Goal: Task Accomplishment & Management: Complete application form

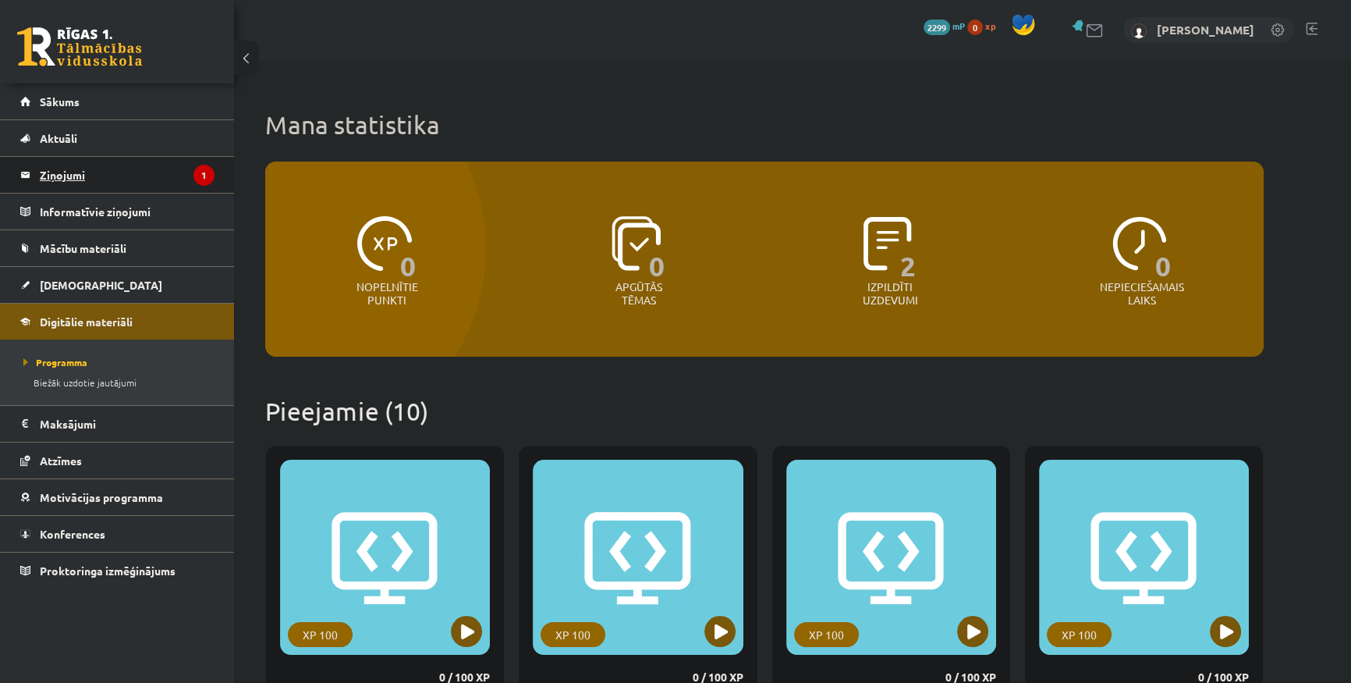
click at [116, 176] on legend "Ziņojumi 1" at bounding box center [127, 175] width 175 height 36
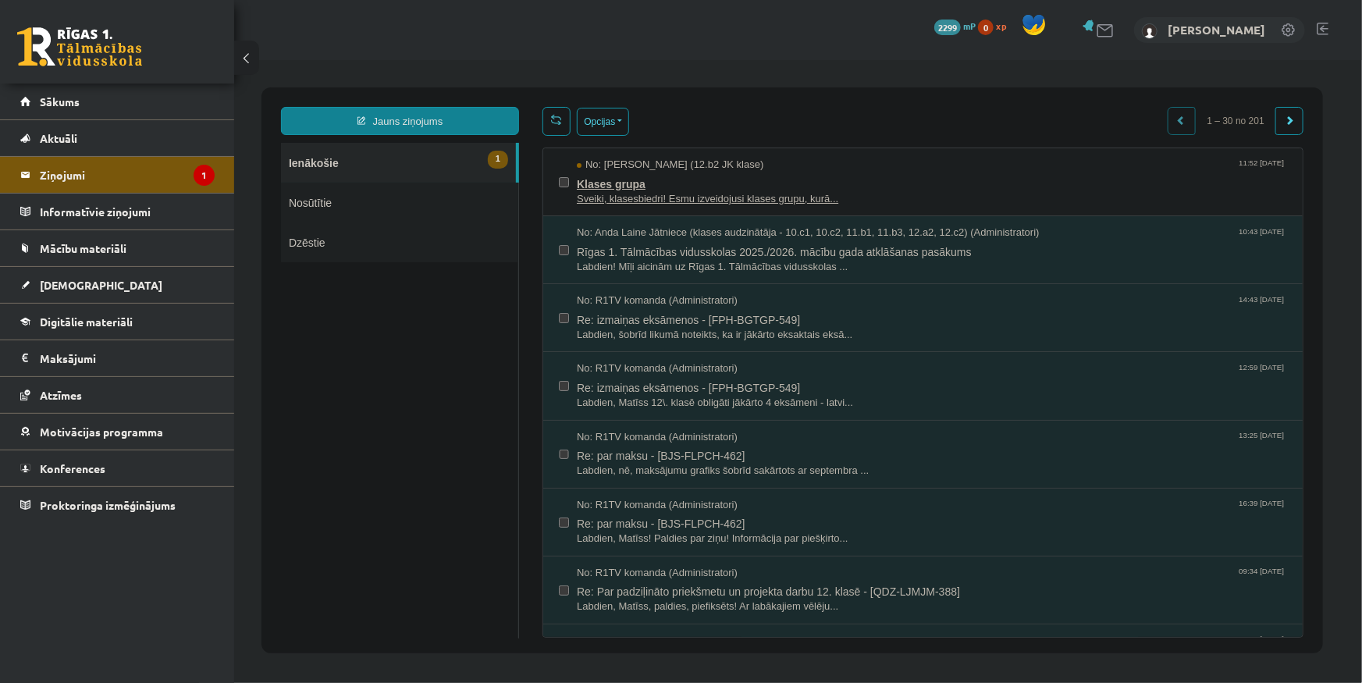
click at [656, 188] on span "Klases grupa" at bounding box center [931, 182] width 710 height 20
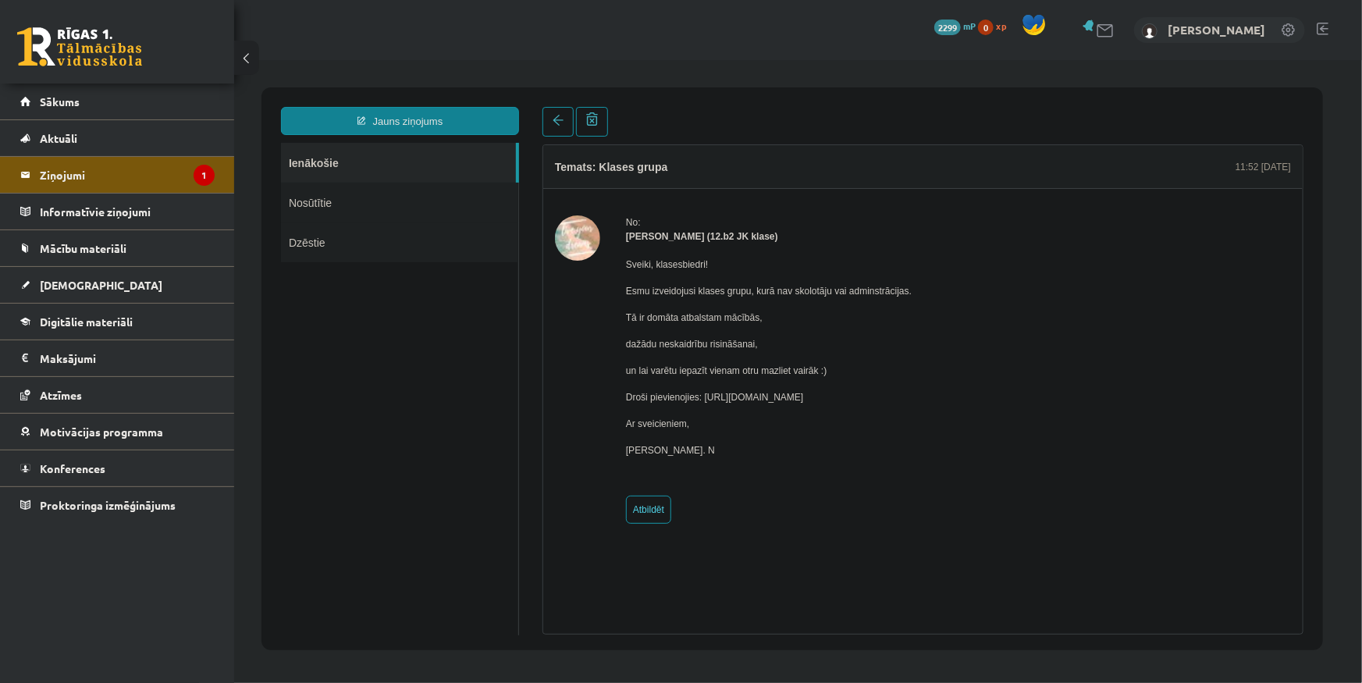
click at [576, 233] on img at bounding box center [576, 237] width 45 height 45
click at [588, 243] on img at bounding box center [576, 237] width 45 height 45
click at [161, 110] on link "Sākums" at bounding box center [117, 101] width 194 height 36
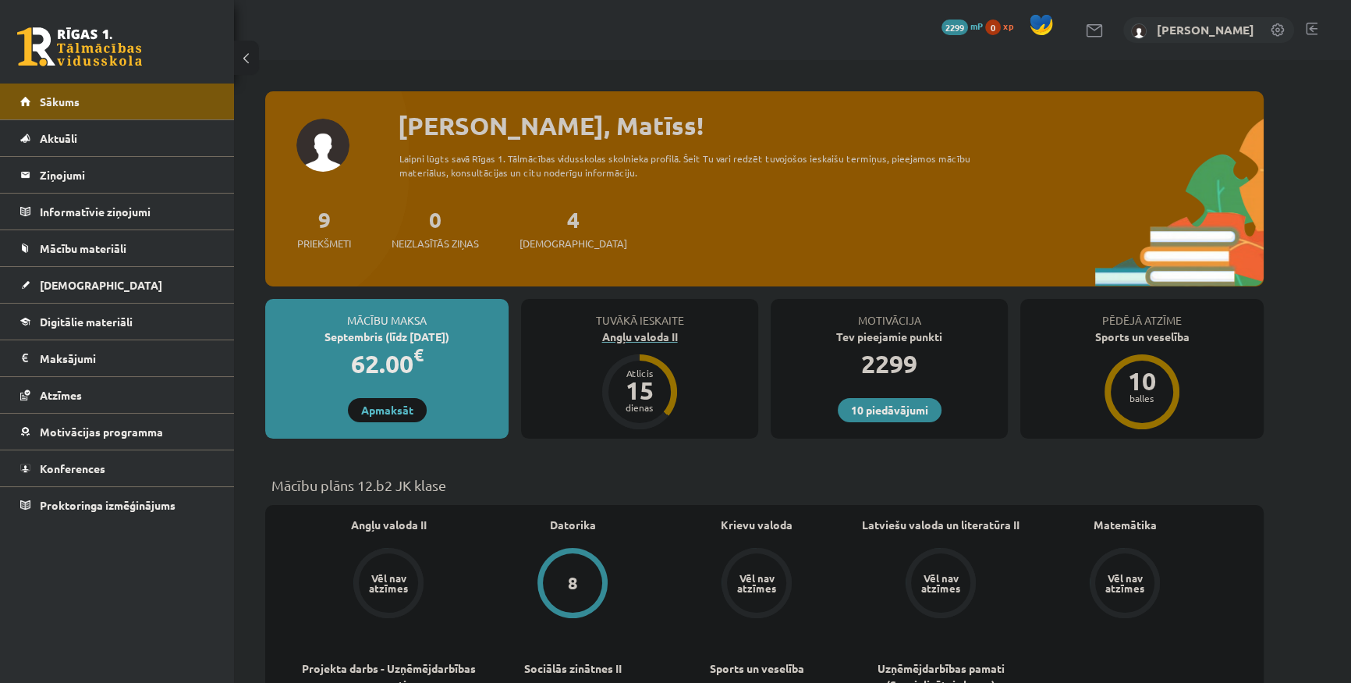
click at [634, 332] on div "Angļu valoda II" at bounding box center [639, 336] width 237 height 16
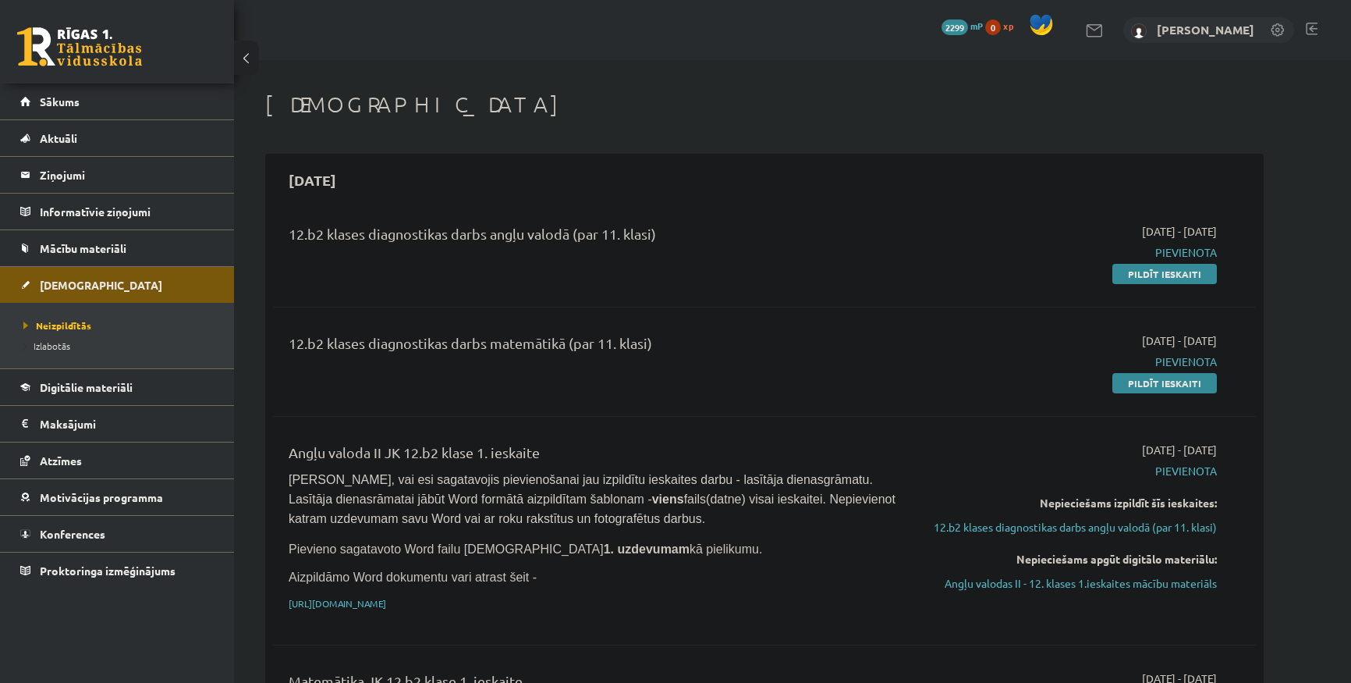
scroll to position [141, 0]
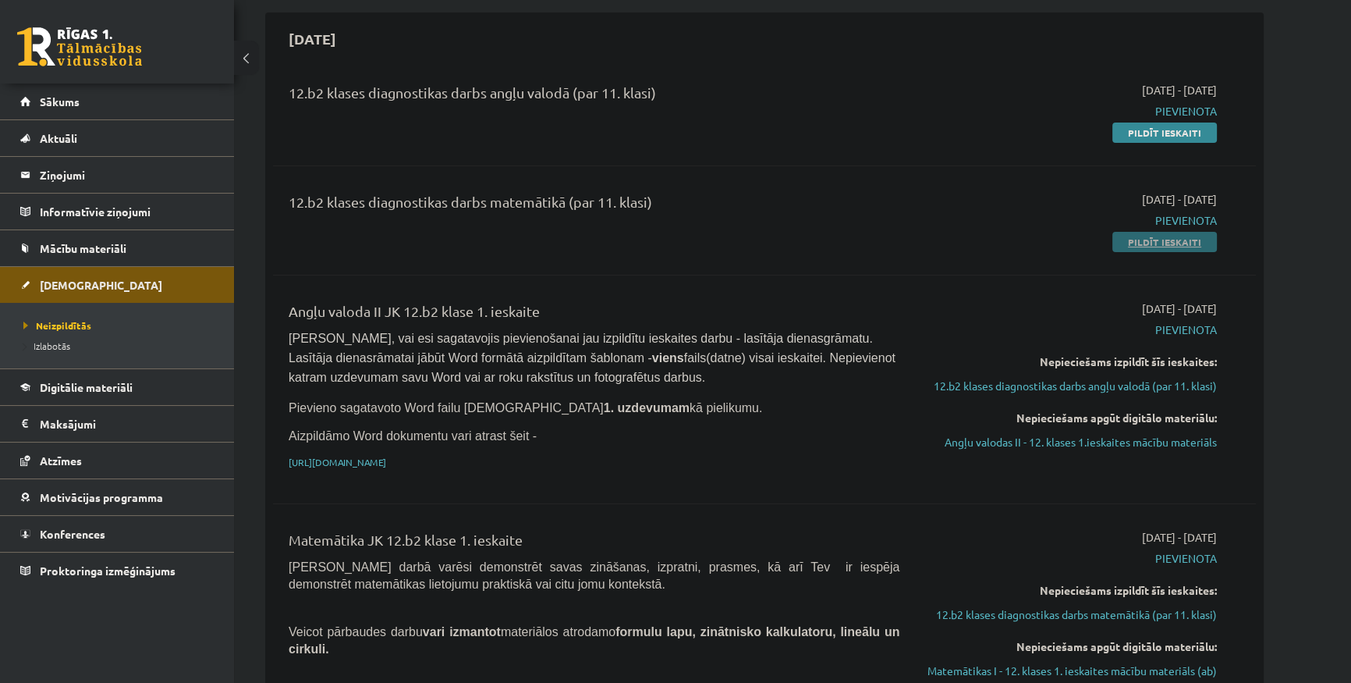
click at [1166, 240] on link "Pildīt ieskaiti" at bounding box center [1165, 242] width 105 height 20
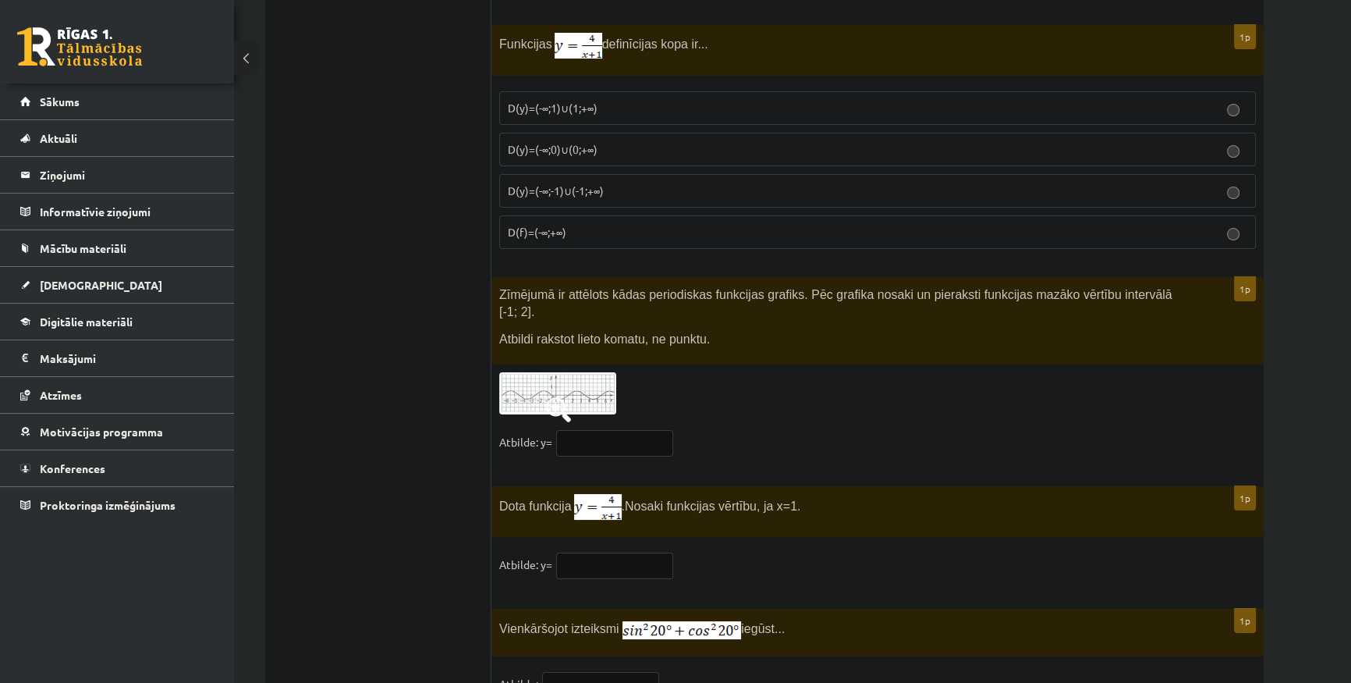
scroll to position [7506, 0]
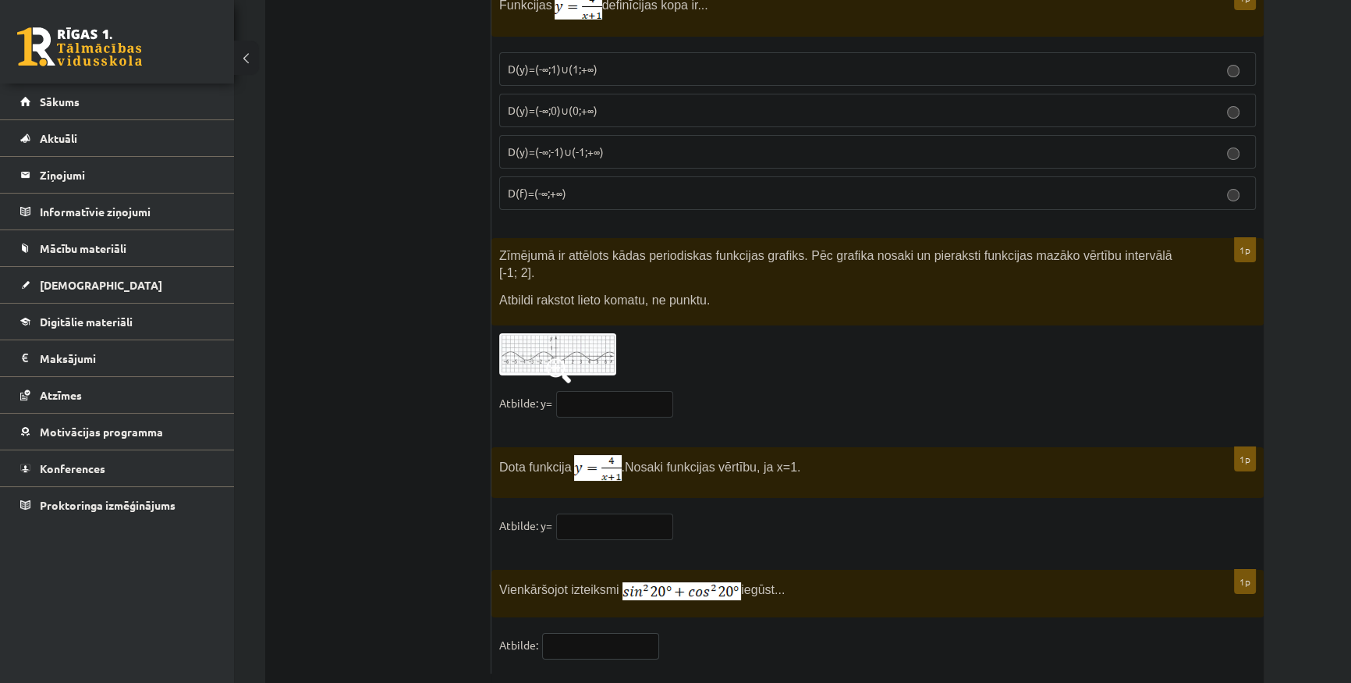
click at [615, 633] on input "text" at bounding box center [600, 646] width 117 height 27
click at [874, 633] on fieldset "Atbilde:" at bounding box center [877, 649] width 757 height 33
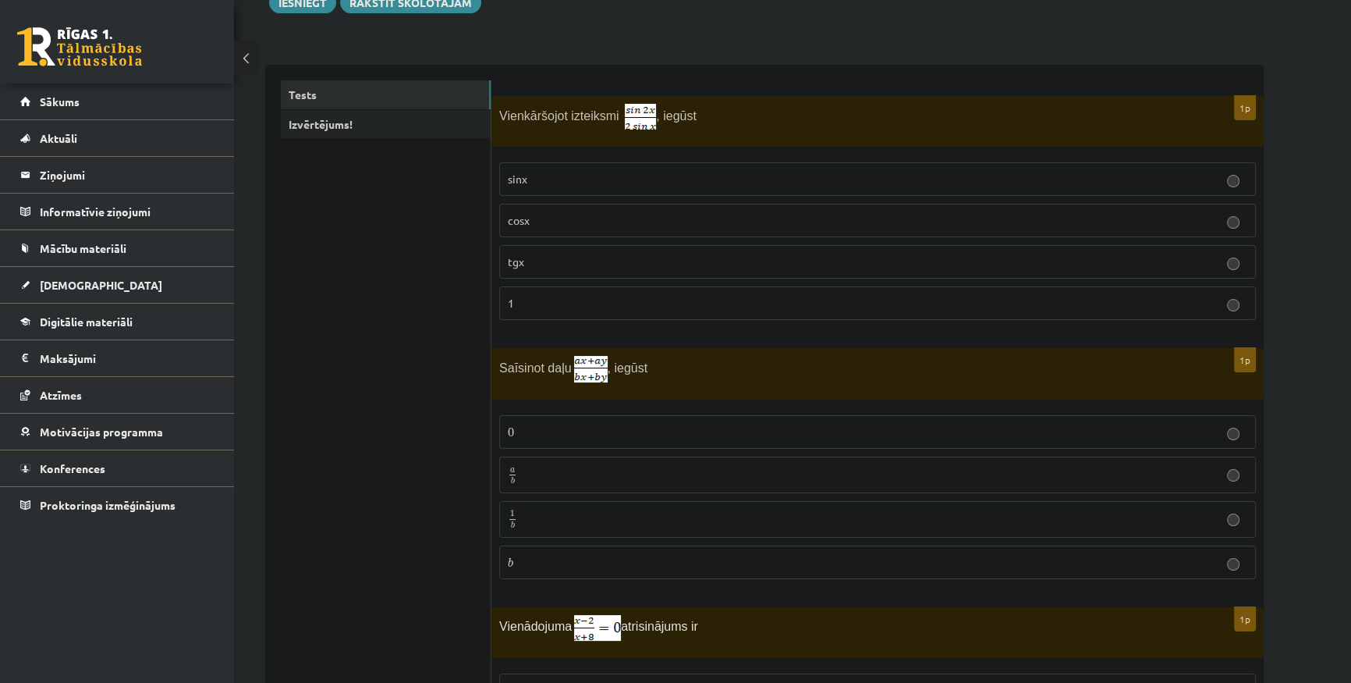
scroll to position [70, 0]
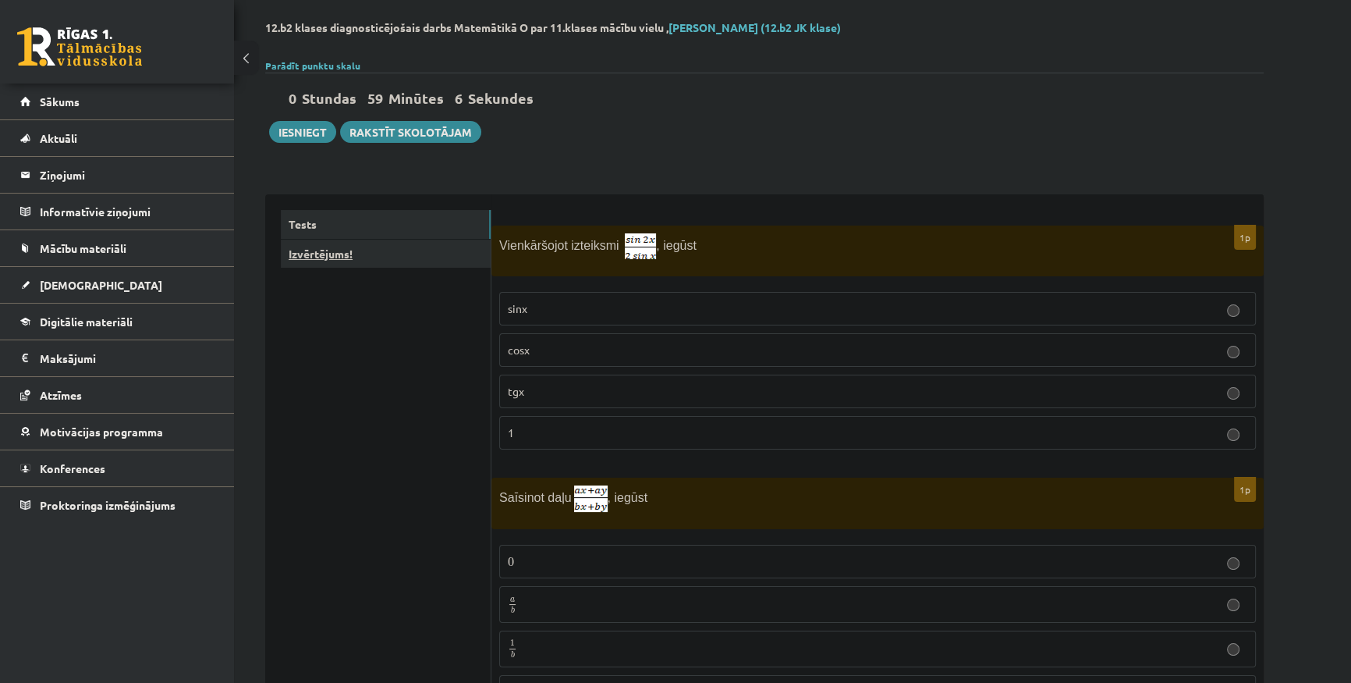
click at [382, 245] on link "Izvērtējums!" at bounding box center [386, 254] width 210 height 29
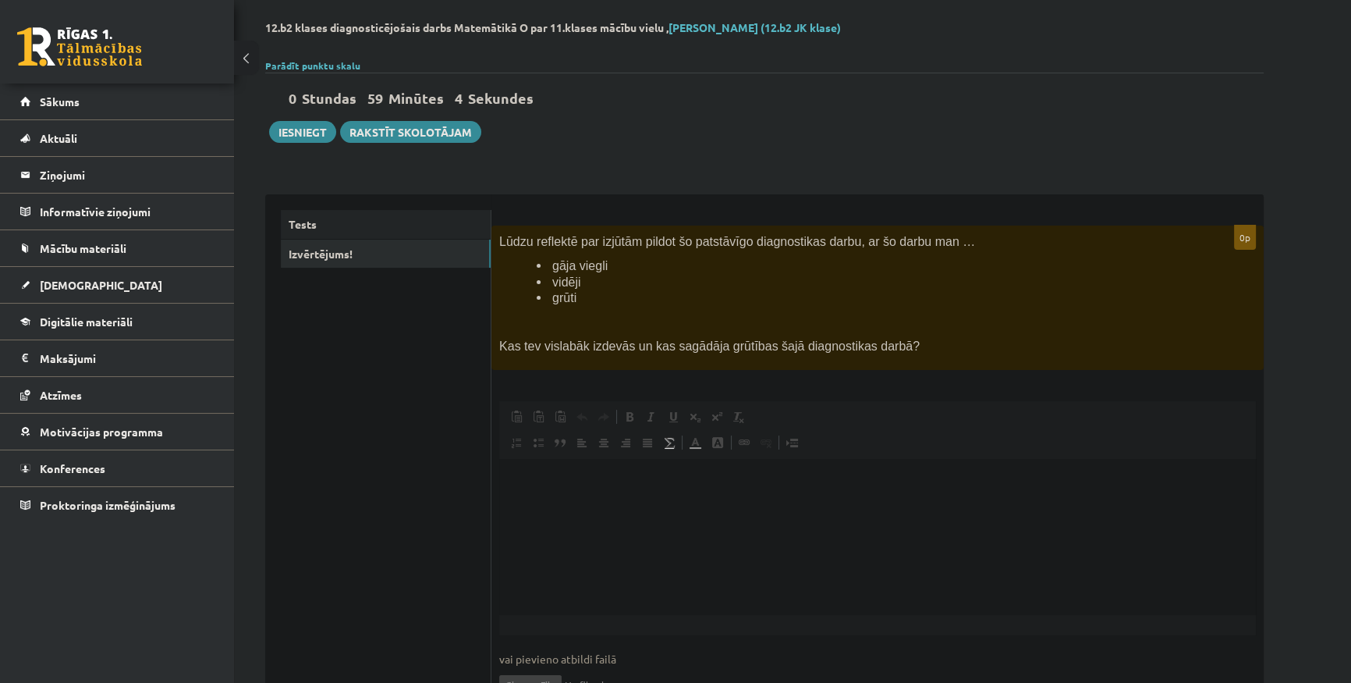
scroll to position [0, 0]
click at [587, 506] on html at bounding box center [877, 483] width 757 height 48
click at [371, 223] on link "Tests" at bounding box center [386, 224] width 210 height 29
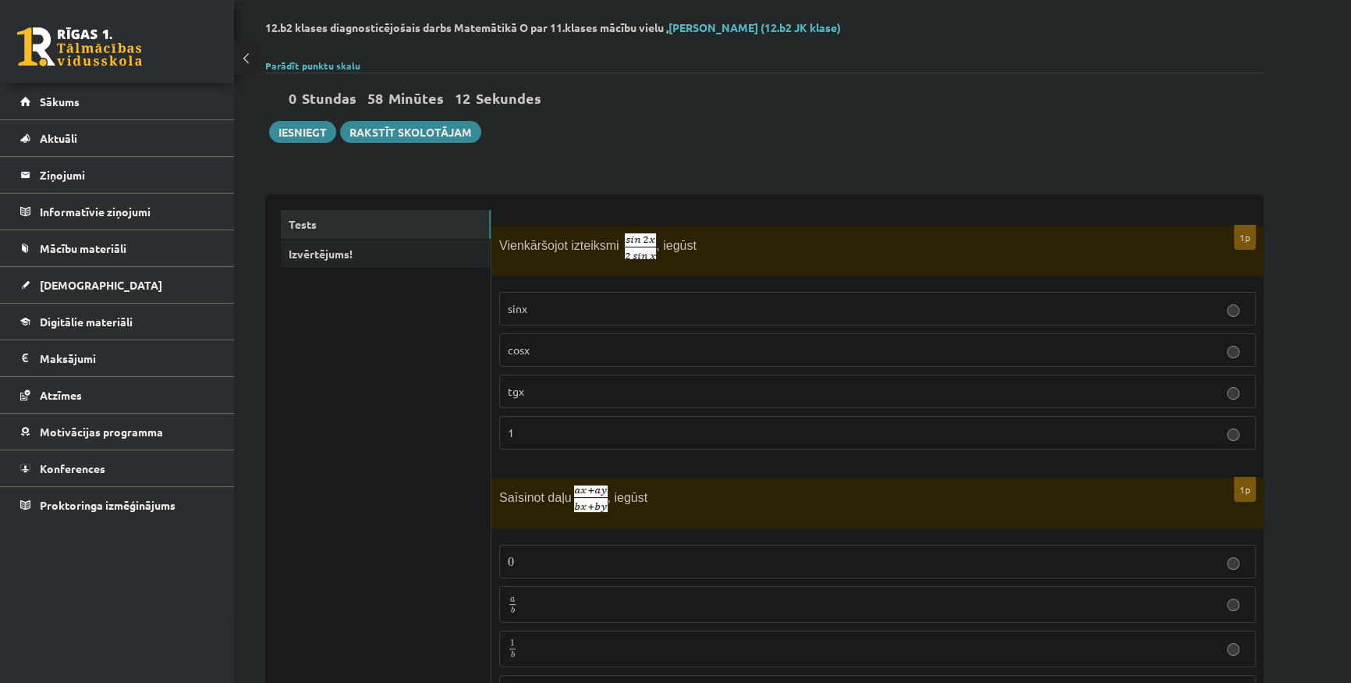
click at [610, 346] on p "cosx" at bounding box center [878, 350] width 740 height 16
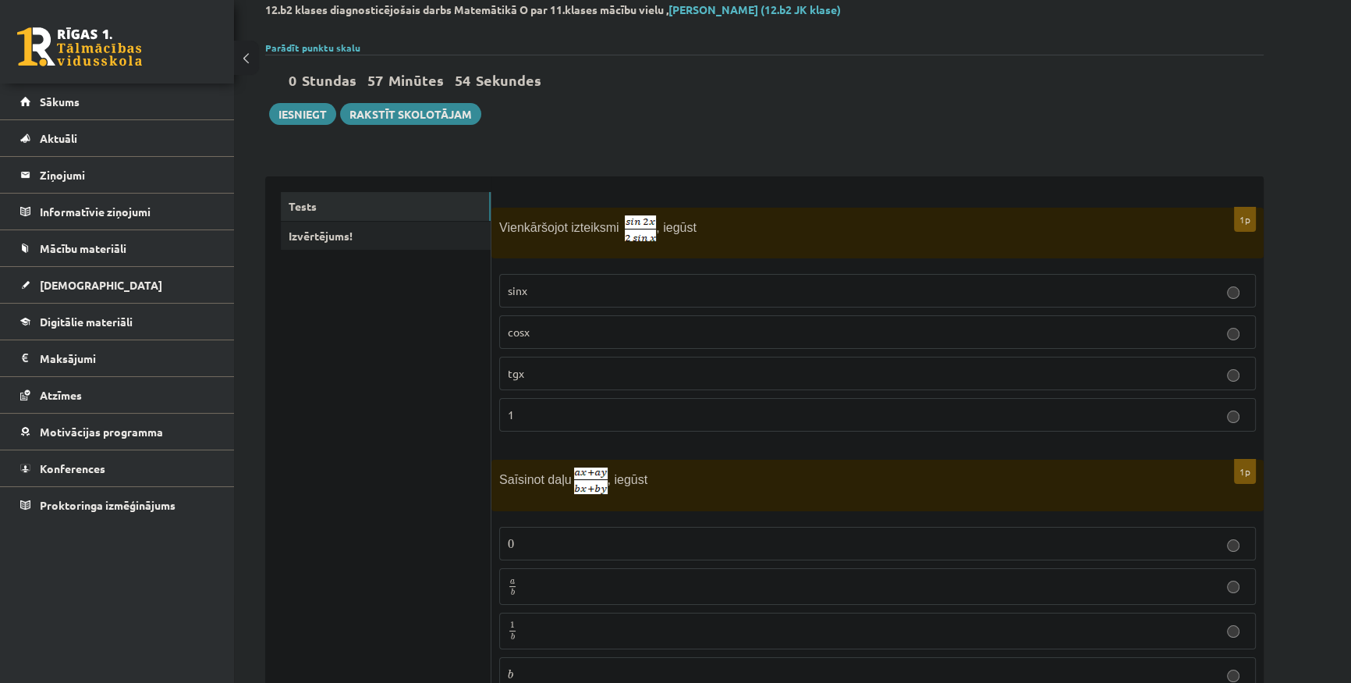
scroll to position [141, 0]
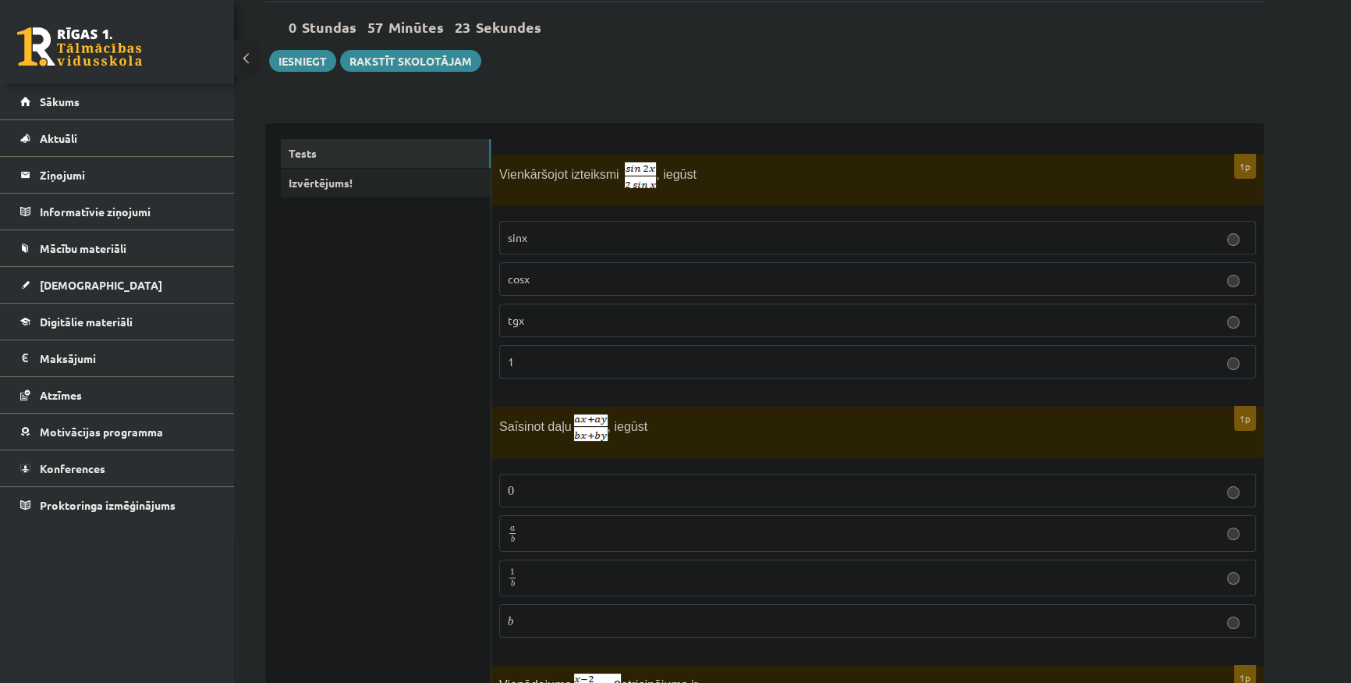
click at [587, 533] on p "a b a b" at bounding box center [878, 534] width 740 height 20
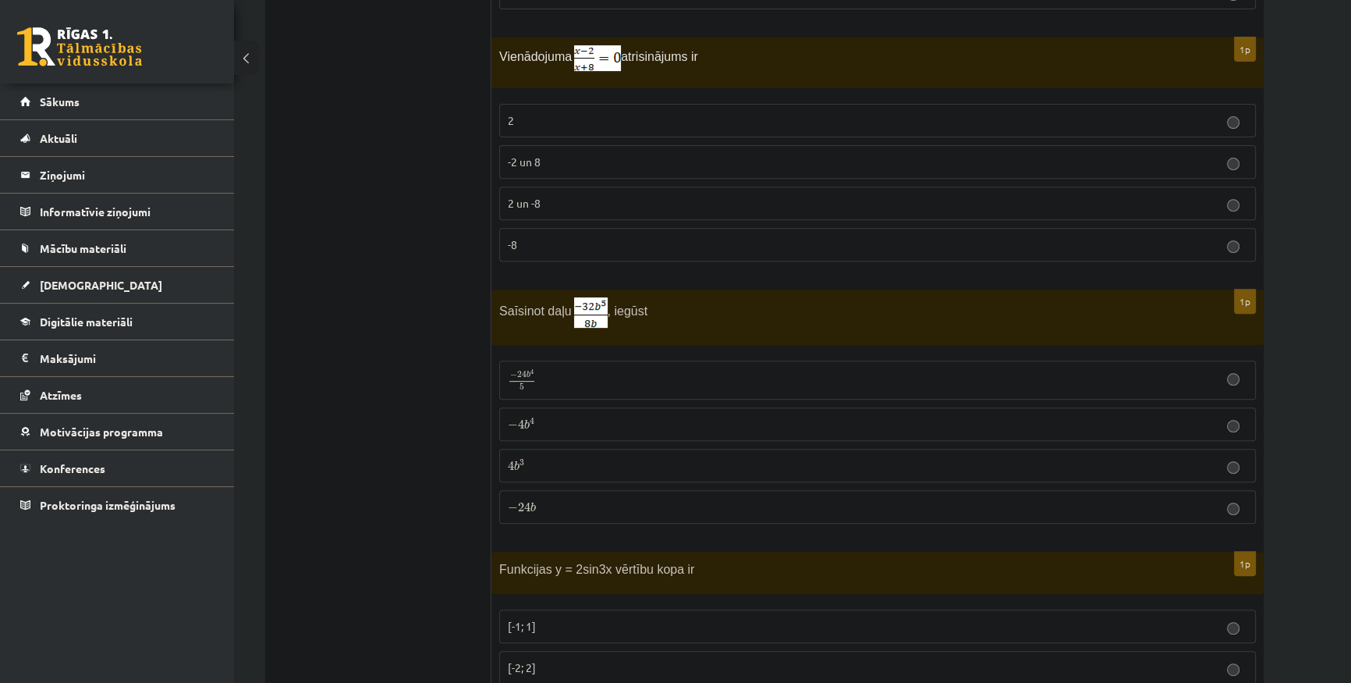
scroll to position [780, 0]
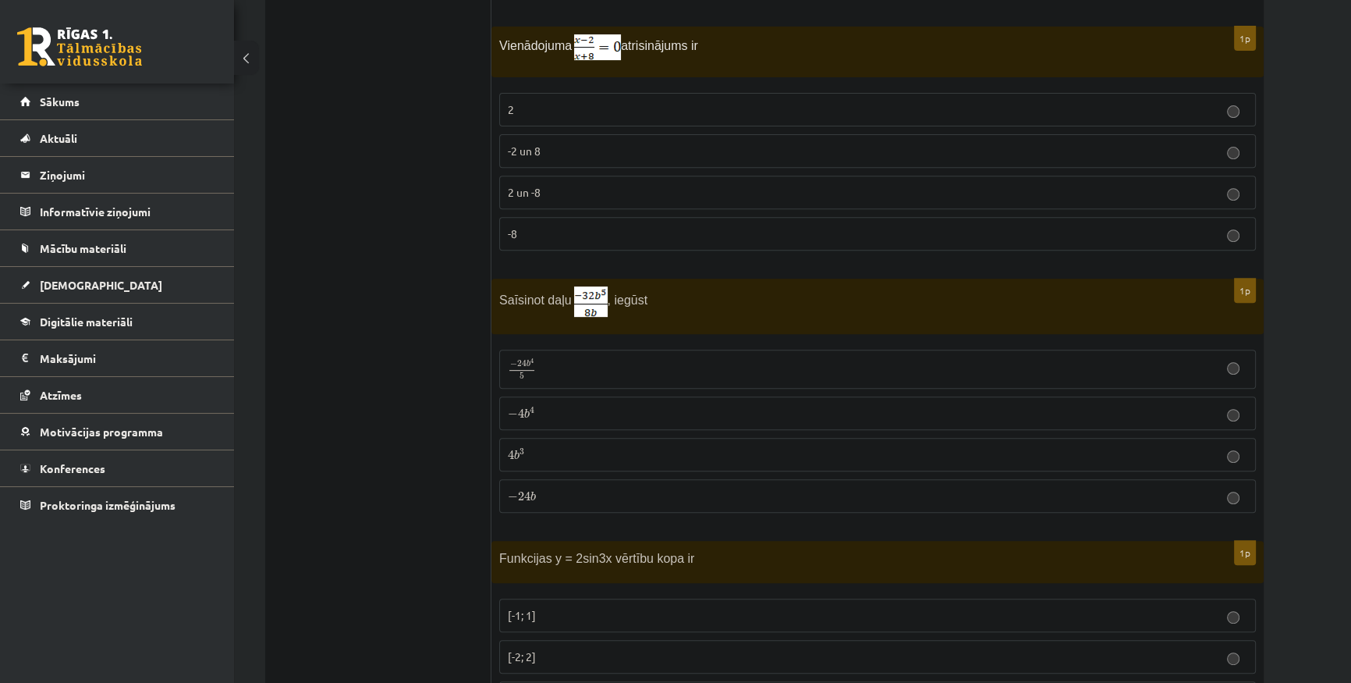
click at [627, 102] on p "2" at bounding box center [878, 109] width 740 height 16
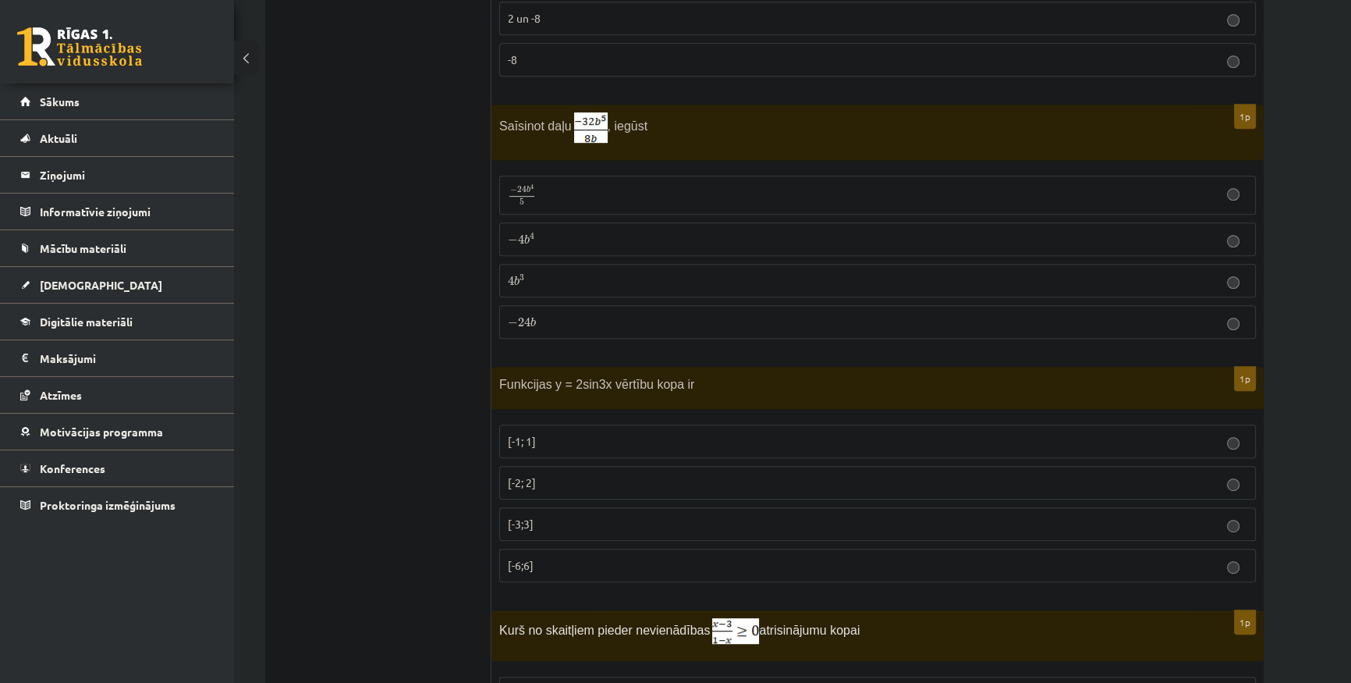
scroll to position [992, 0]
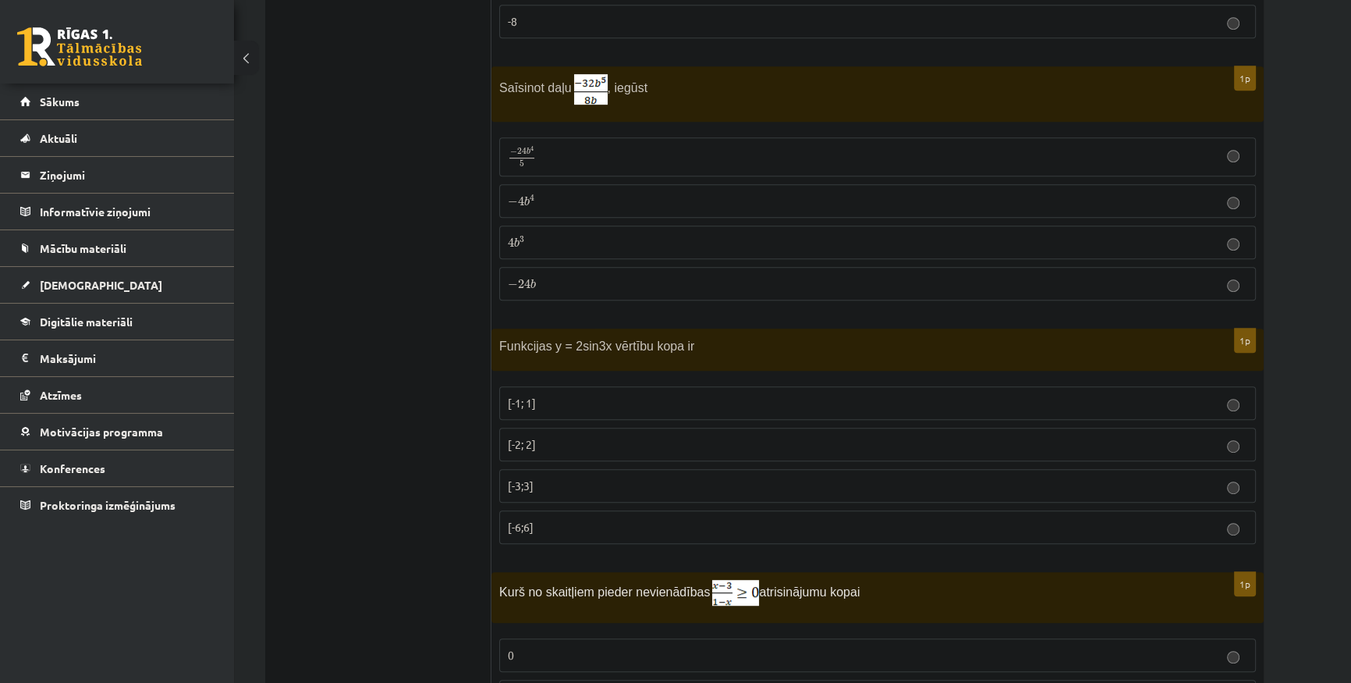
click at [601, 194] on p "− 4 b 4 − 4 b 4" at bounding box center [878, 201] width 740 height 16
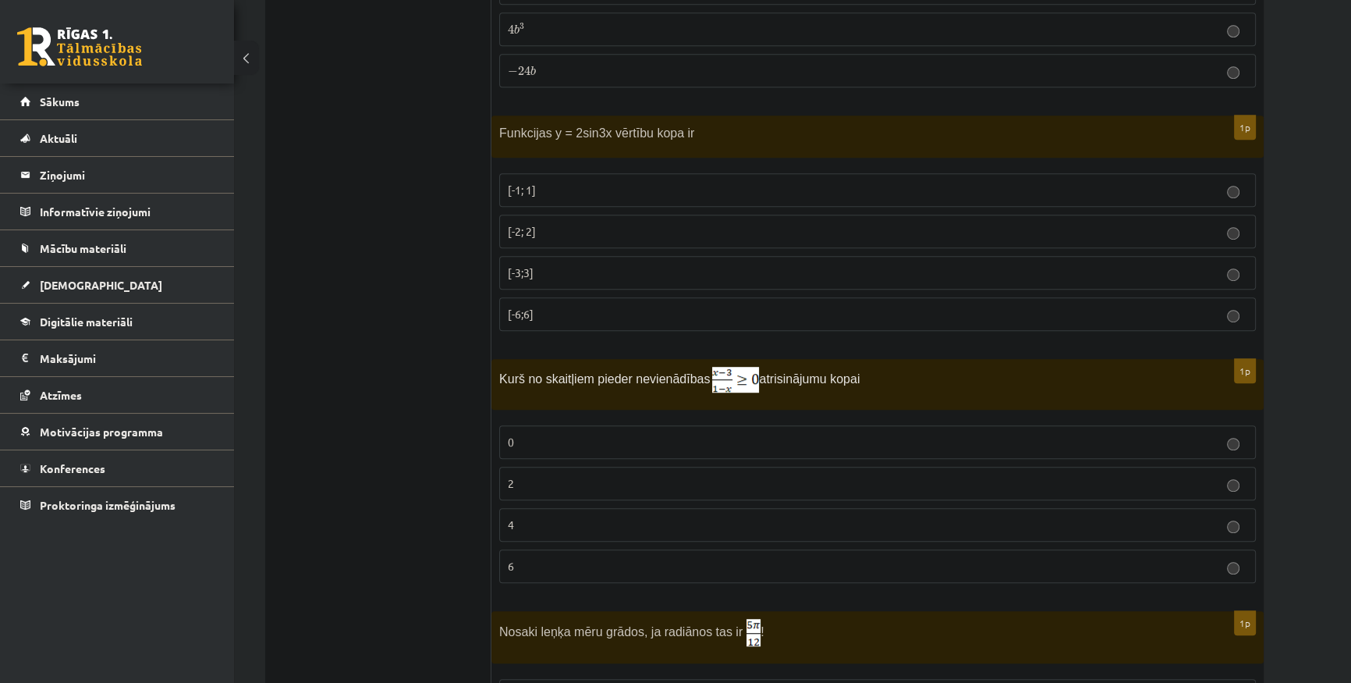
drag, startPoint x: 488, startPoint y: 126, endPoint x: 680, endPoint y: 119, distance: 192.0
click at [666, 126] on span "Funkcijas y = 2sin3x vērtību kopa ir" at bounding box center [596, 132] width 195 height 13
click at [651, 129] on span "Funkcijas y = 2sin3x vērtību kopa ir" at bounding box center [596, 132] width 195 height 13
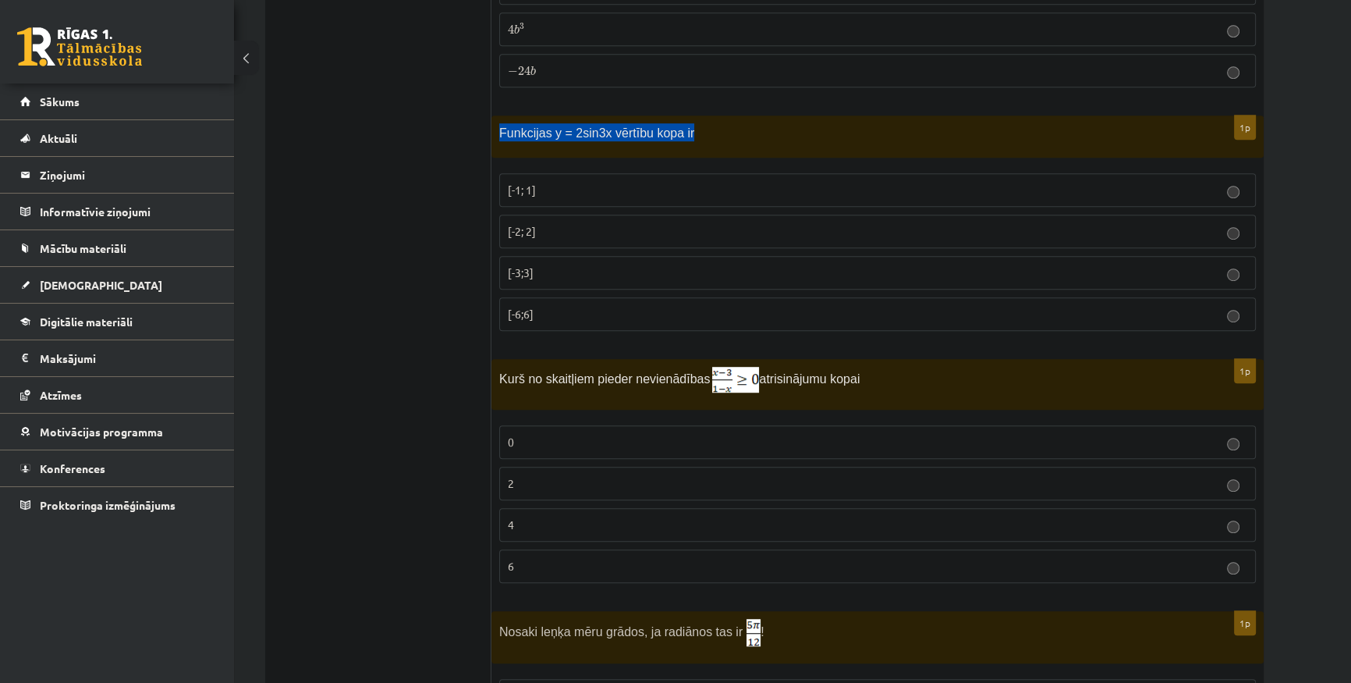
click at [651, 129] on span "Funkcijas y = 2sin3x vērtību kopa ir" at bounding box center [596, 132] width 195 height 13
copy div "Funkcijas y = 2sin3x vērtību kopa ir"
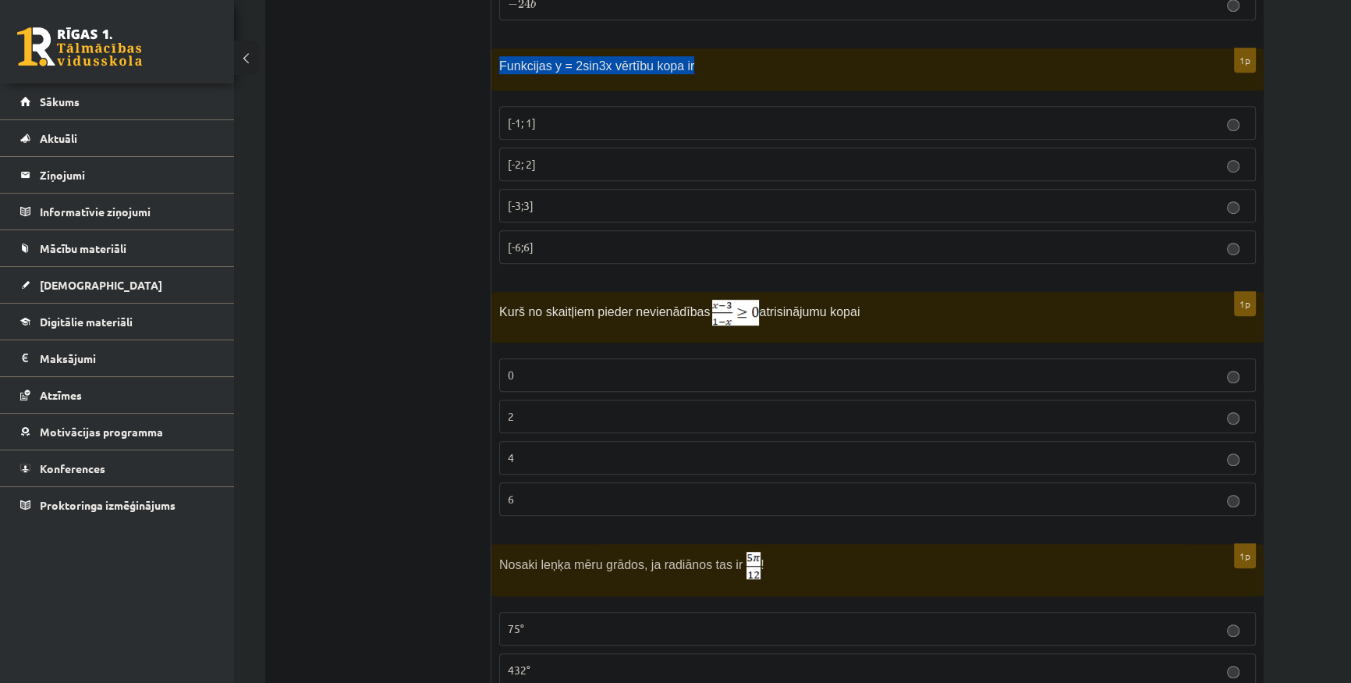
scroll to position [1276, 0]
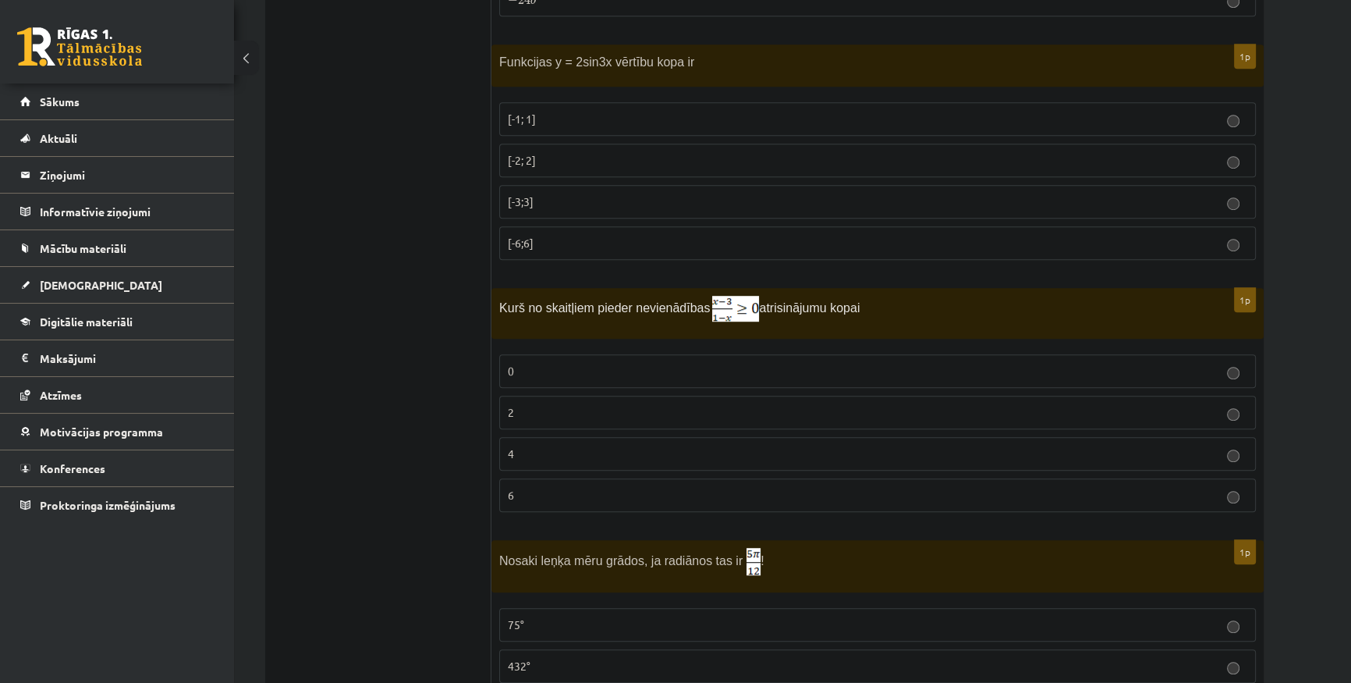
click at [595, 152] on p "[-2; 2]" at bounding box center [878, 160] width 740 height 16
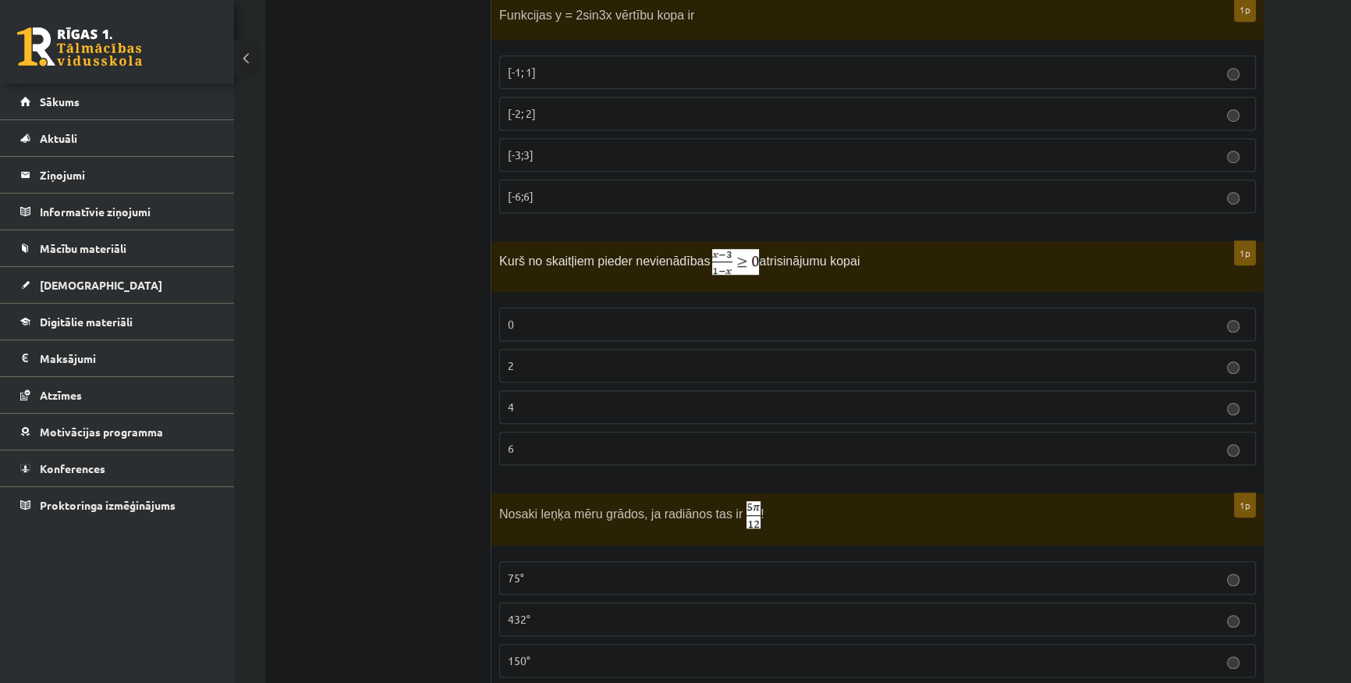
scroll to position [1418, 0]
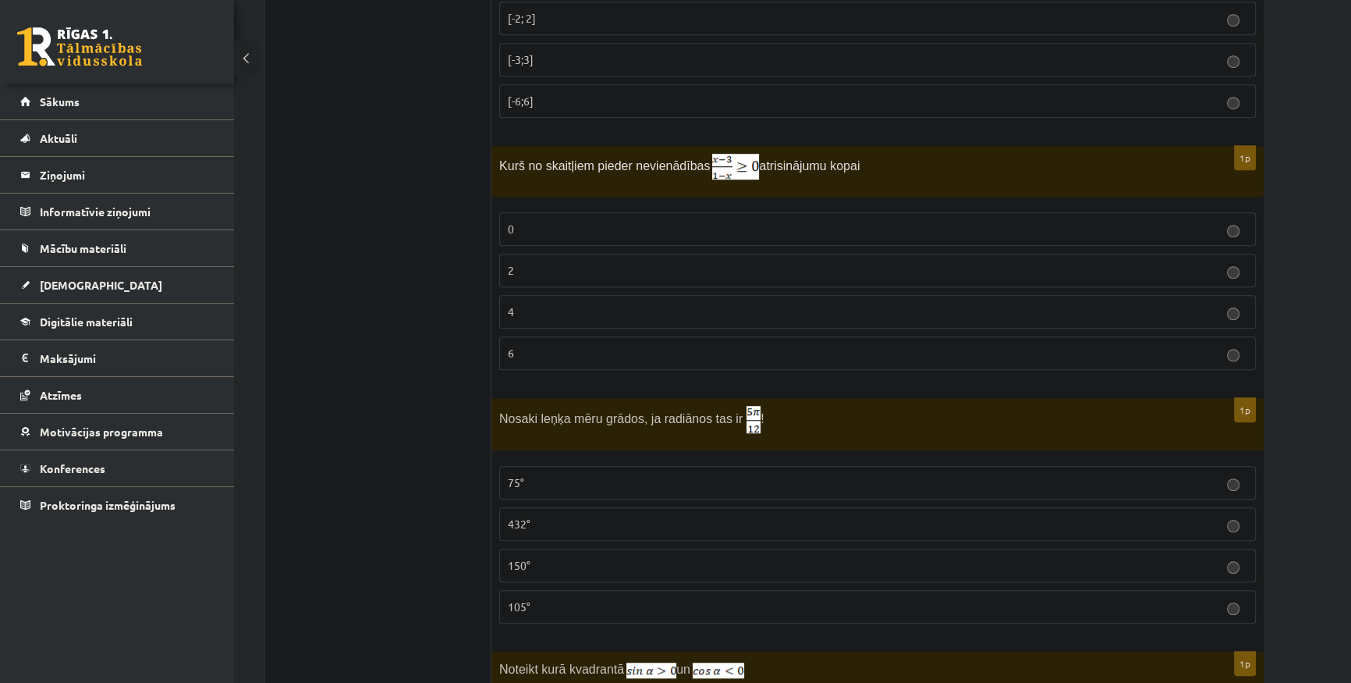
click at [577, 262] on p "2" at bounding box center [878, 270] width 740 height 16
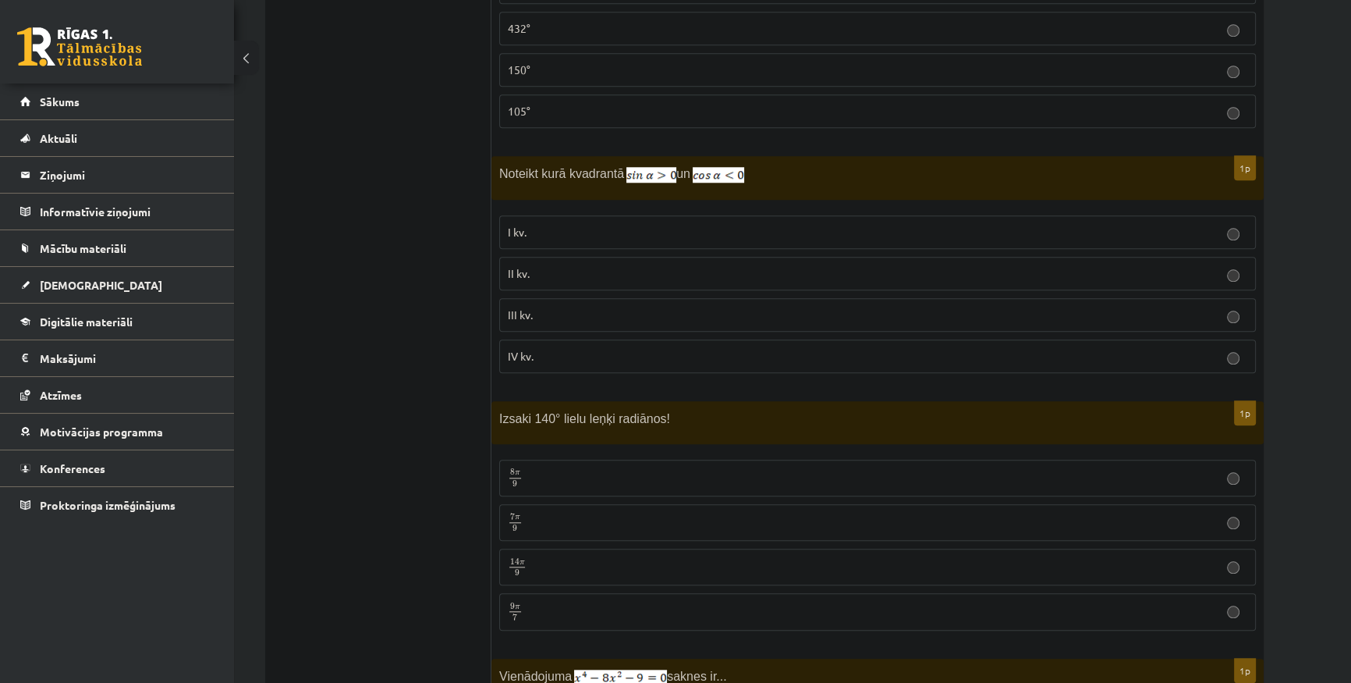
scroll to position [1915, 0]
drag, startPoint x: 668, startPoint y: 412, endPoint x: 506, endPoint y: 417, distance: 161.6
click at [506, 417] on p "Izsaki 140° lielu leņķi radiānos!" at bounding box center [838, 417] width 679 height 18
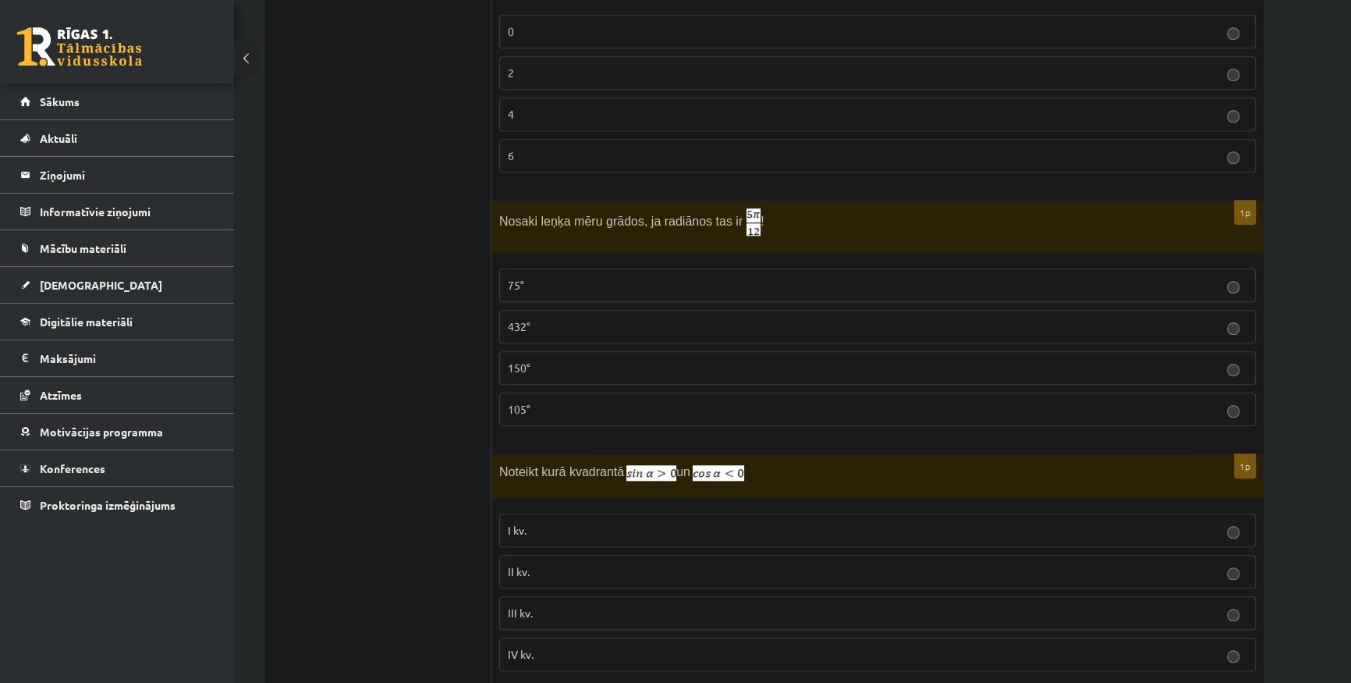
scroll to position [1631, 0]
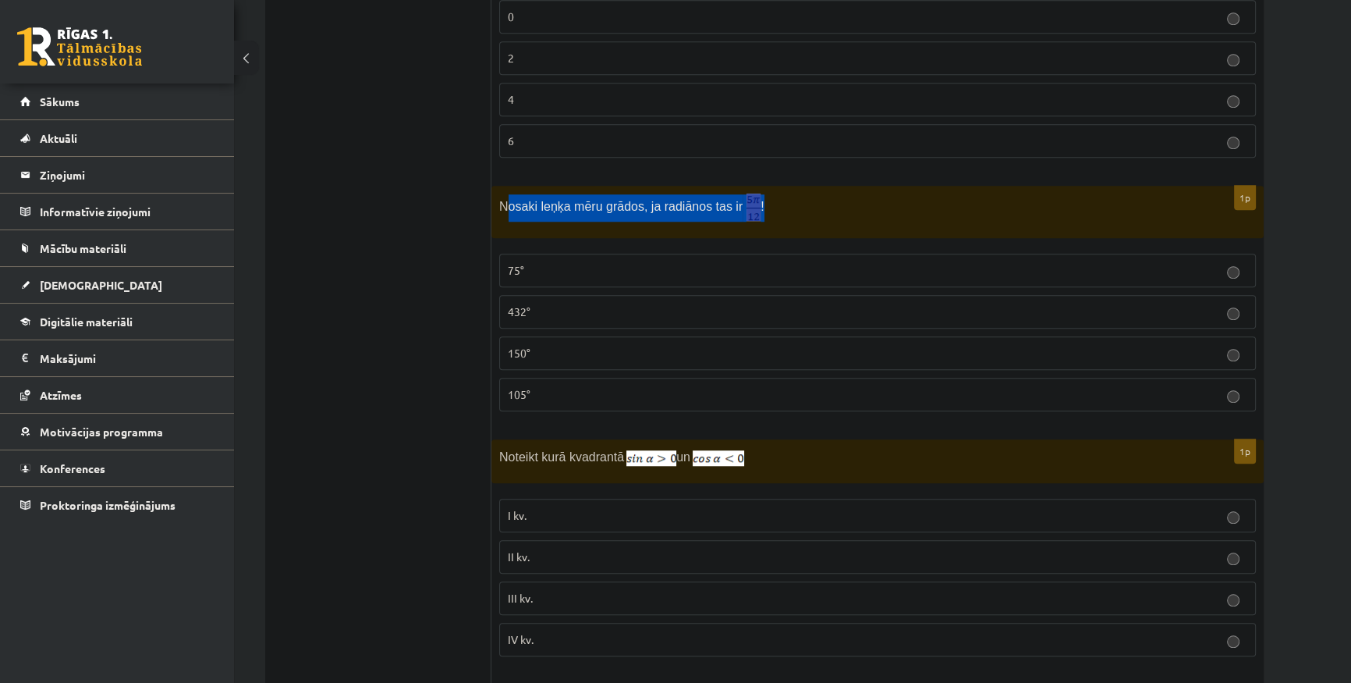
drag, startPoint x: 506, startPoint y: 201, endPoint x: 747, endPoint y: 214, distance: 240.7
click at [747, 214] on p "Nosaki leņķa mēru grādos, ja radiānos tas ir !" at bounding box center [838, 207] width 679 height 27
copy p "osaki leņķa mēru grādos, ja radiānos tas ir !"
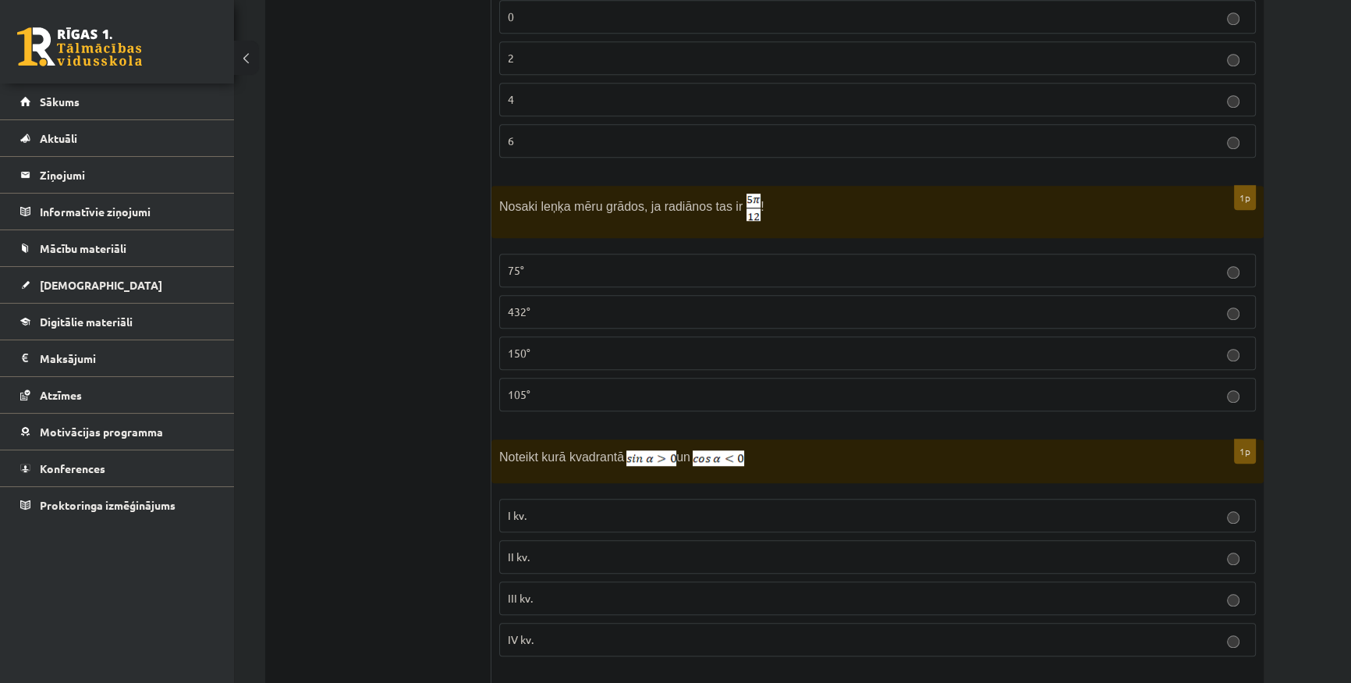
click at [594, 262] on p "75°" at bounding box center [878, 270] width 740 height 16
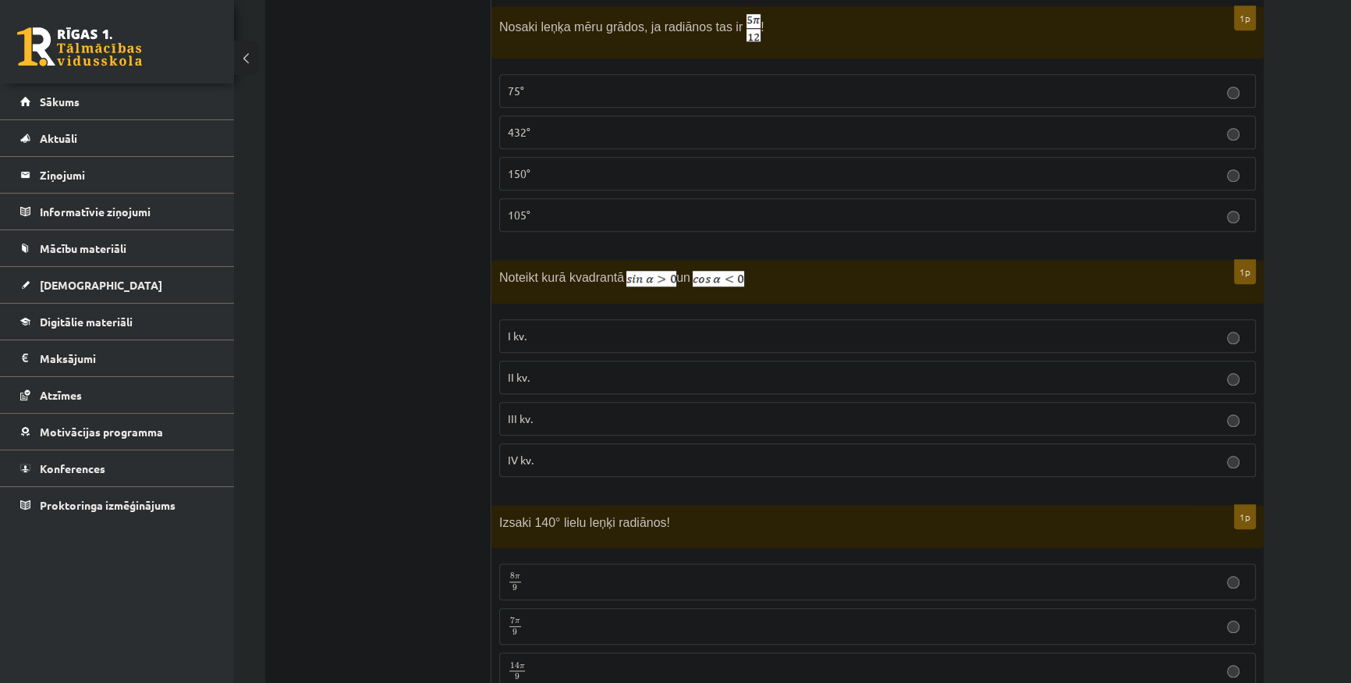
scroll to position [1844, 0]
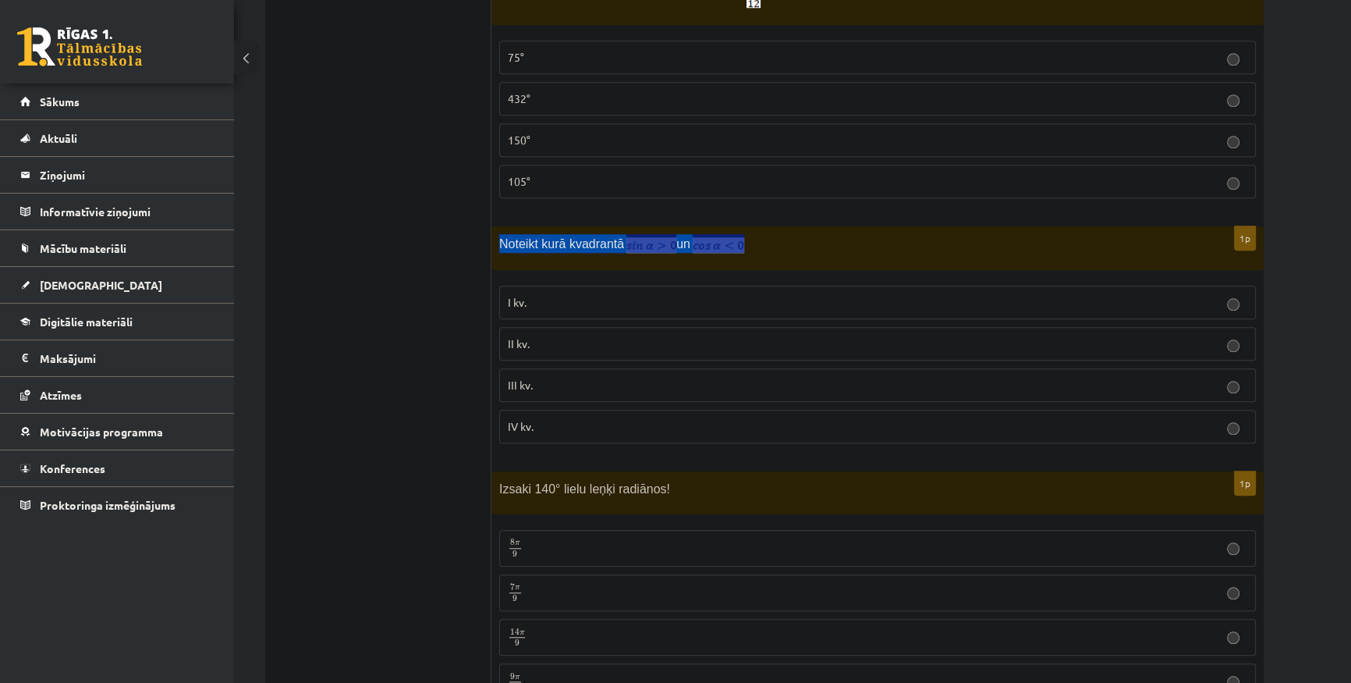
drag, startPoint x: 495, startPoint y: 236, endPoint x: 742, endPoint y: 243, distance: 246.7
click at [742, 243] on div "Noteikt kurā kvadrantā un" at bounding box center [878, 248] width 772 height 44
click at [785, 236] on p "Noteikt kurā kvadrantā un" at bounding box center [838, 243] width 679 height 19
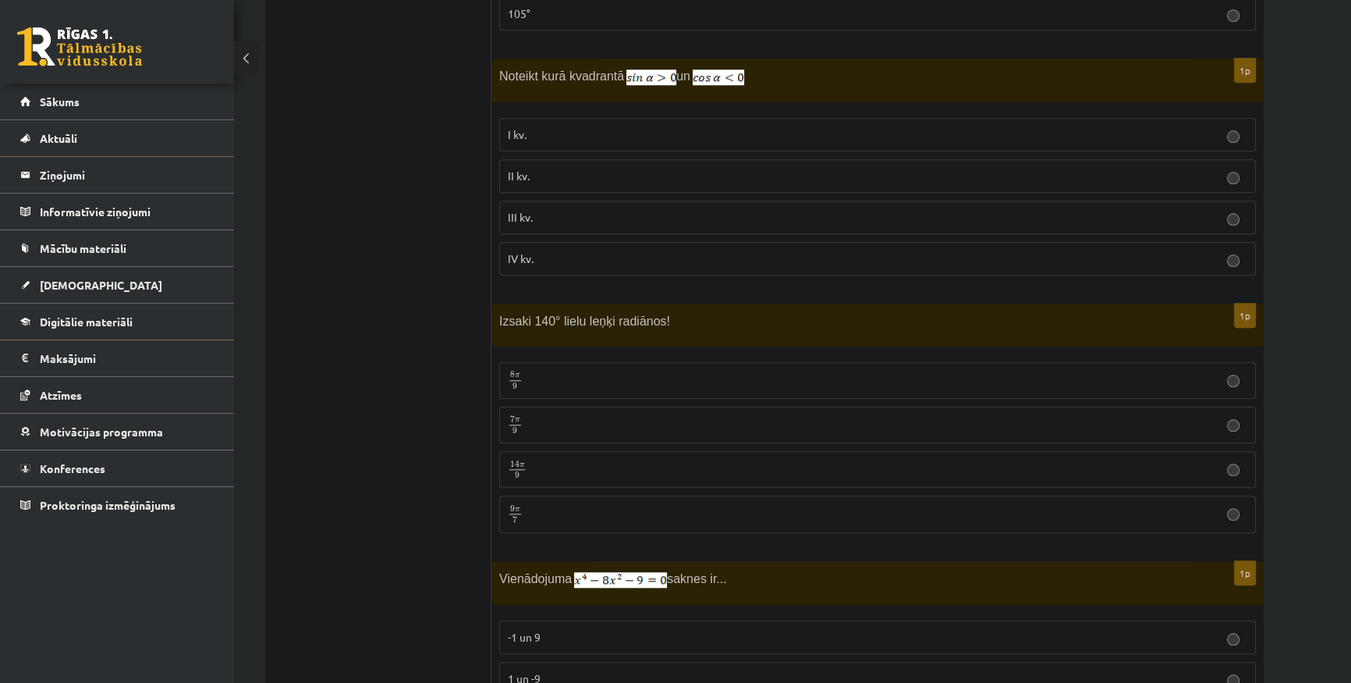
scroll to position [2057, 0]
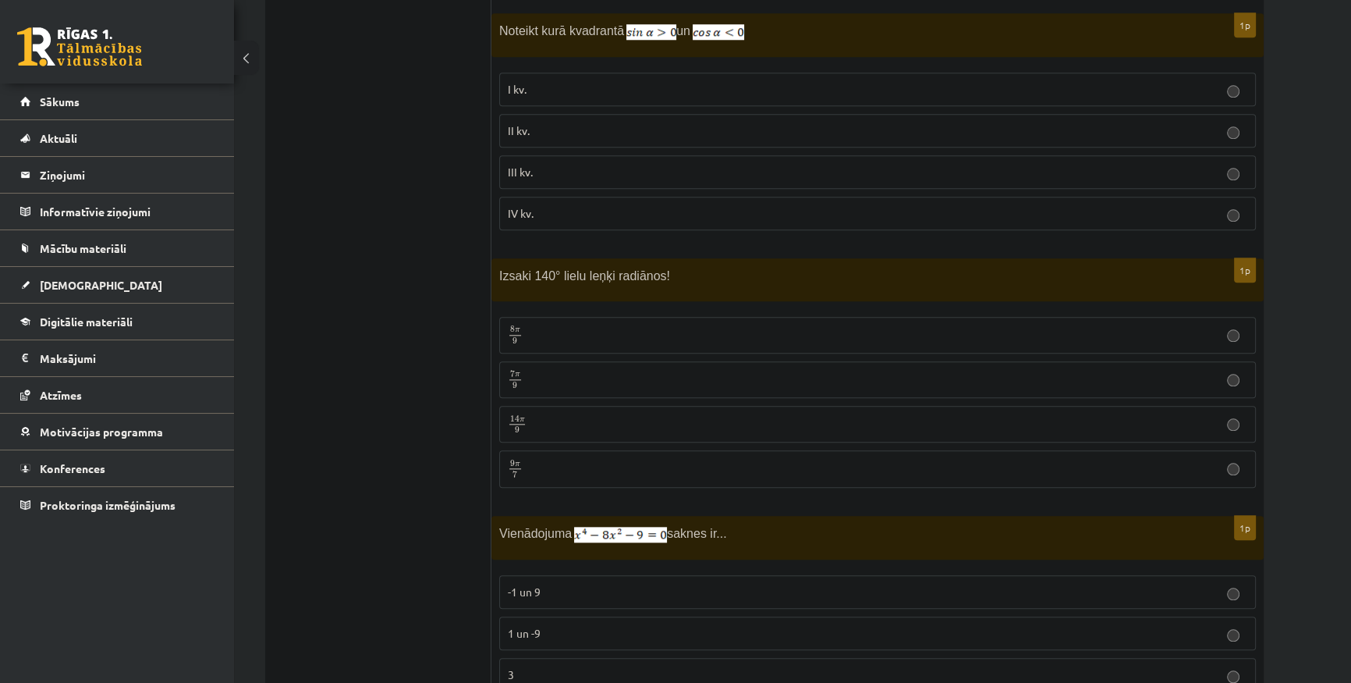
click at [601, 114] on label "II kv." at bounding box center [877, 131] width 757 height 34
drag, startPoint x: 676, startPoint y: 273, endPoint x: 497, endPoint y: 263, distance: 179.0
click at [497, 263] on div "Izsaki 140° lielu leņķi radiānos!" at bounding box center [878, 279] width 772 height 43
copy span "Izsaki 140° lielu leņķi radiānos!"
click at [568, 370] on p "7 π 9 7 π 9" at bounding box center [878, 380] width 740 height 20
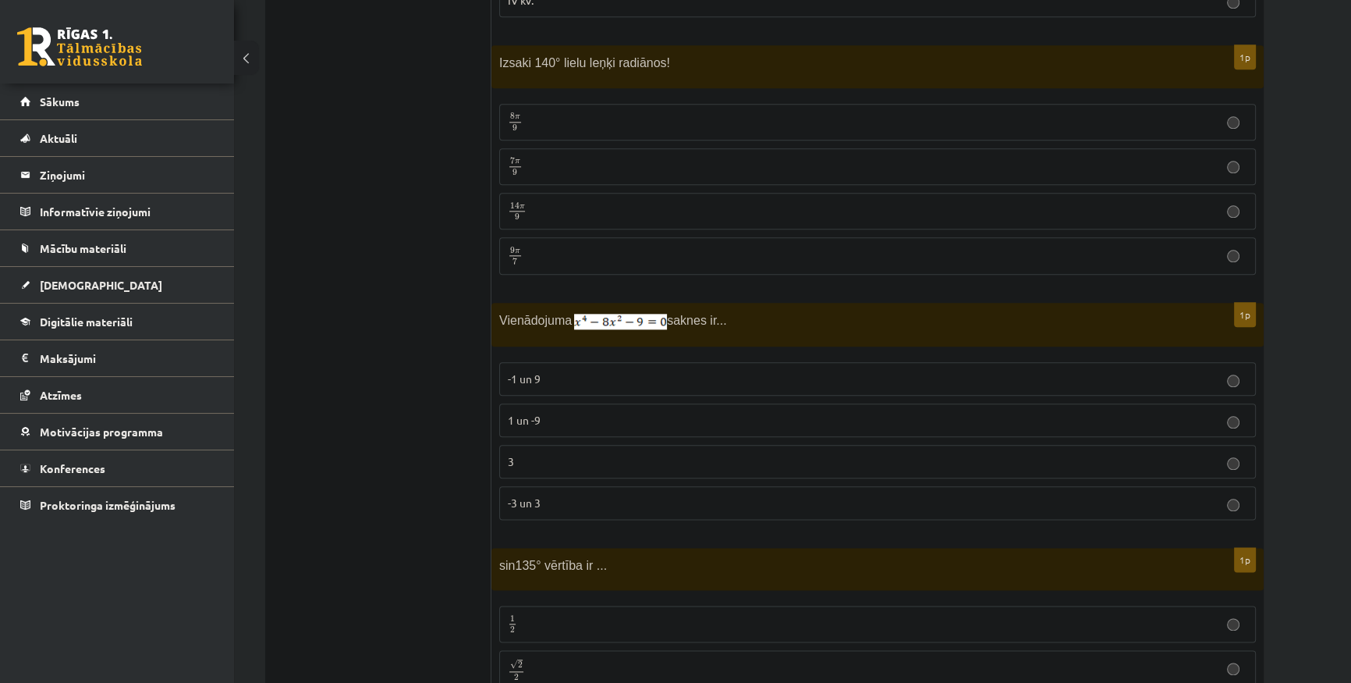
scroll to position [2341, 0]
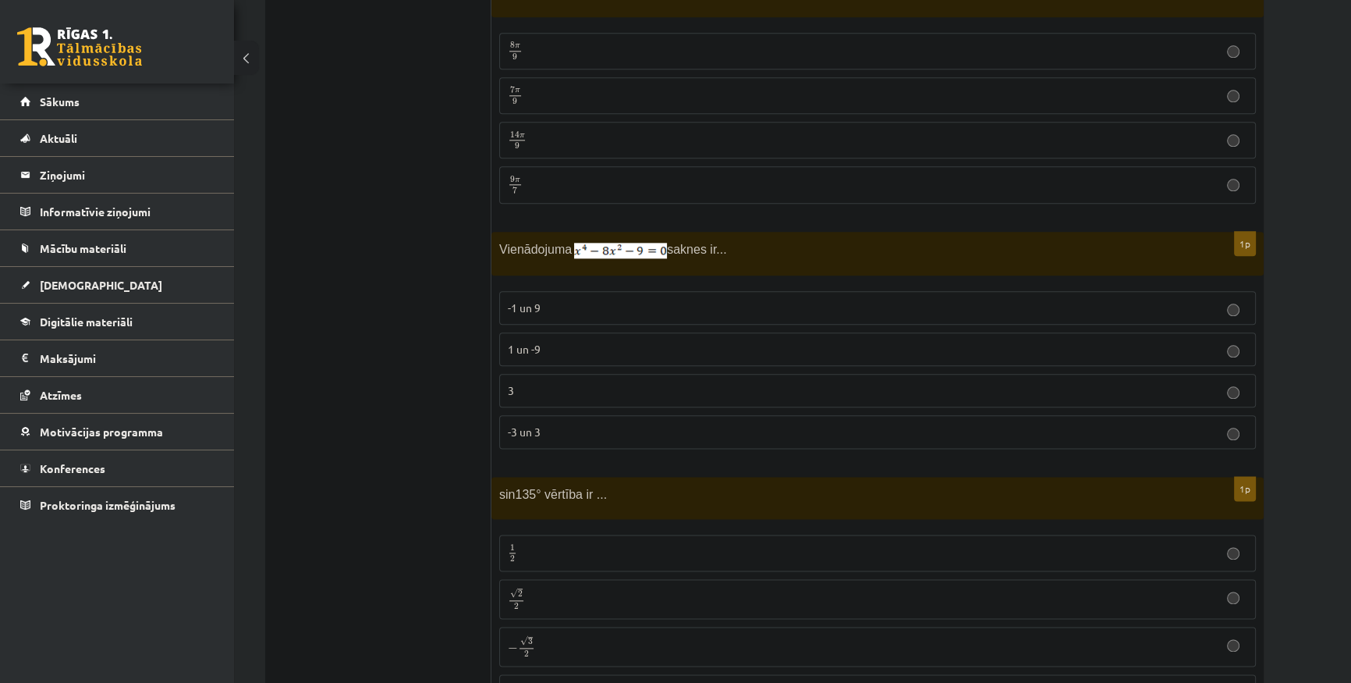
click at [593, 424] on p "-3 un 3" at bounding box center [878, 432] width 740 height 16
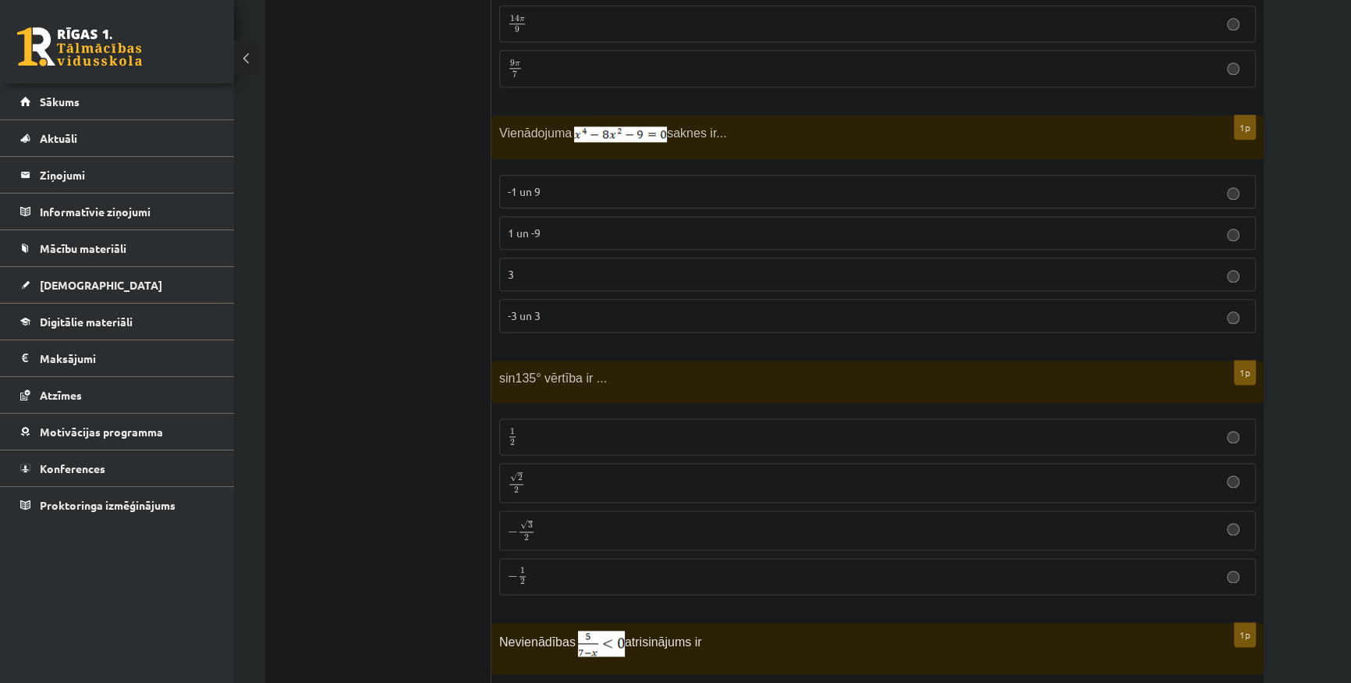
scroll to position [2482, 0]
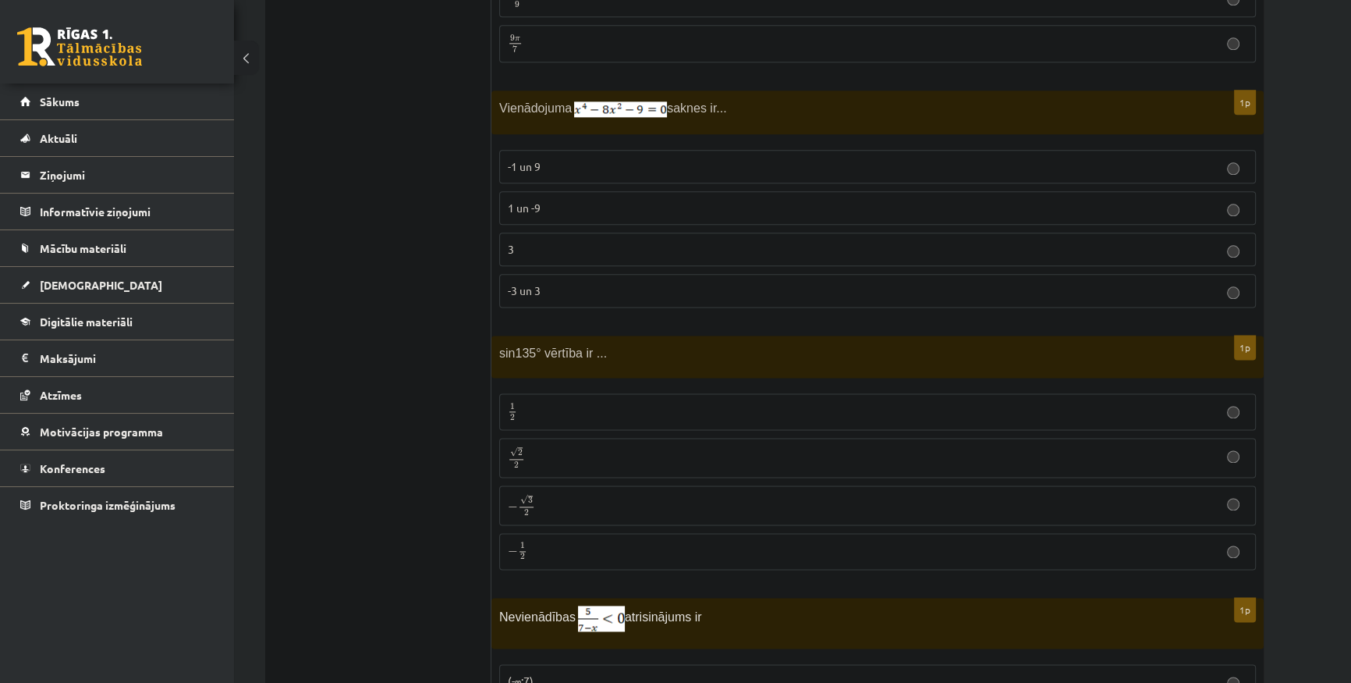
click at [563, 460] on label "√ 2 2 2 2" at bounding box center [877, 458] width 757 height 40
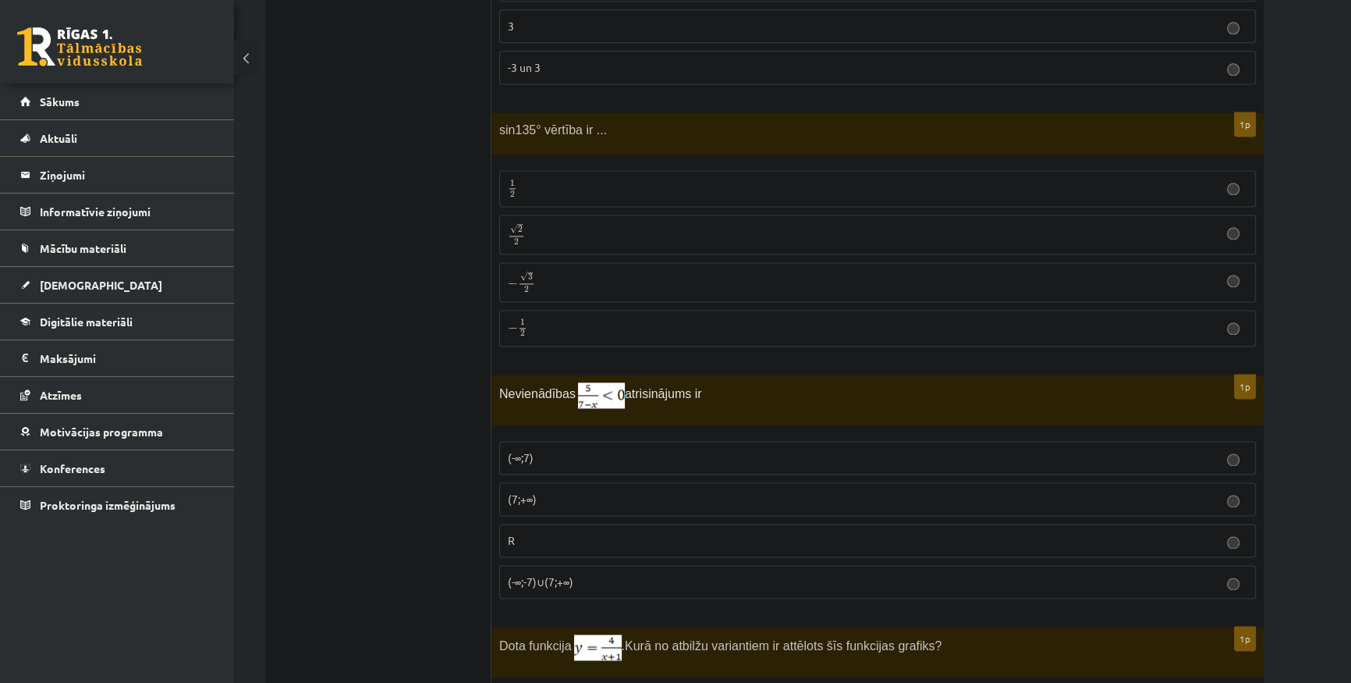
scroll to position [2766, 0]
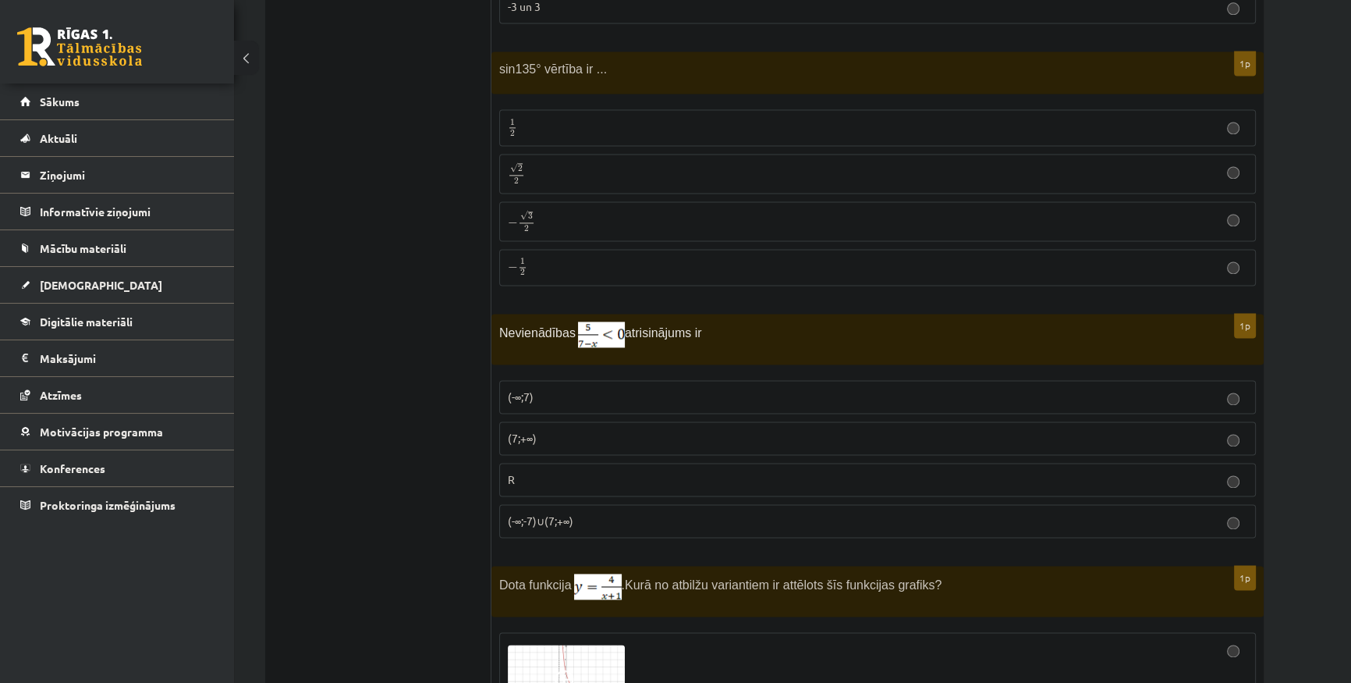
click at [681, 389] on p "(-∞;7)" at bounding box center [878, 397] width 740 height 16
click at [673, 389] on p "(-∞;7)" at bounding box center [878, 397] width 740 height 16
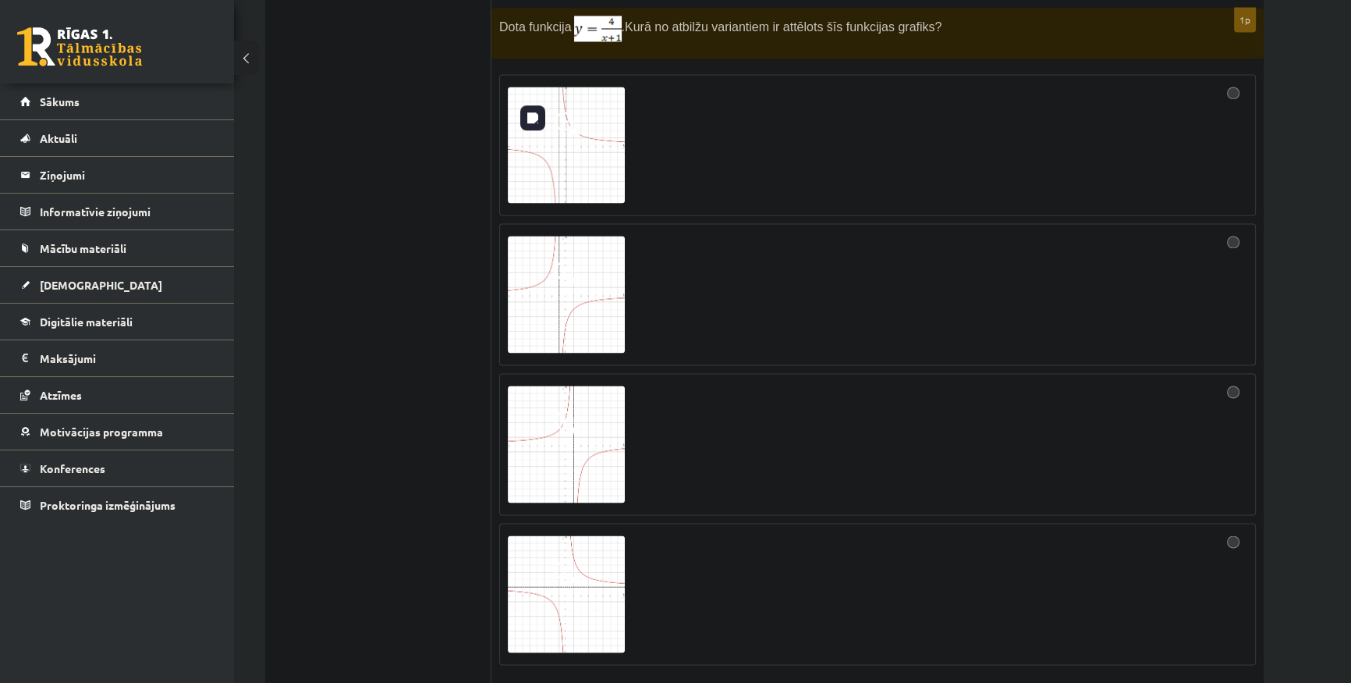
scroll to position [3404, 0]
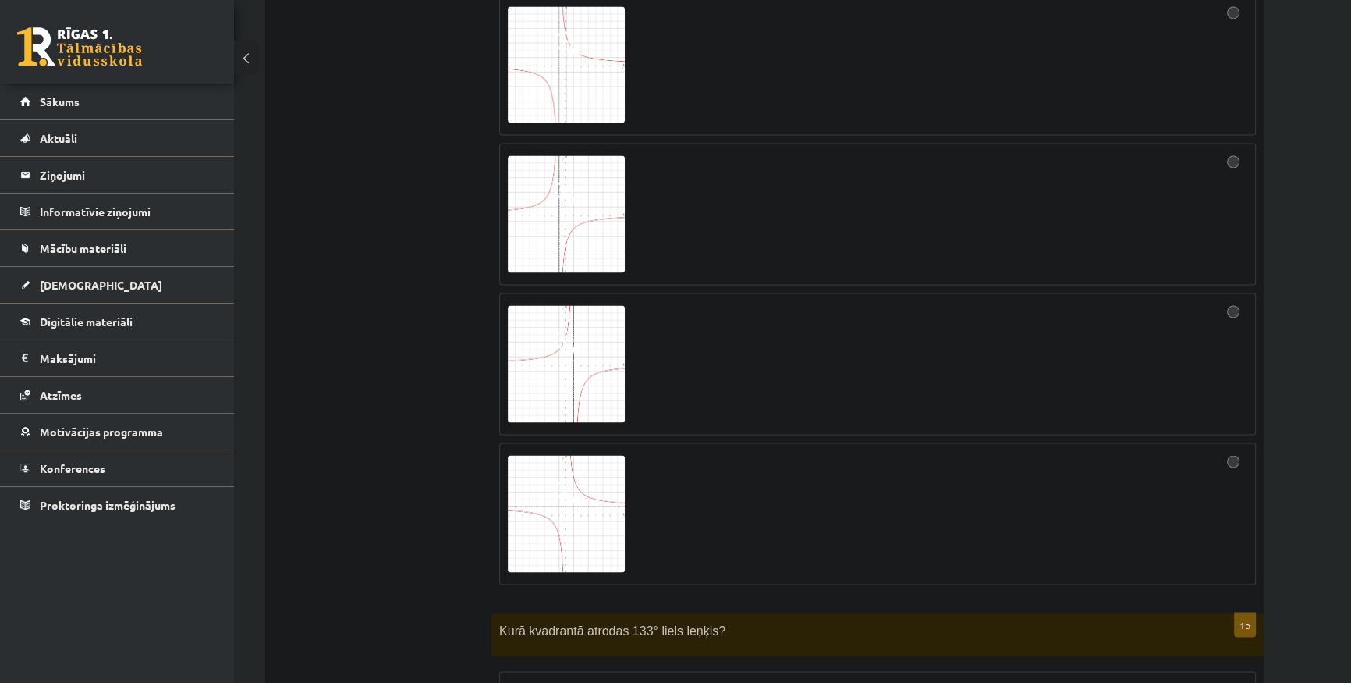
click at [1142, 329] on div at bounding box center [878, 363] width 740 height 125
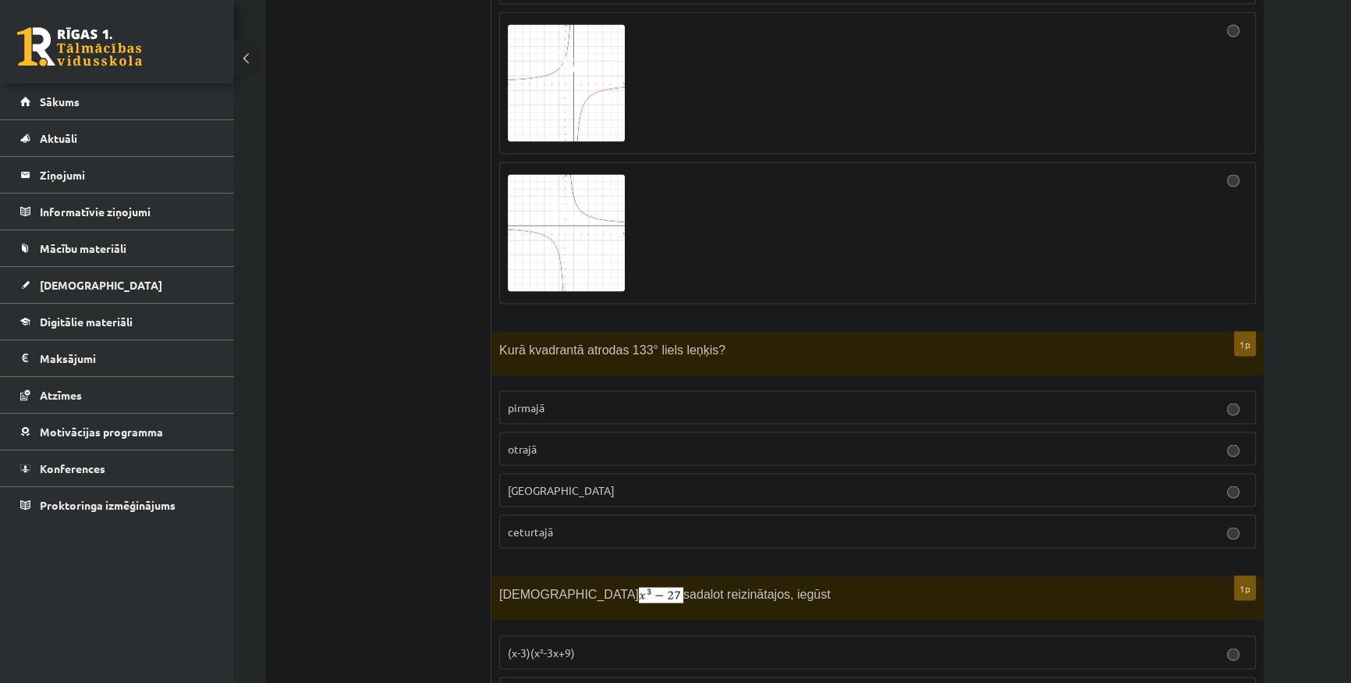
scroll to position [3688, 0]
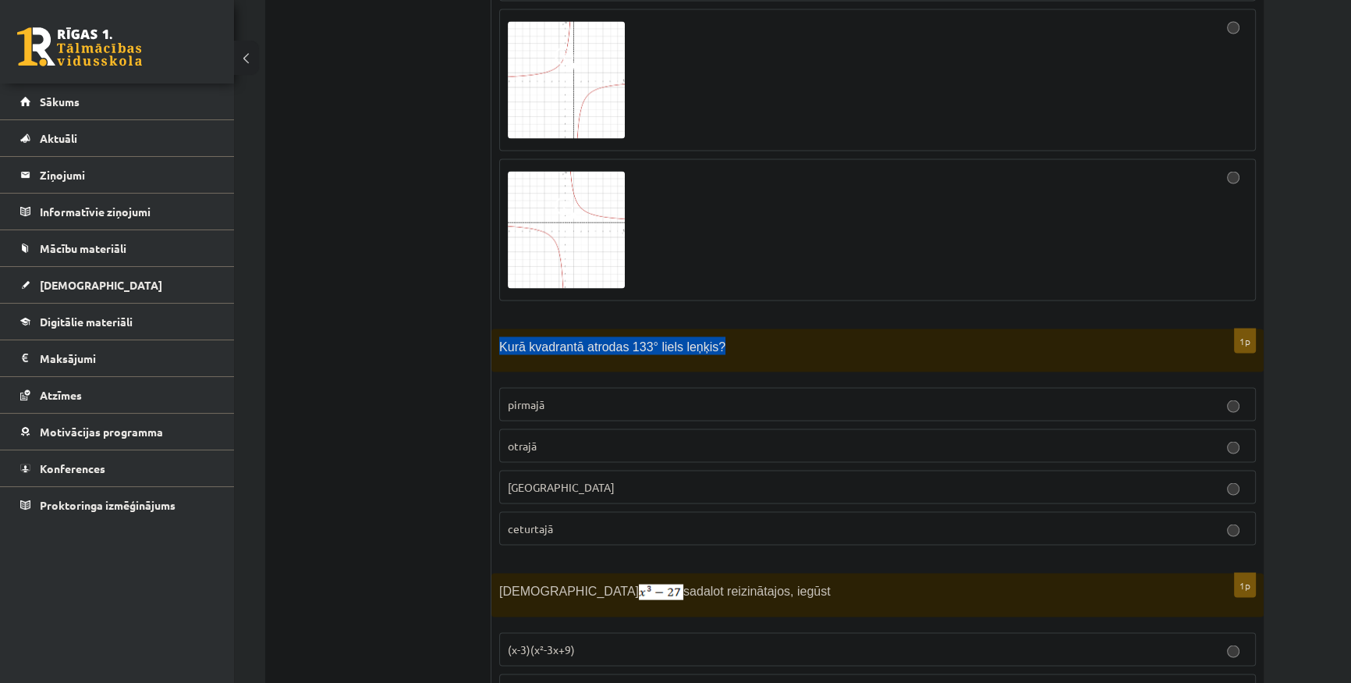
drag, startPoint x: 713, startPoint y: 326, endPoint x: 499, endPoint y: 335, distance: 214.0
click at [499, 336] on p "Kurā kvadrantā atrodas 133° liels leņķis?" at bounding box center [838, 345] width 679 height 18
copy span "Kurā kvadrantā atrodas 133° liels leņķis?"
click at [593, 437] on p "otrajā" at bounding box center [878, 445] width 740 height 16
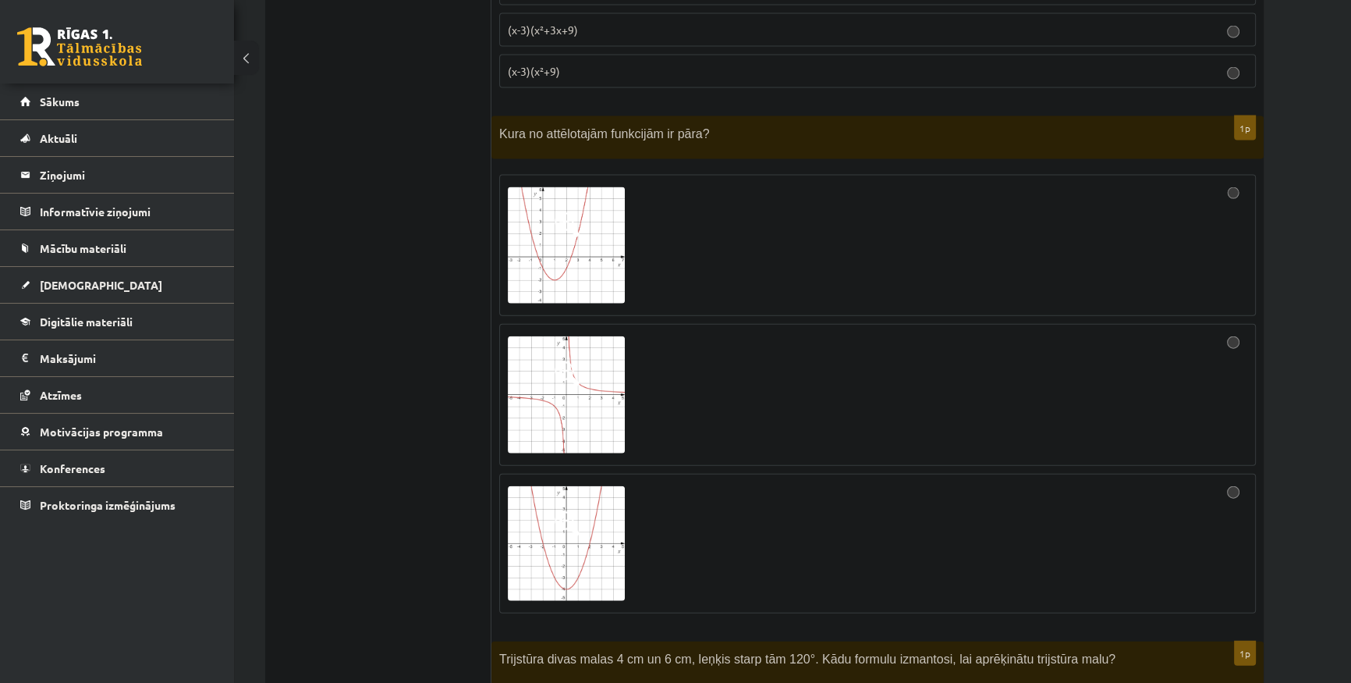
scroll to position [4397, 0]
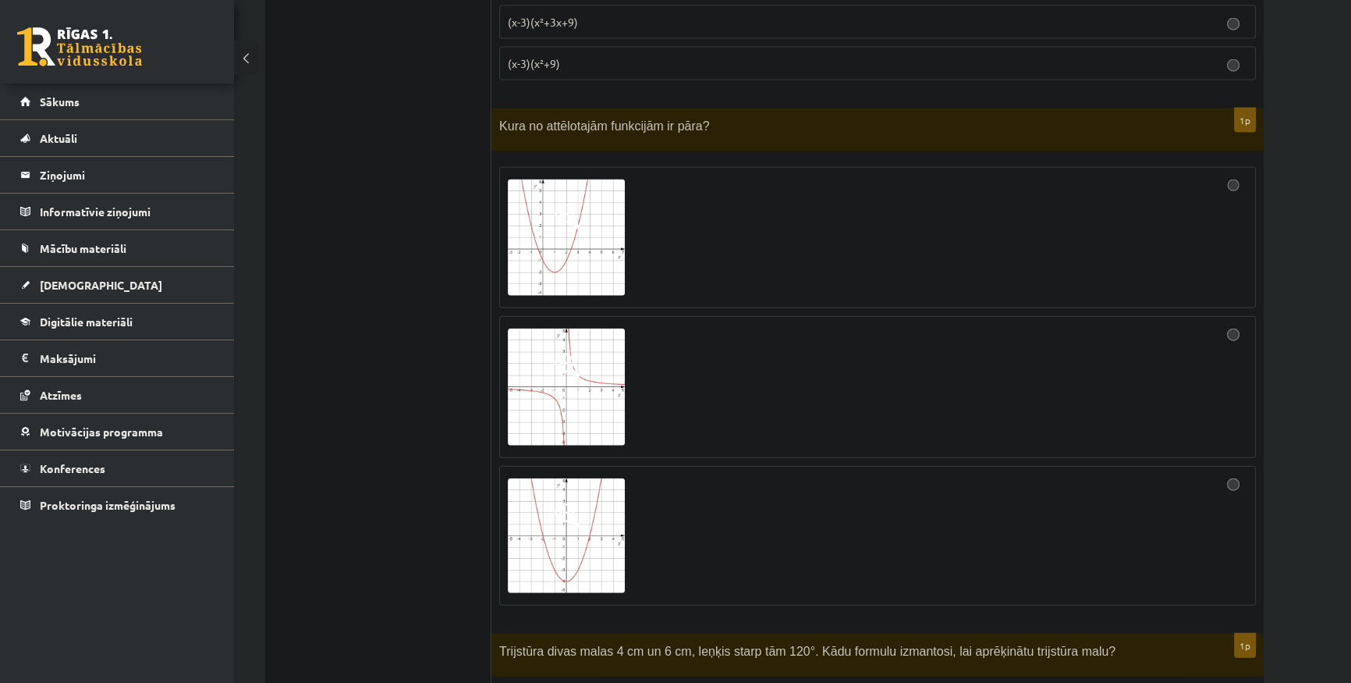
click at [1227, 502] on div at bounding box center [878, 535] width 740 height 123
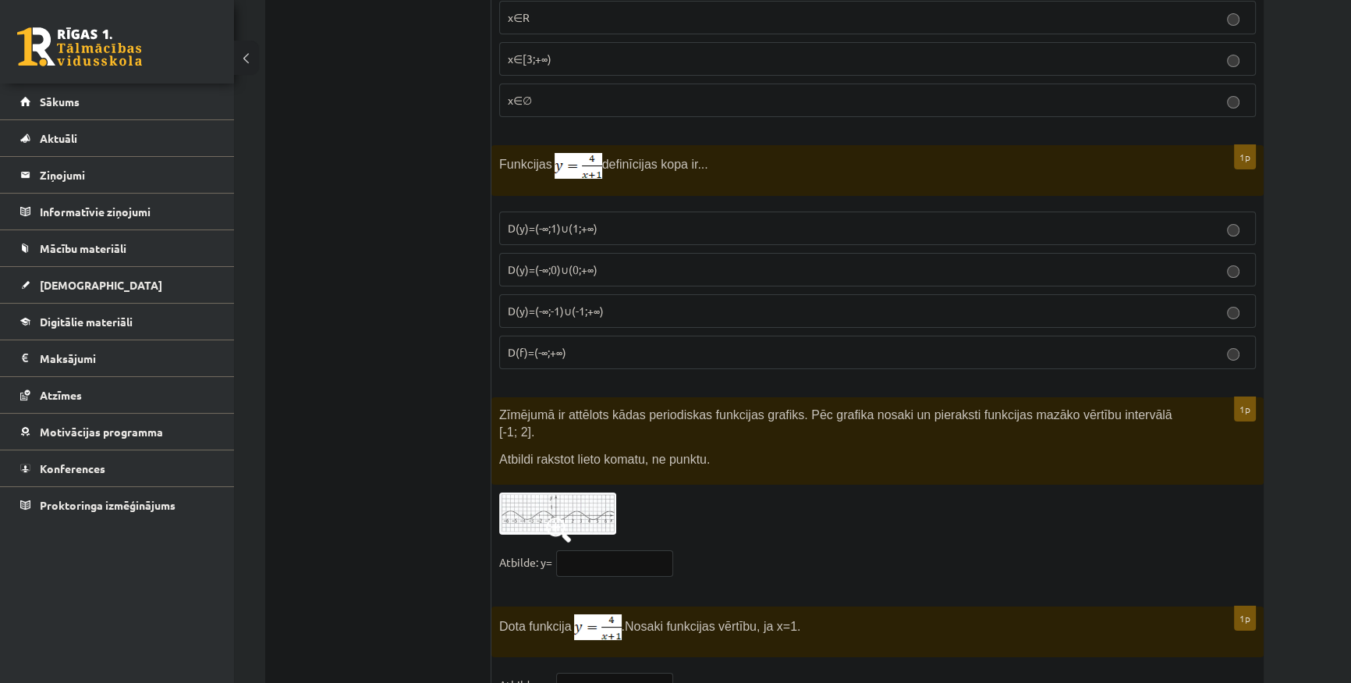
scroll to position [7507, 0]
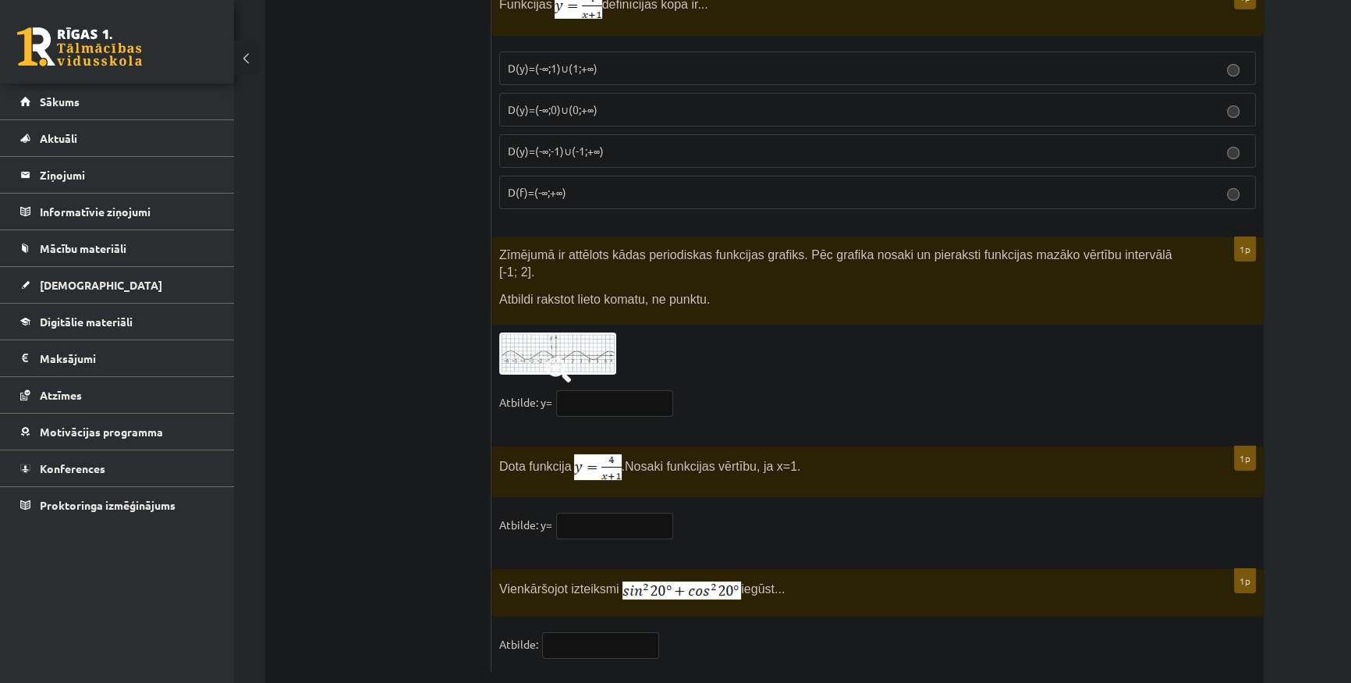
click at [684, 581] on img at bounding box center [682, 590] width 119 height 18
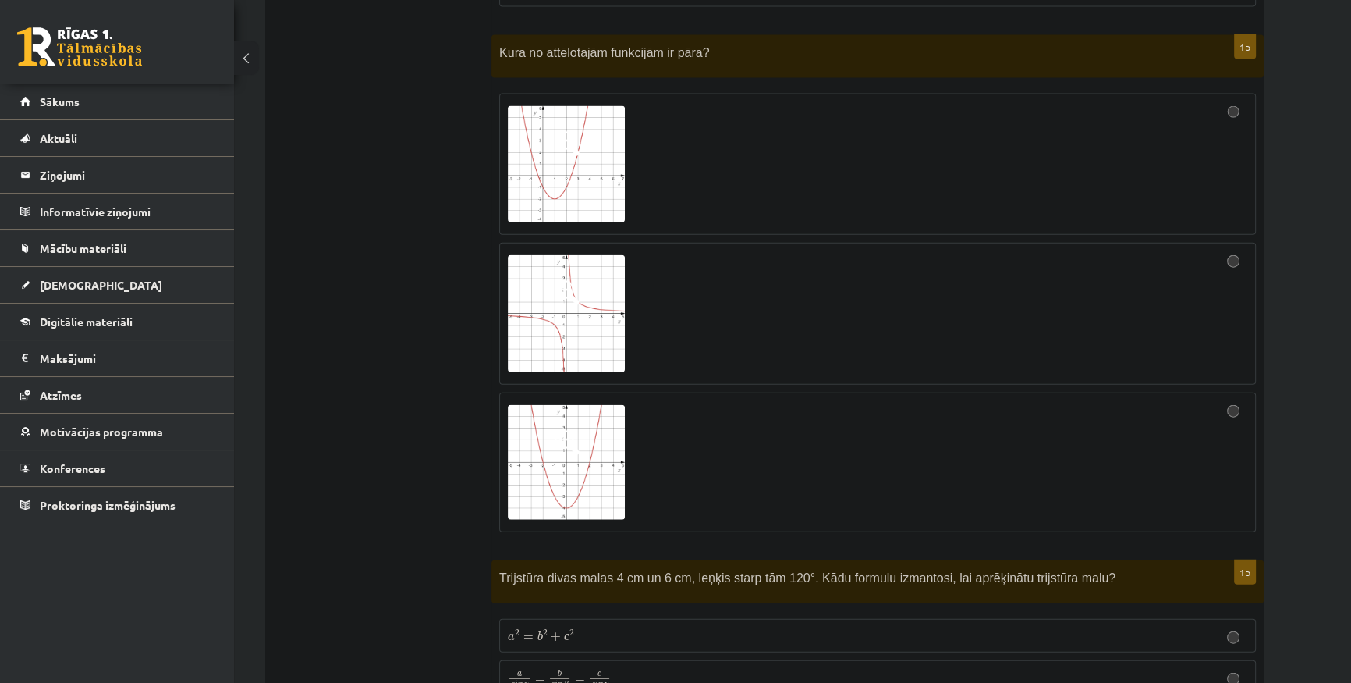
scroll to position [4741, 0]
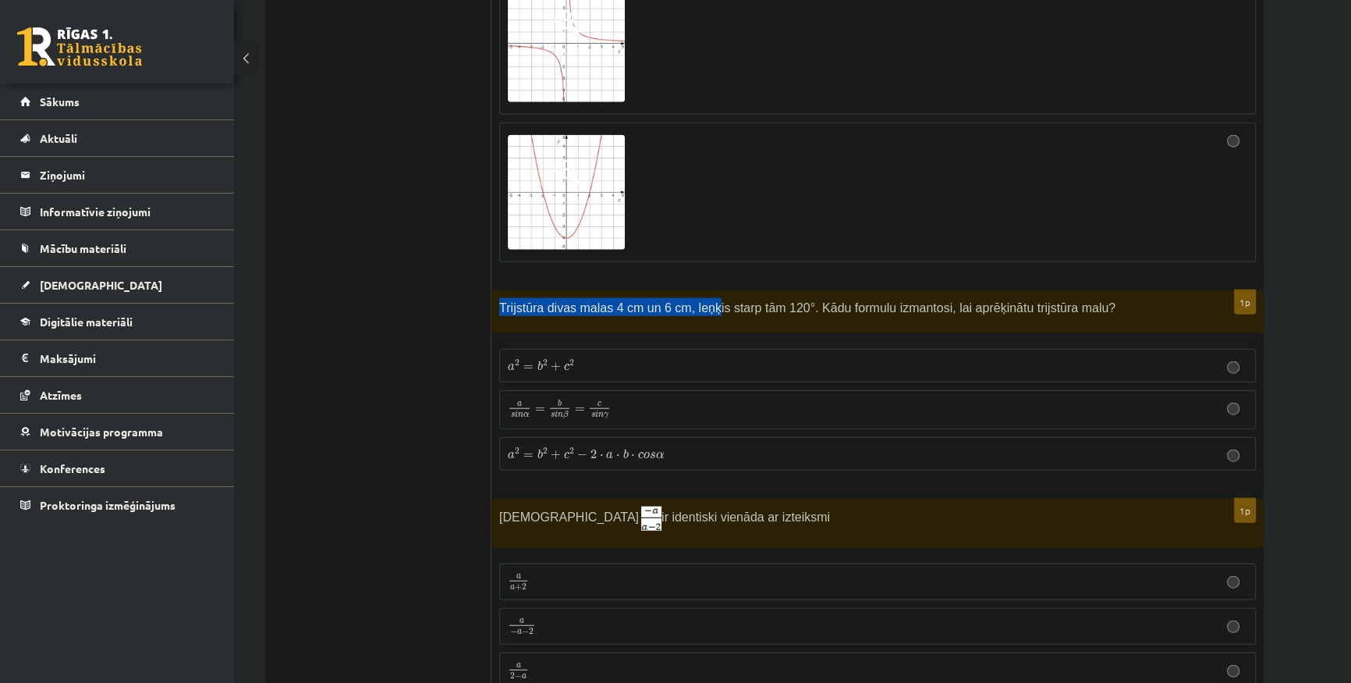
drag, startPoint x: 499, startPoint y: 293, endPoint x: 698, endPoint y: 301, distance: 199.1
click at [698, 301] on p "Trijstūra divas malas 4 cm un 6 cm, leņķis starp tām 120°. Kādu formulu izmanto…" at bounding box center [838, 307] width 679 height 18
drag, startPoint x: 488, startPoint y: 293, endPoint x: 766, endPoint y: 296, distance: 278.6
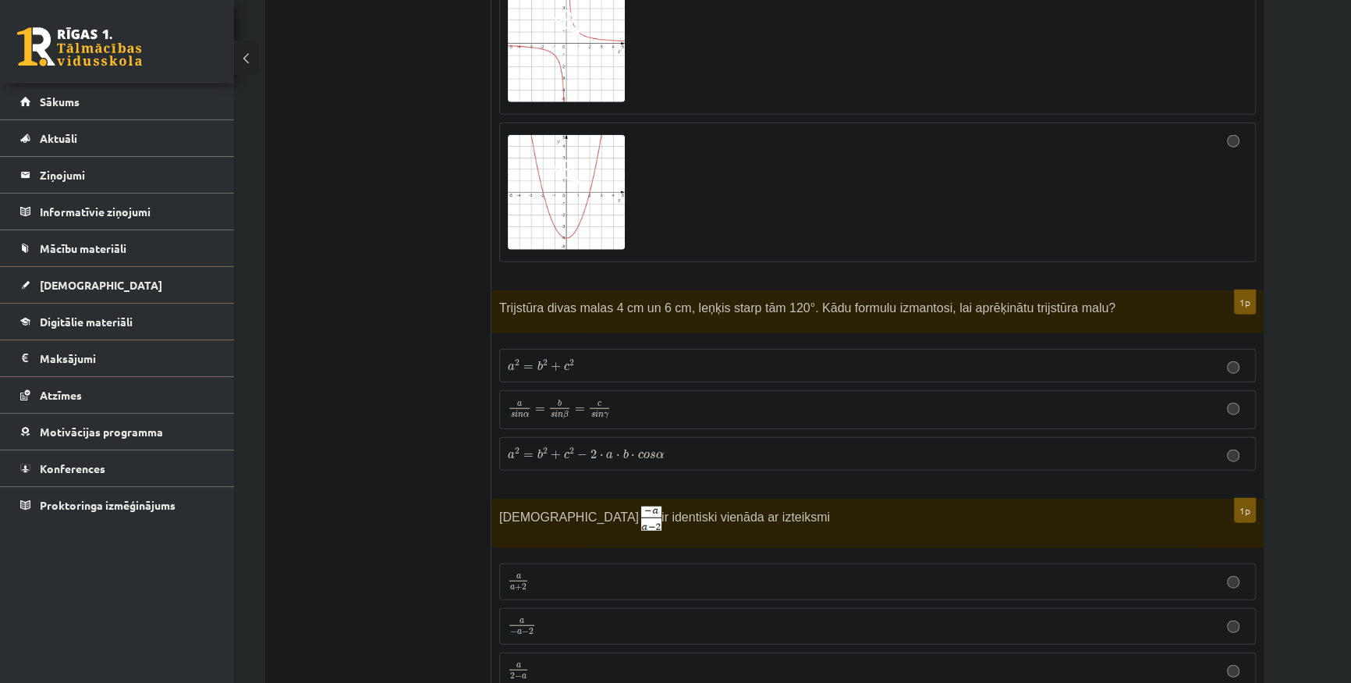
click at [767, 301] on span "Trijstūra divas malas 4 cm un 6 cm, leņķis starp tām 120°. Kādu formulu izmanto…" at bounding box center [807, 307] width 616 height 13
click at [783, 301] on span "Trijstūra divas malas 4 cm un 6 cm, leņķis starp tām 120°. Kādu formulu izmanto…" at bounding box center [807, 307] width 616 height 13
drag, startPoint x: 787, startPoint y: 294, endPoint x: 496, endPoint y: 290, distance: 291.1
click at [496, 290] on div "Trijstūra divas malas 4 cm un 6 cm, leņķis starp tām 120°. Kādu formulu izmanto…" at bounding box center [878, 311] width 772 height 43
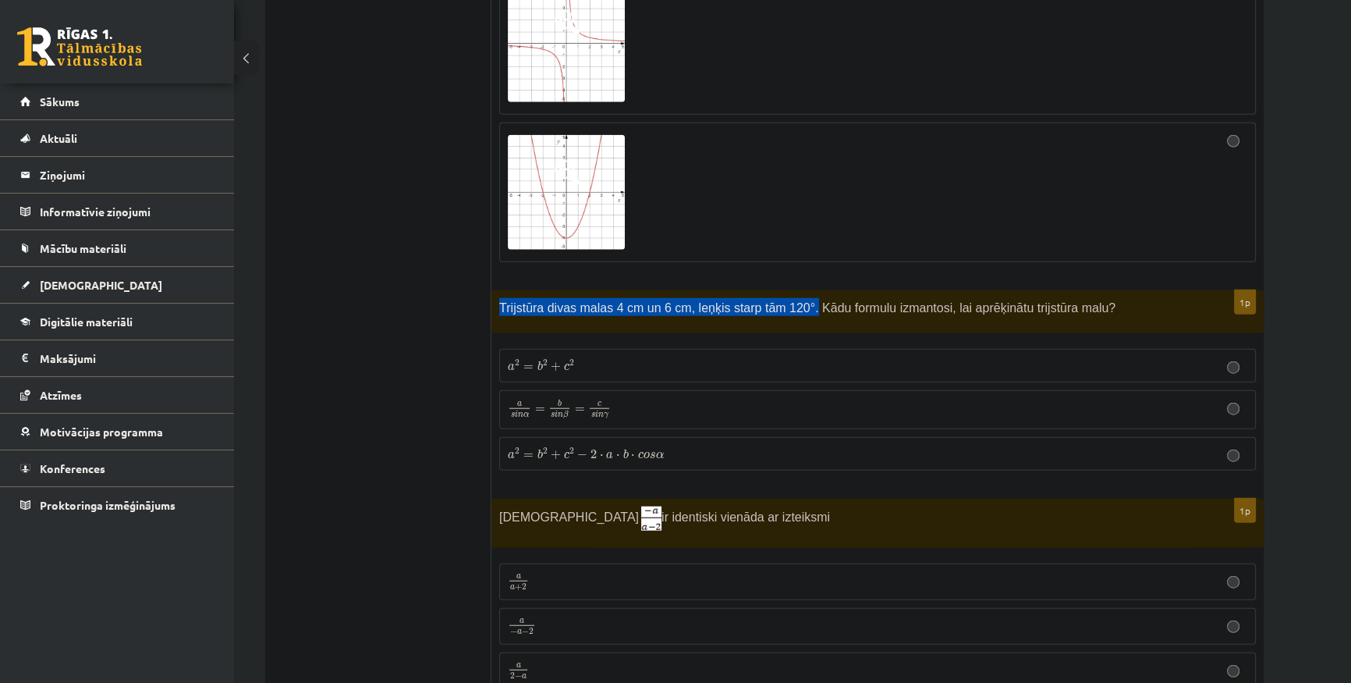
copy span "Trijstūra divas malas 4 cm un 6 cm, leņķis starp tām 120°."
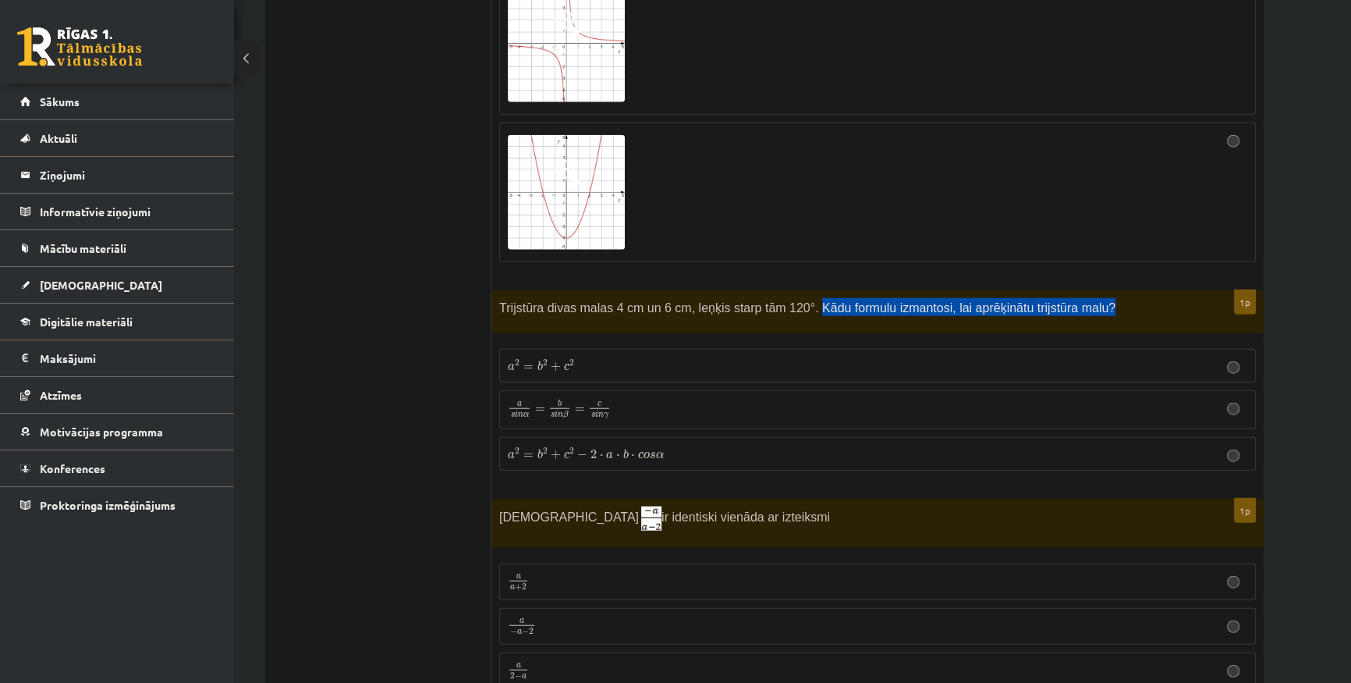
drag, startPoint x: 791, startPoint y: 292, endPoint x: 1074, endPoint y: 292, distance: 282.5
click at [1074, 298] on p "Trijstūra divas malas 4 cm un 6 cm, leņķis starp tām 120°. Kādu formulu izmanto…" at bounding box center [838, 307] width 679 height 18
click at [547, 301] on span "Trijstūra divas malas 4 cm un 6 cm, leņķis starp tām 120°. Kādu formulu izmanto…" at bounding box center [807, 307] width 616 height 13
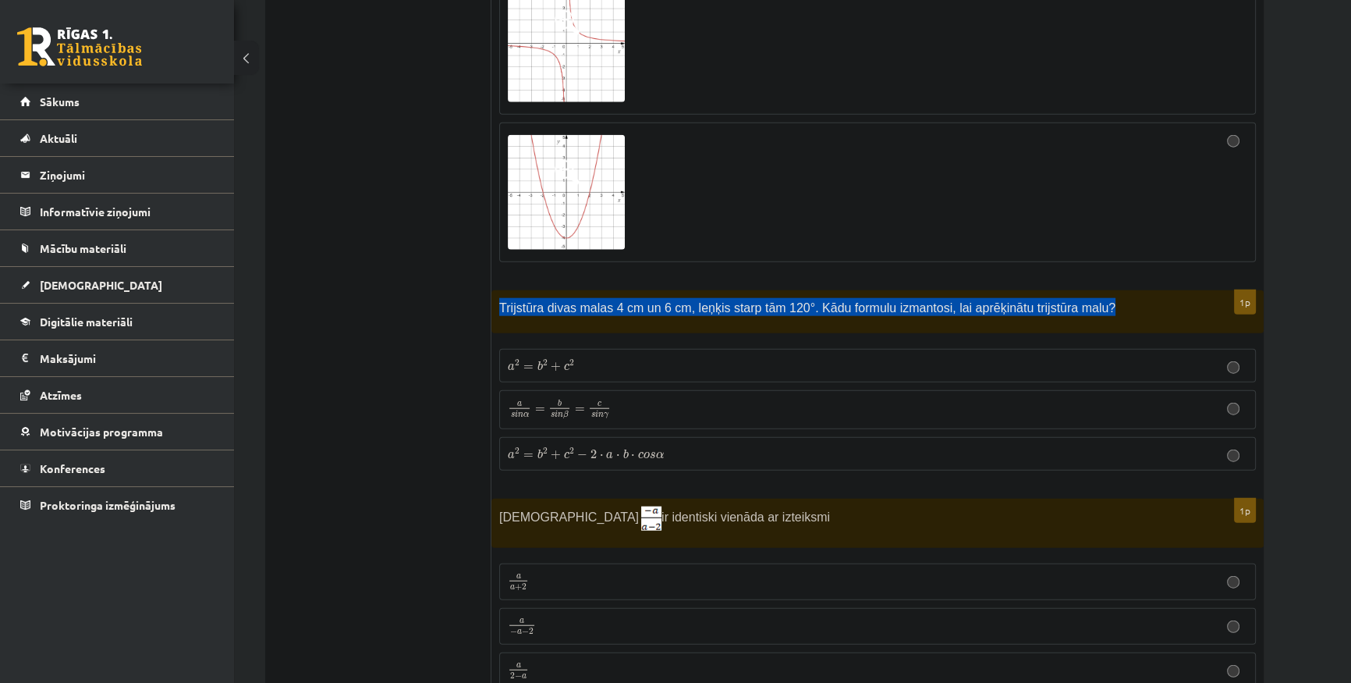
copy div "Trijstūra divas malas 4 cm un 6 cm, leņķis starp tām 120°. Kādu formulu izmanto…"
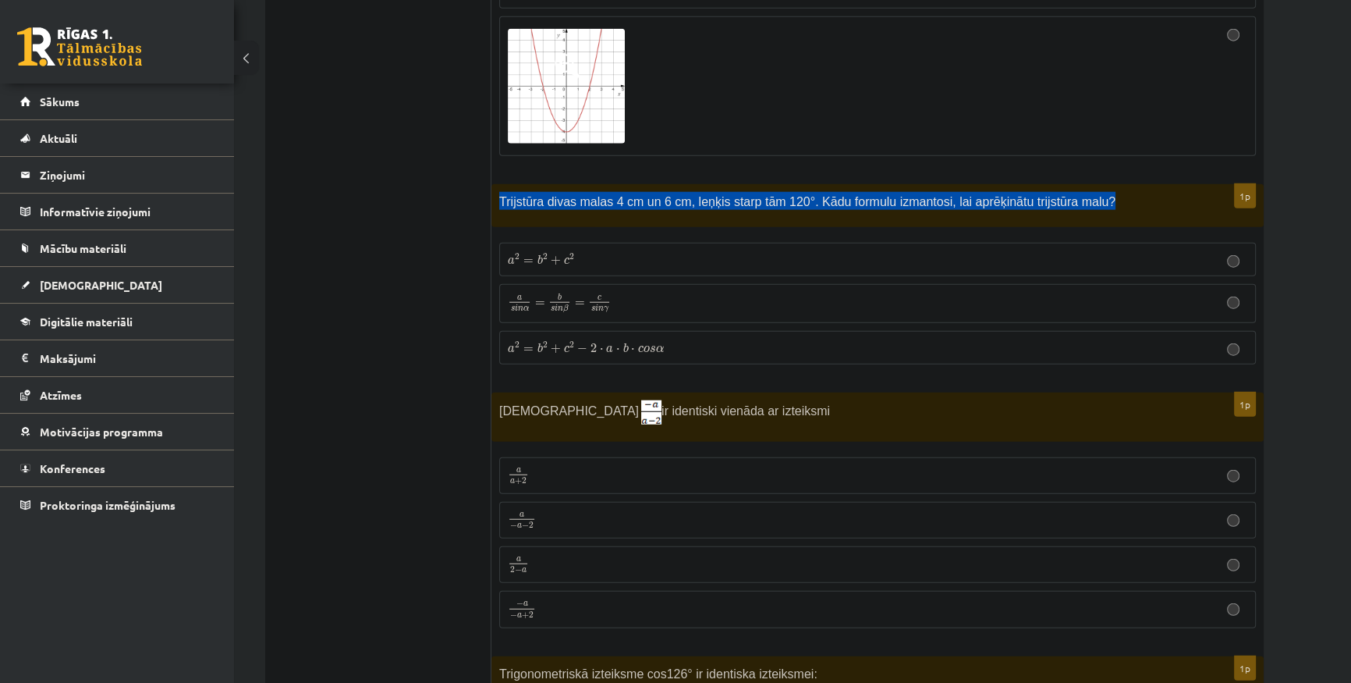
scroll to position [4883, 0]
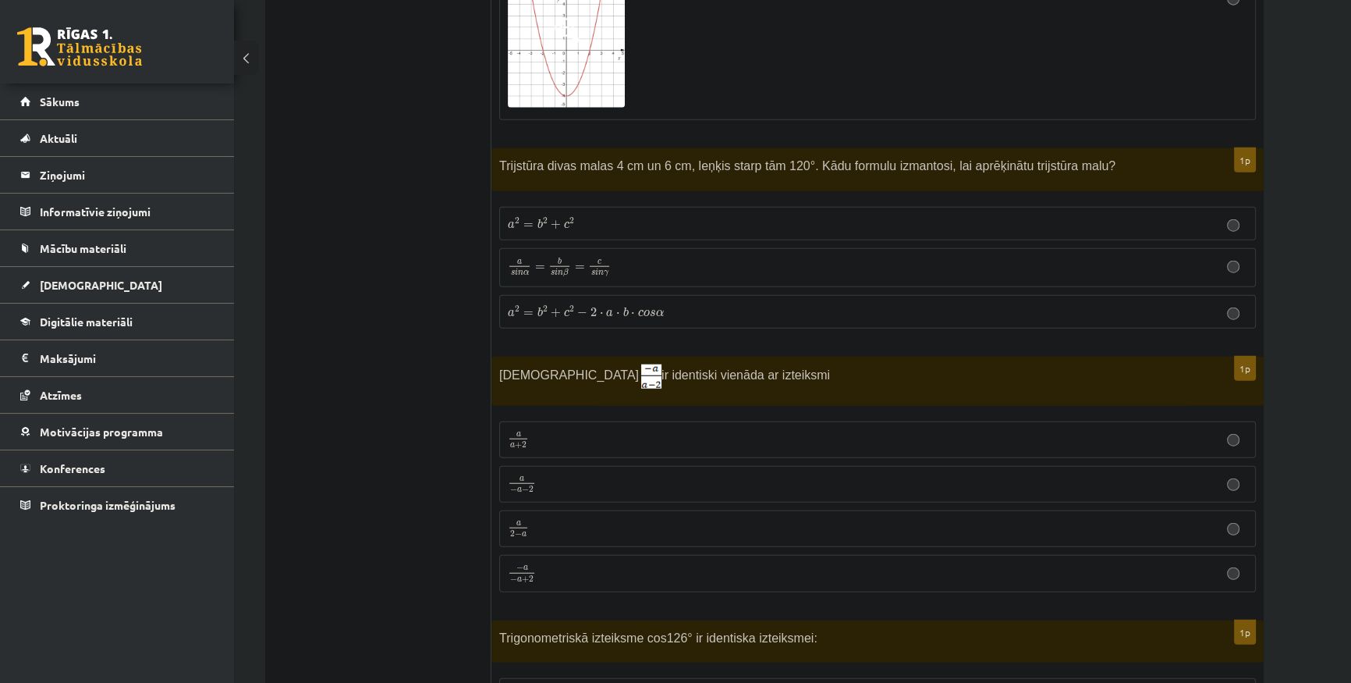
click at [615, 306] on label "a 2 = b 2 + c 2 − 2 ⋅ a ⋅ b ⋅ c o s α a 2 = b 2 + c 2 − 2 ⋅ a ⋅ b ⋅ c o s α" at bounding box center [877, 312] width 757 height 34
click at [613, 257] on p "a s i n α = b s i n β = c s i n γ a s i n α = b s i n β = c s i n γ" at bounding box center [878, 268] width 740 height 22
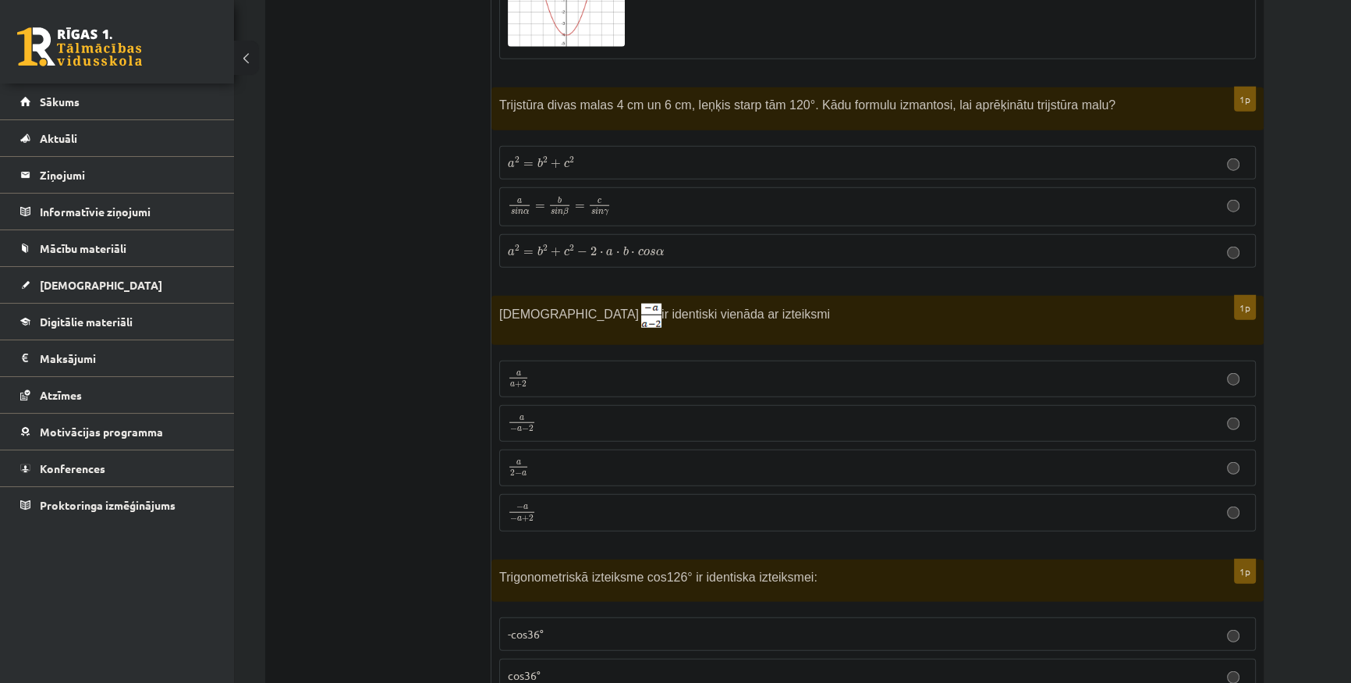
scroll to position [5025, 0]
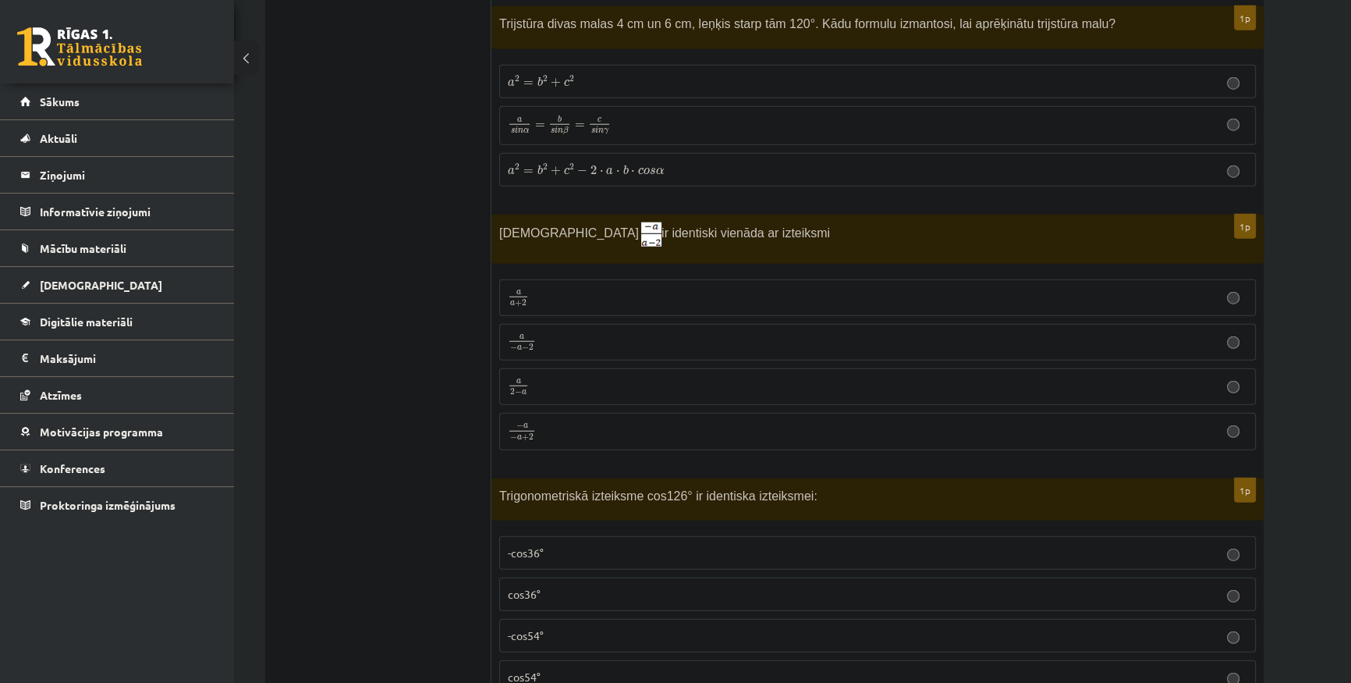
click at [573, 368] on label "a 2 − a a 2 − a" at bounding box center [877, 386] width 757 height 37
click at [599, 368] on label "a 2 − a a 2 − a" at bounding box center [877, 386] width 757 height 37
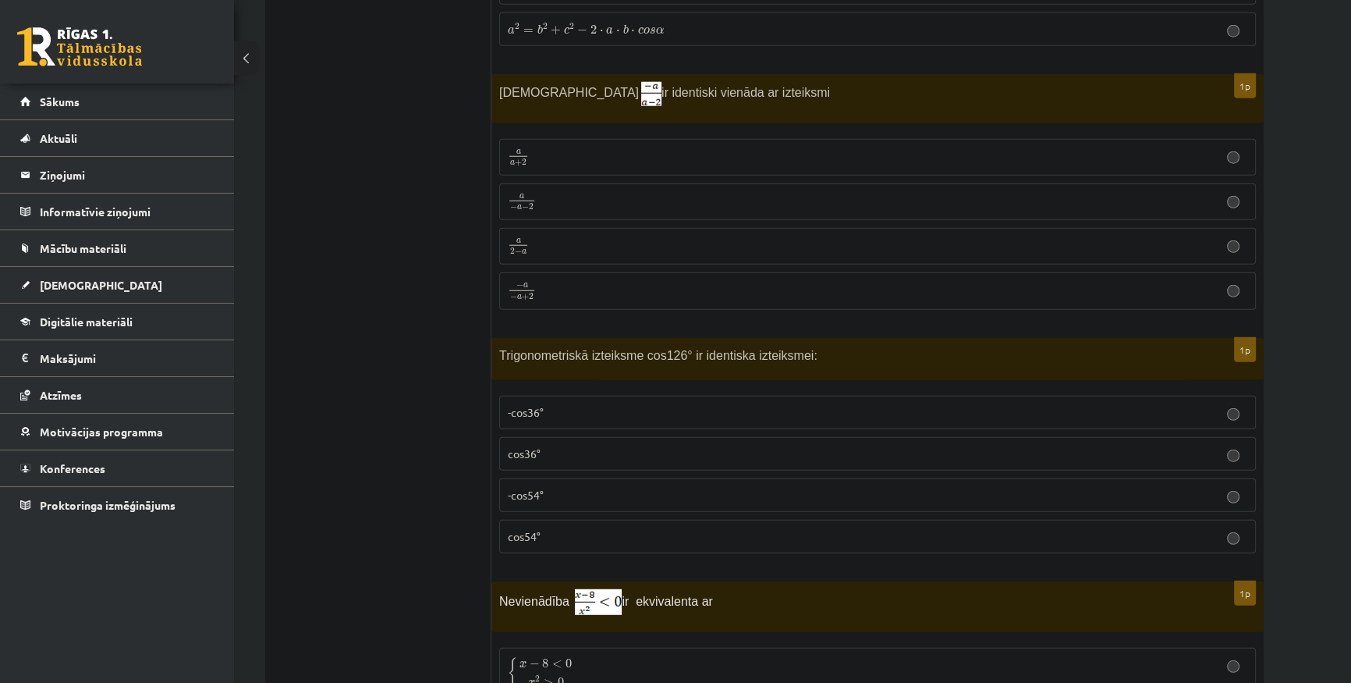
scroll to position [5166, 0]
drag, startPoint x: 811, startPoint y: 335, endPoint x: 435, endPoint y: 336, distance: 376.9
click at [577, 348] on span "Trigonometriskā izteiksme cos126° ir identiska izteiksmei:" at bounding box center [658, 354] width 318 height 13
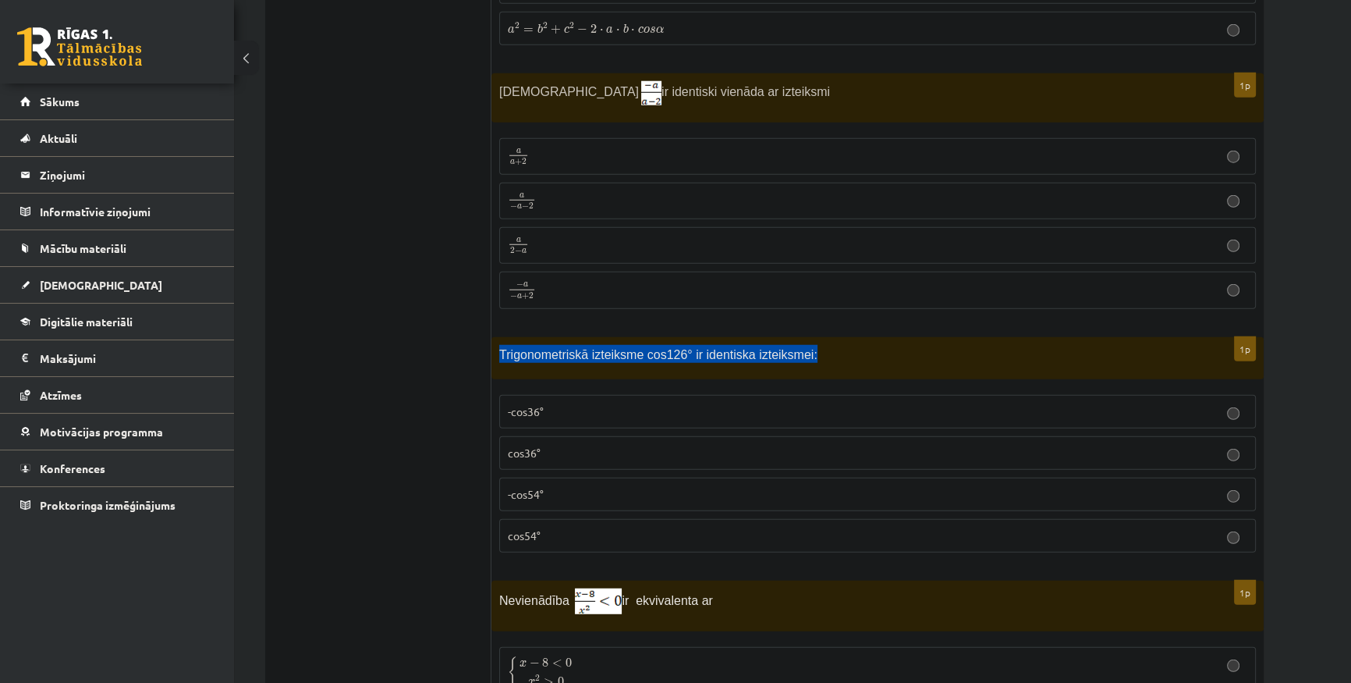
click at [577, 348] on span "Trigonometriskā izteiksme cos126° ir identiska izteiksmei:" at bounding box center [658, 354] width 318 height 13
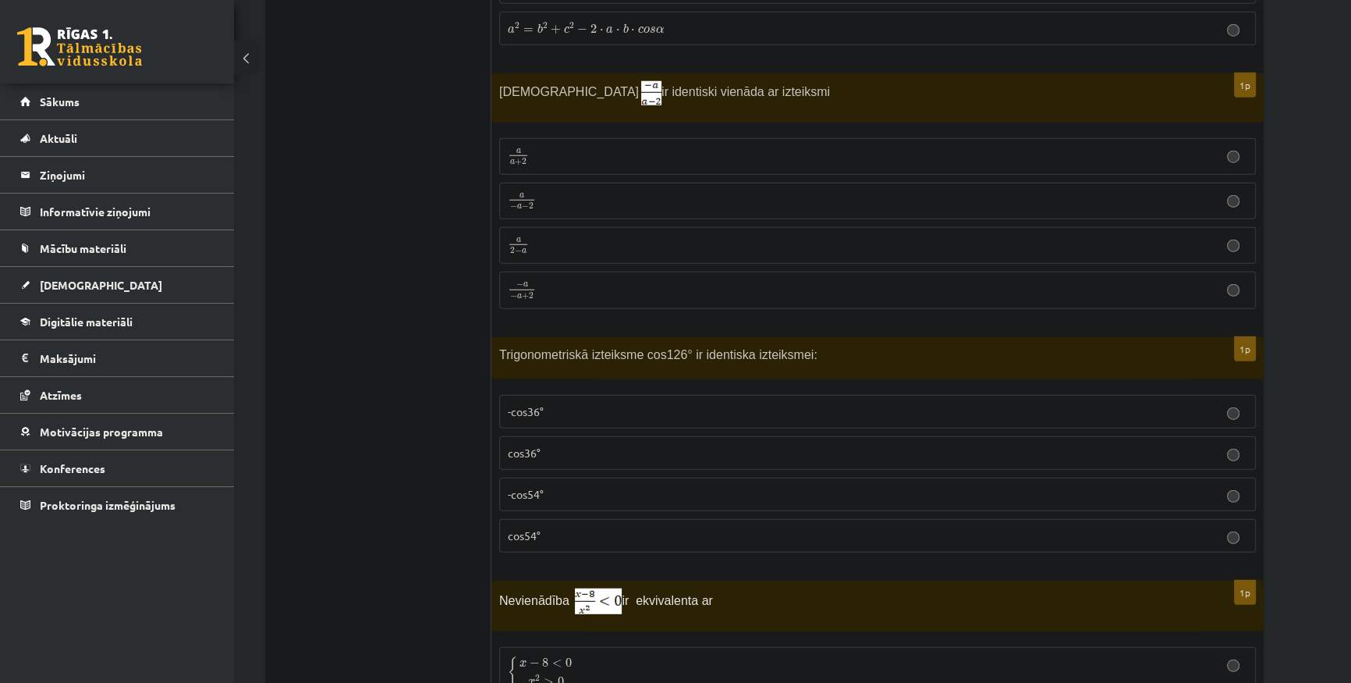
click at [708, 527] on p "cos54°" at bounding box center [878, 535] width 740 height 16
click at [658, 486] on p "-cos54°" at bounding box center [878, 494] width 740 height 16
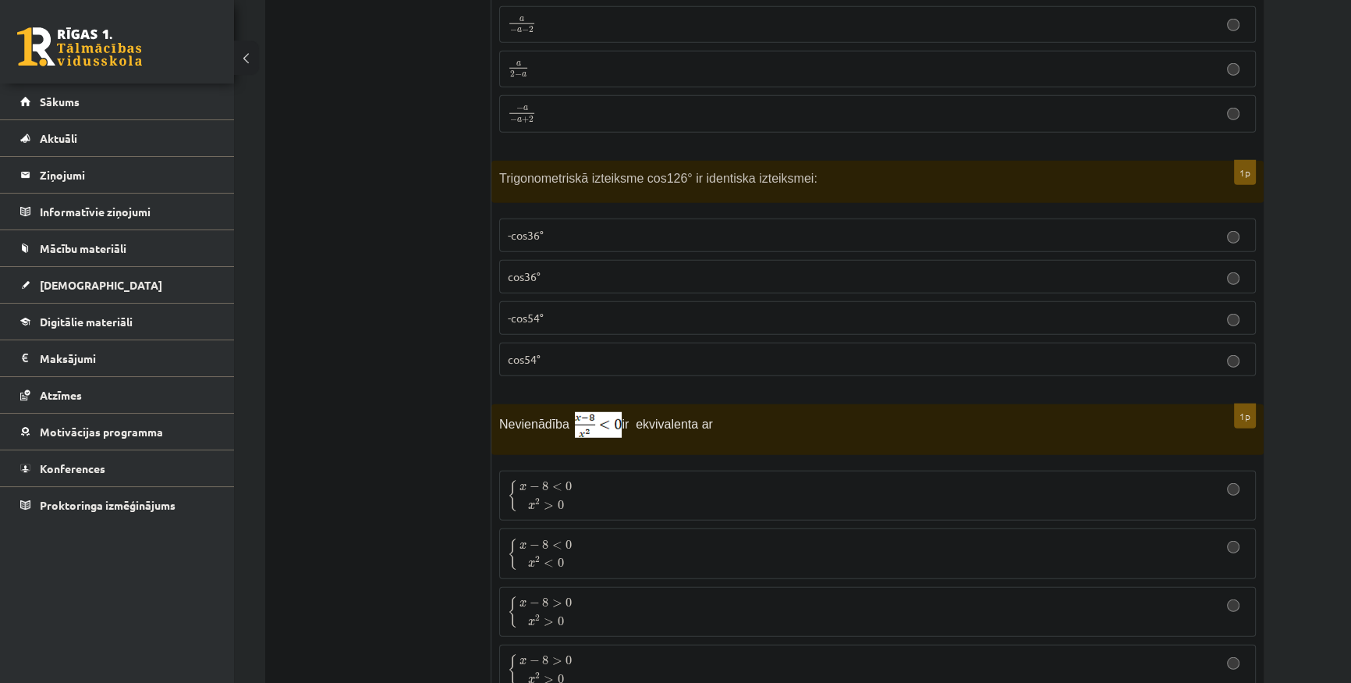
scroll to position [5521, 0]
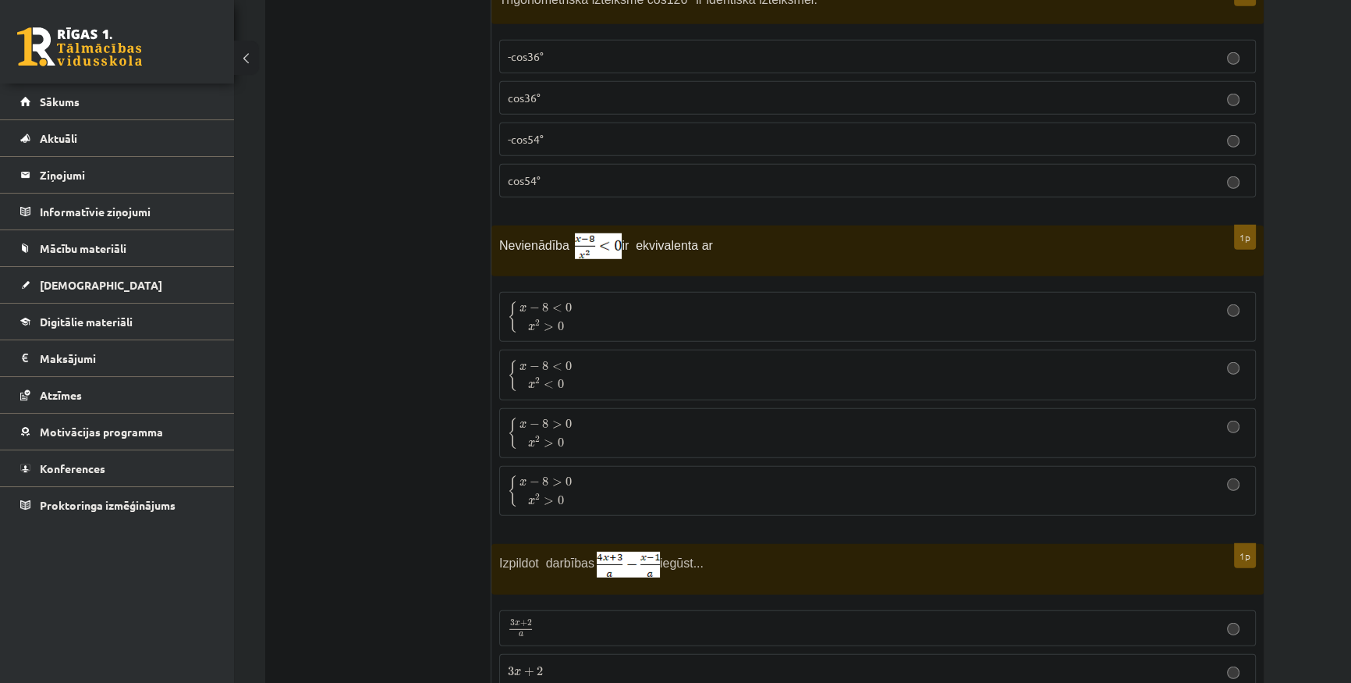
click at [680, 358] on p "{ x − 8 < 0 x 2 < 0 { x − 8 < 0 x 2 < 0" at bounding box center [878, 374] width 740 height 33
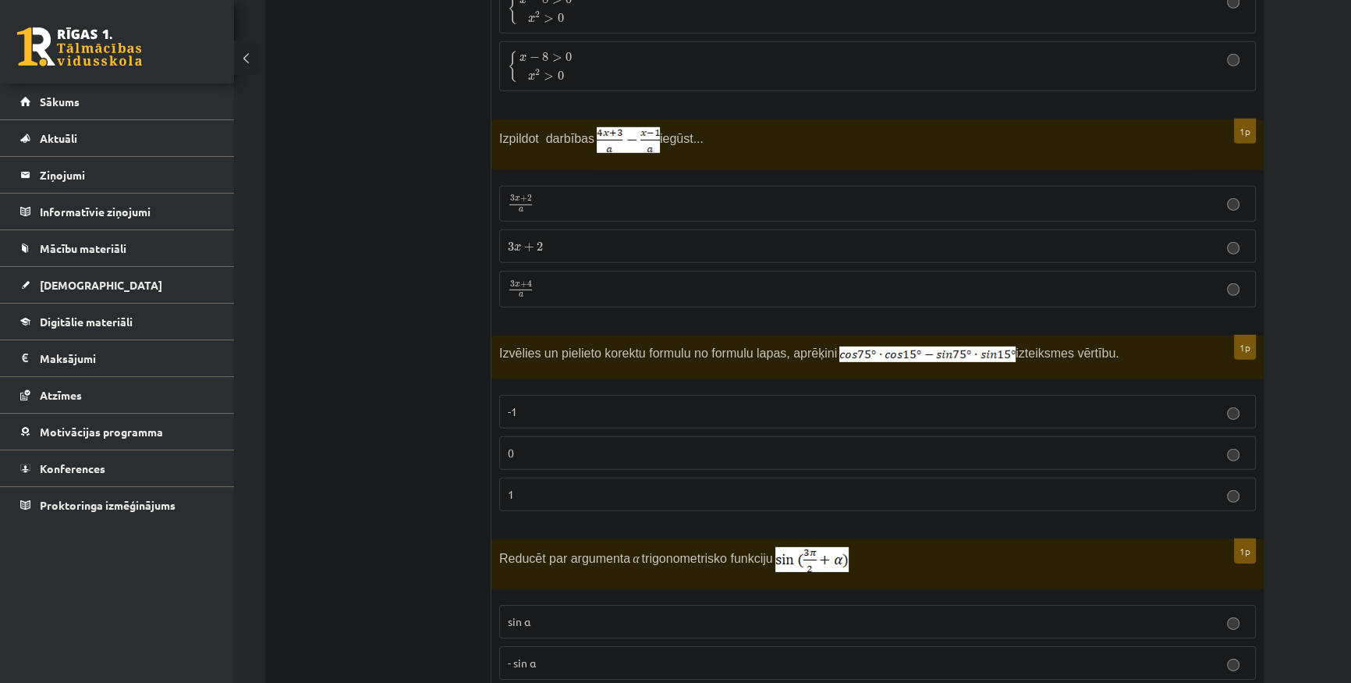
scroll to position [5946, 0]
click at [893, 237] on p "3 x + 2 3 x + 2" at bounding box center [878, 245] width 740 height 16
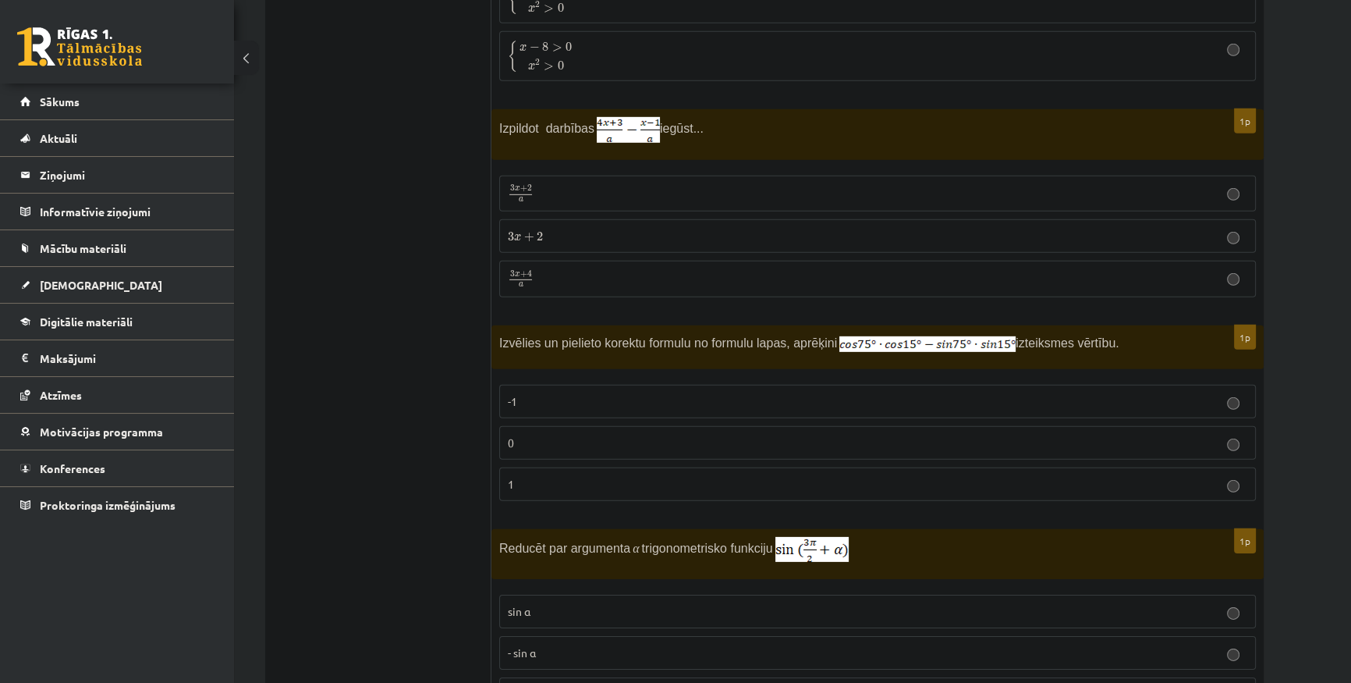
scroll to position [6017, 0]
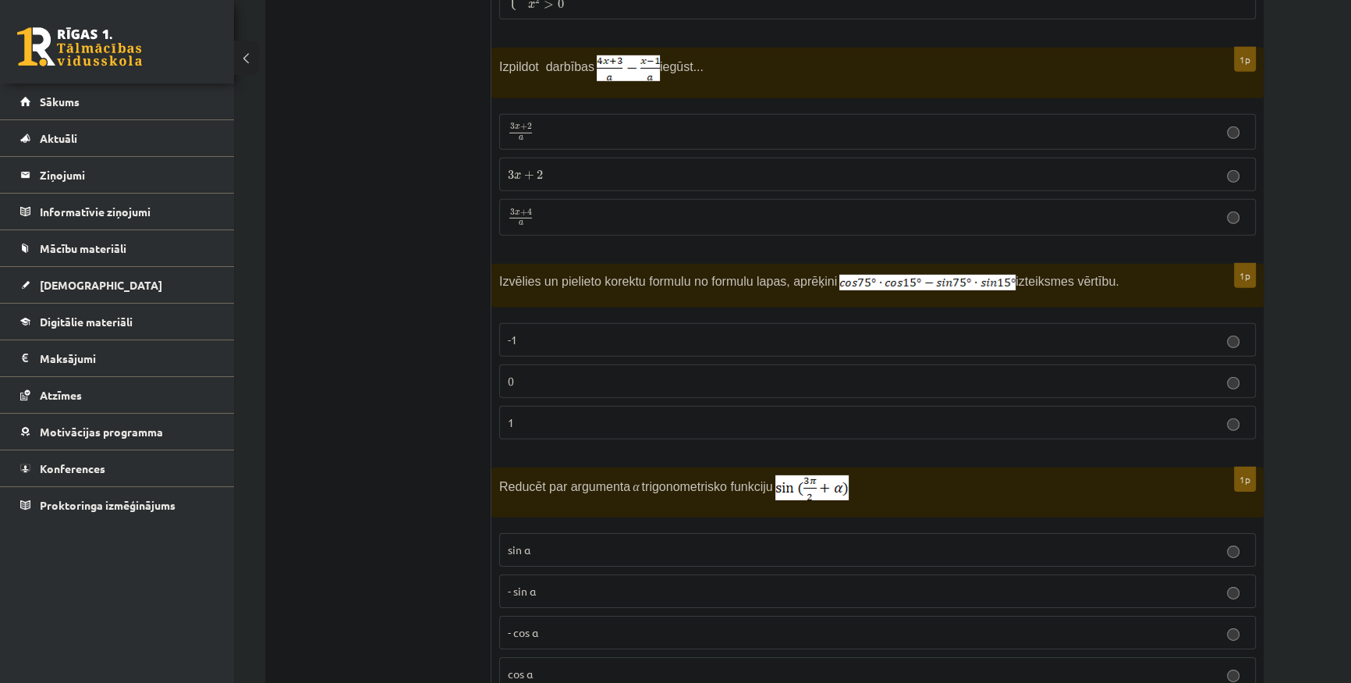
click at [598, 122] on p "3 x + 2 a 3 x + 2 a" at bounding box center [878, 131] width 740 height 19
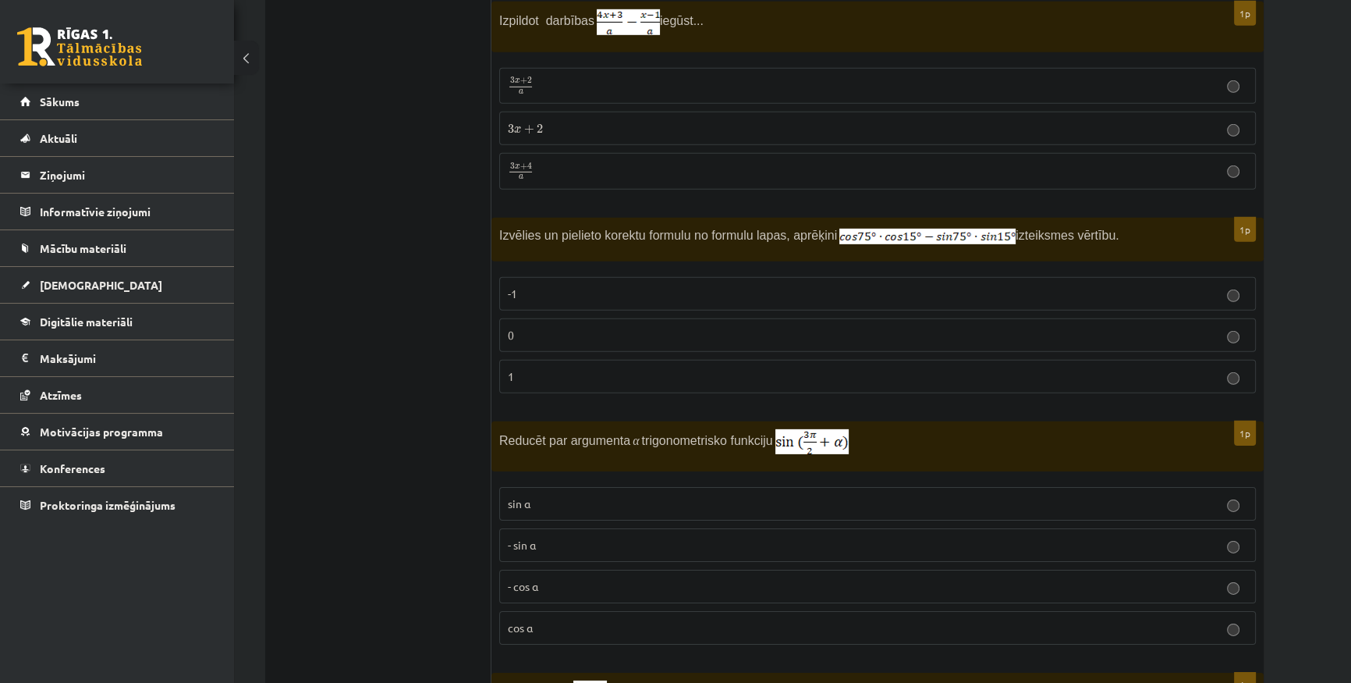
scroll to position [6088, 0]
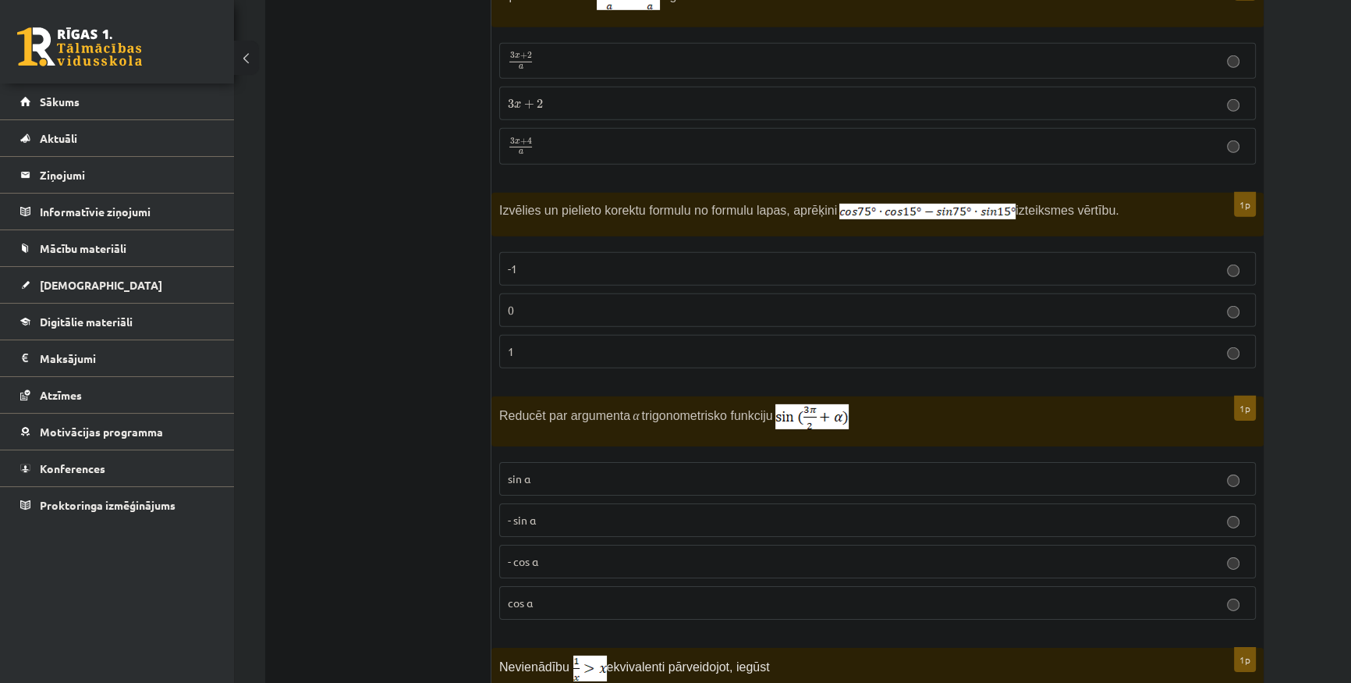
drag, startPoint x: 515, startPoint y: 179, endPoint x: 1107, endPoint y: 203, distance: 592.7
click at [1107, 203] on div "Izvēlies un pielieto korektu formulu no formulu lapas, aprēķini izteiksmes vērt…" at bounding box center [878, 215] width 772 height 44
click at [1116, 201] on p "Izvēlies un pielieto korektu formulu no formulu lapas, aprēķini izteiksmes vērt…" at bounding box center [838, 210] width 679 height 19
click at [701, 263] on label "-1" at bounding box center [877, 269] width 757 height 34
click at [697, 302] on p "0" at bounding box center [878, 310] width 740 height 16
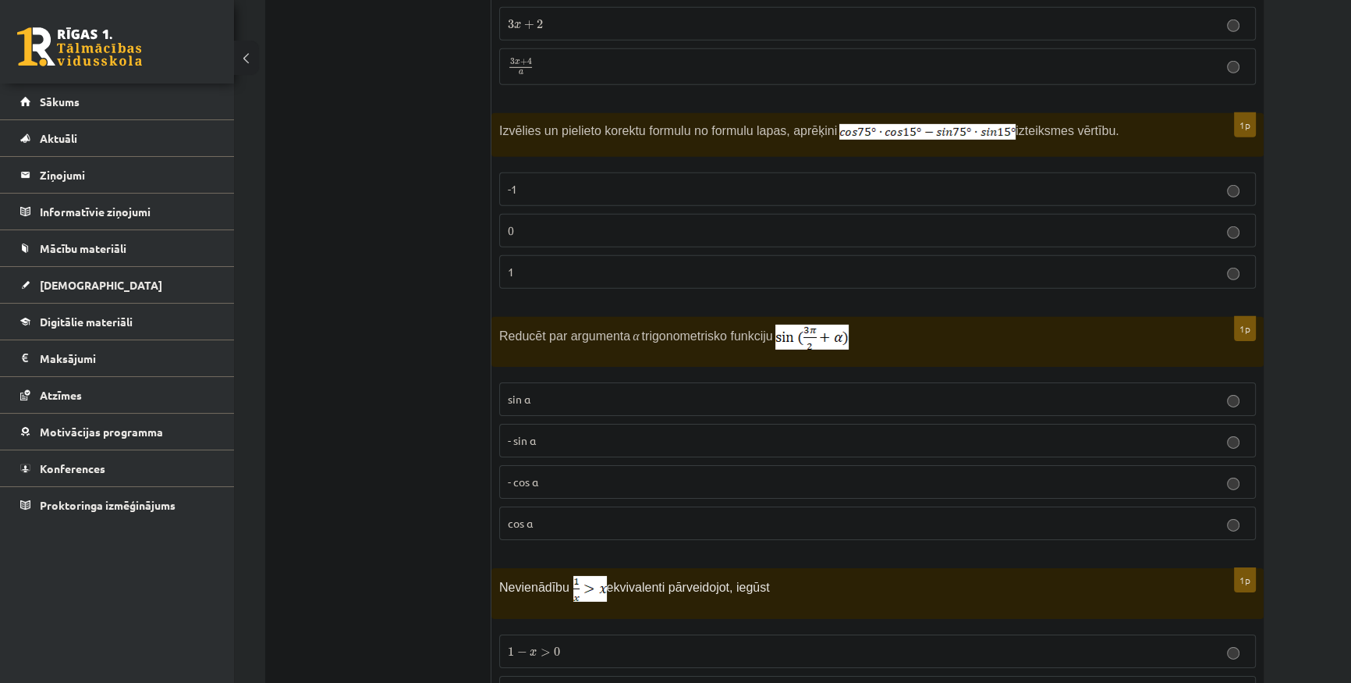
scroll to position [6230, 0]
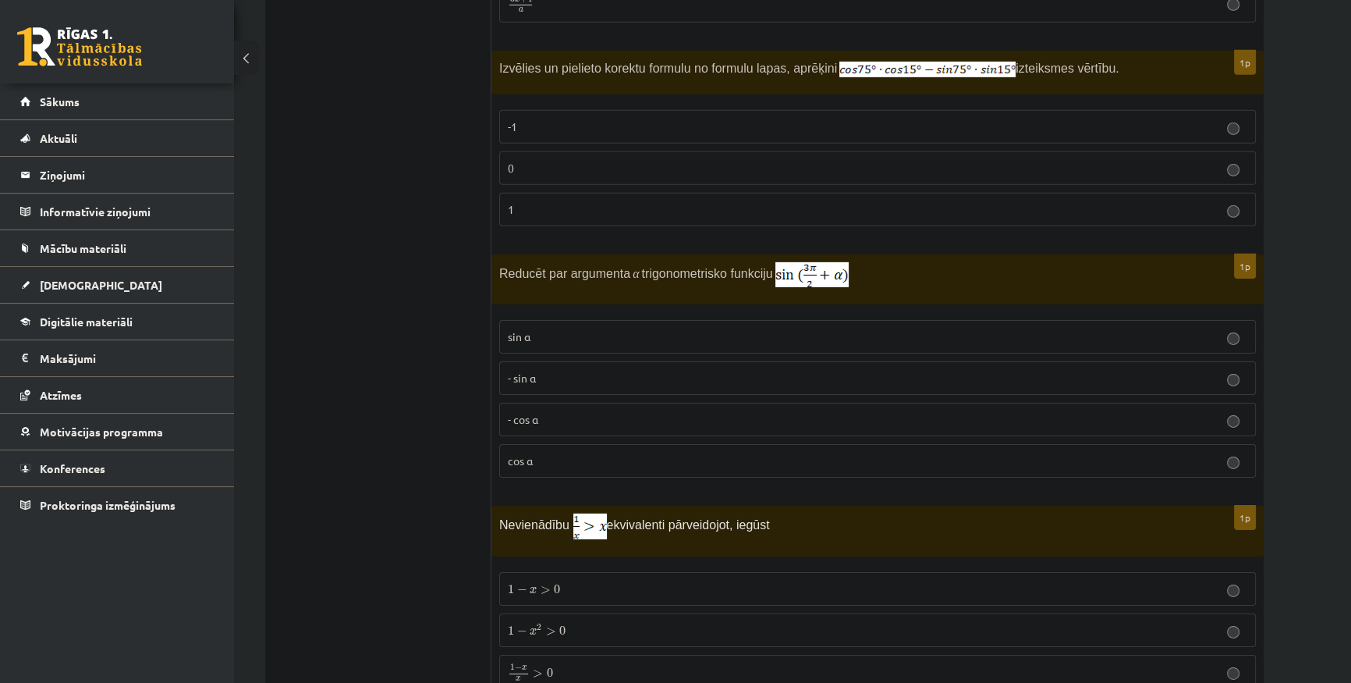
click at [737, 411] on p "- cos ⁡α" at bounding box center [878, 419] width 740 height 16
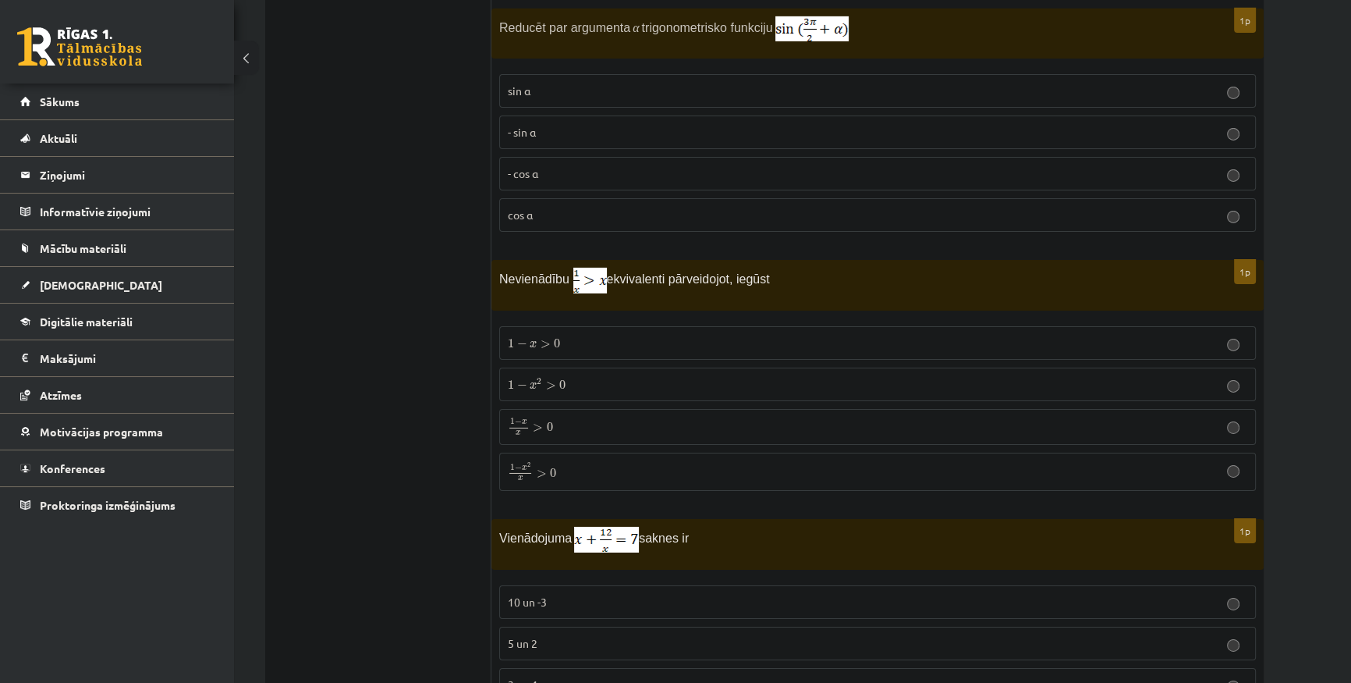
scroll to position [6585, 0]
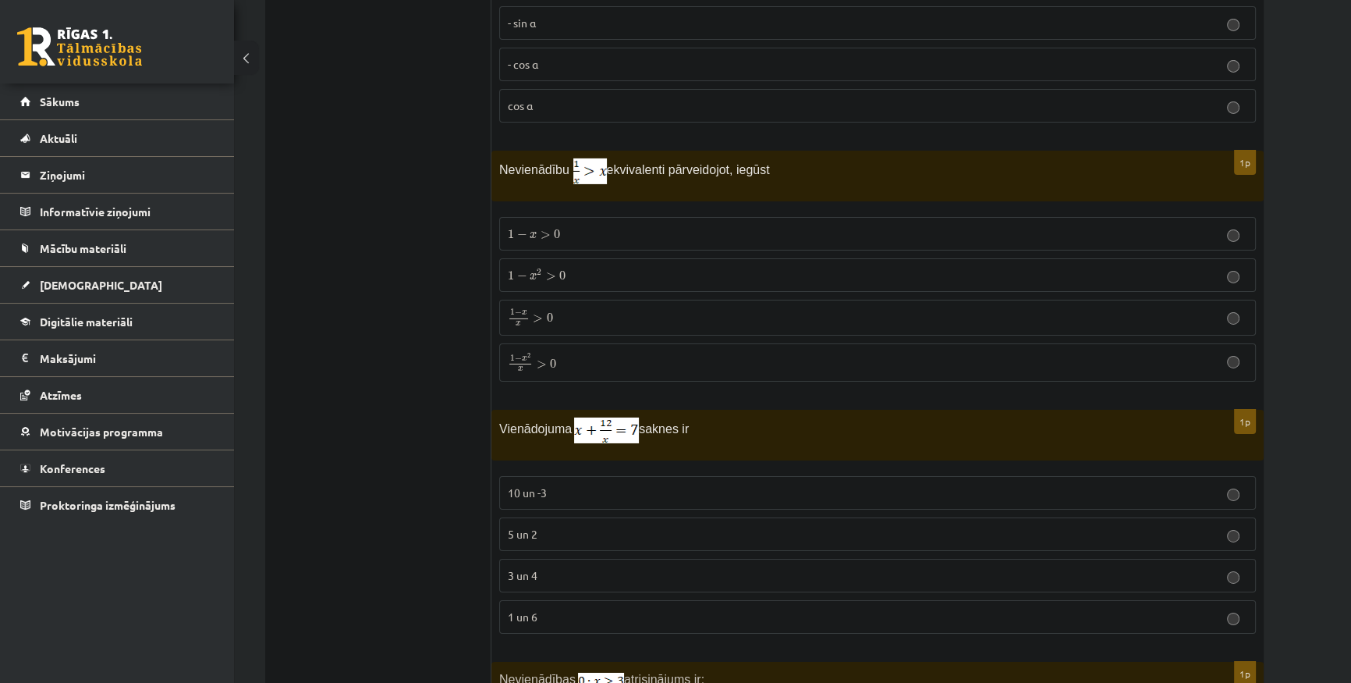
click at [638, 352] on p "1 − x 2 x > 0 1 − x 2 x > 0" at bounding box center [878, 362] width 740 height 20
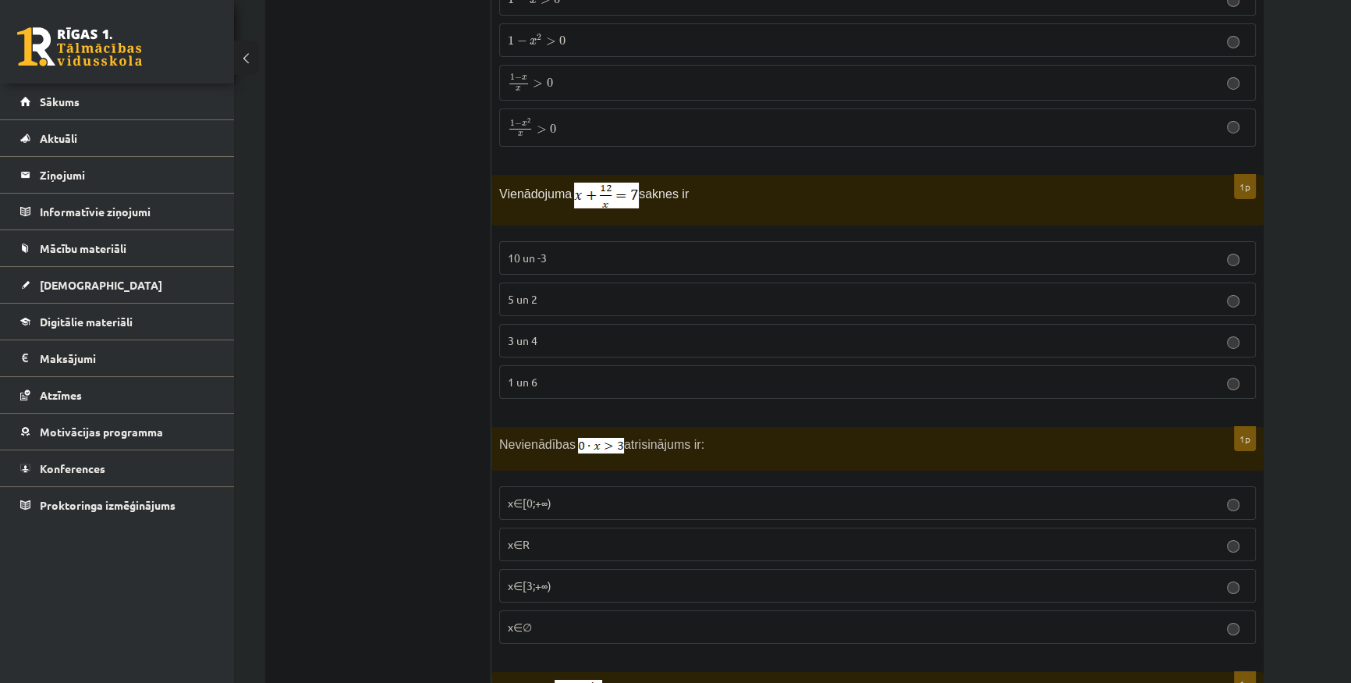
scroll to position [6798, 0]
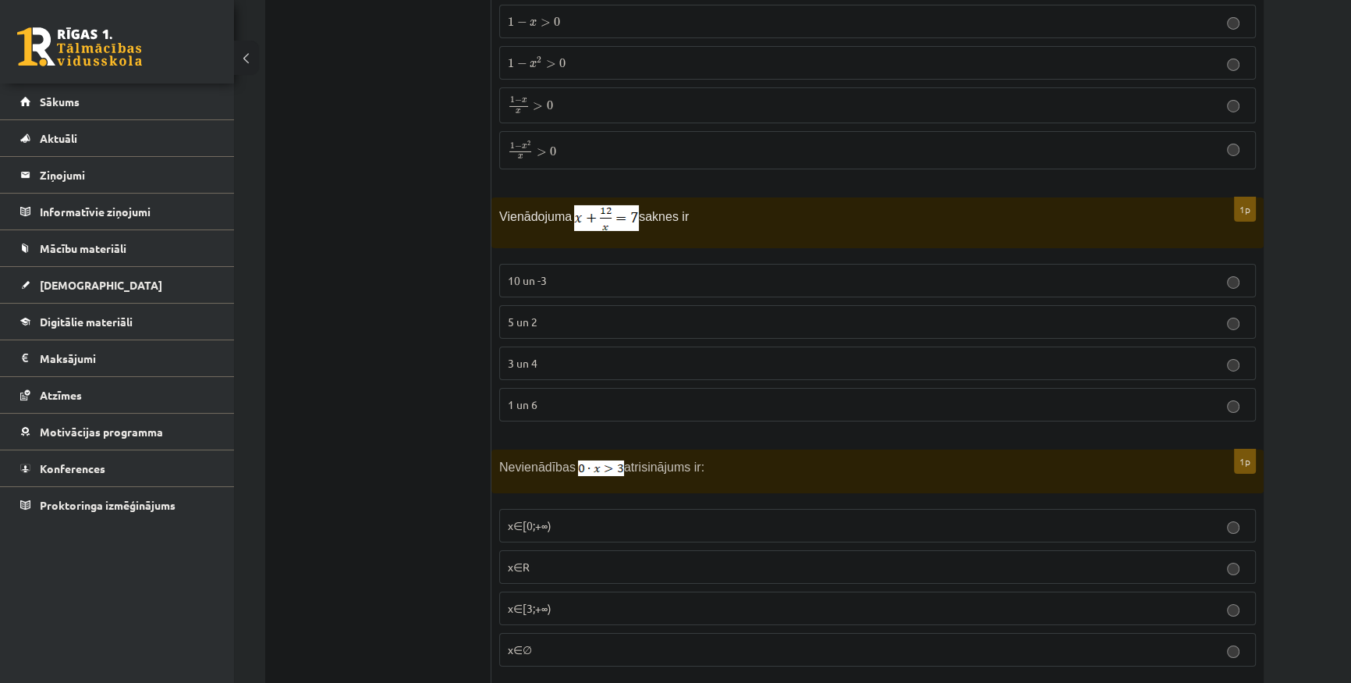
click at [620, 355] on p "3 un 4" at bounding box center [878, 363] width 740 height 16
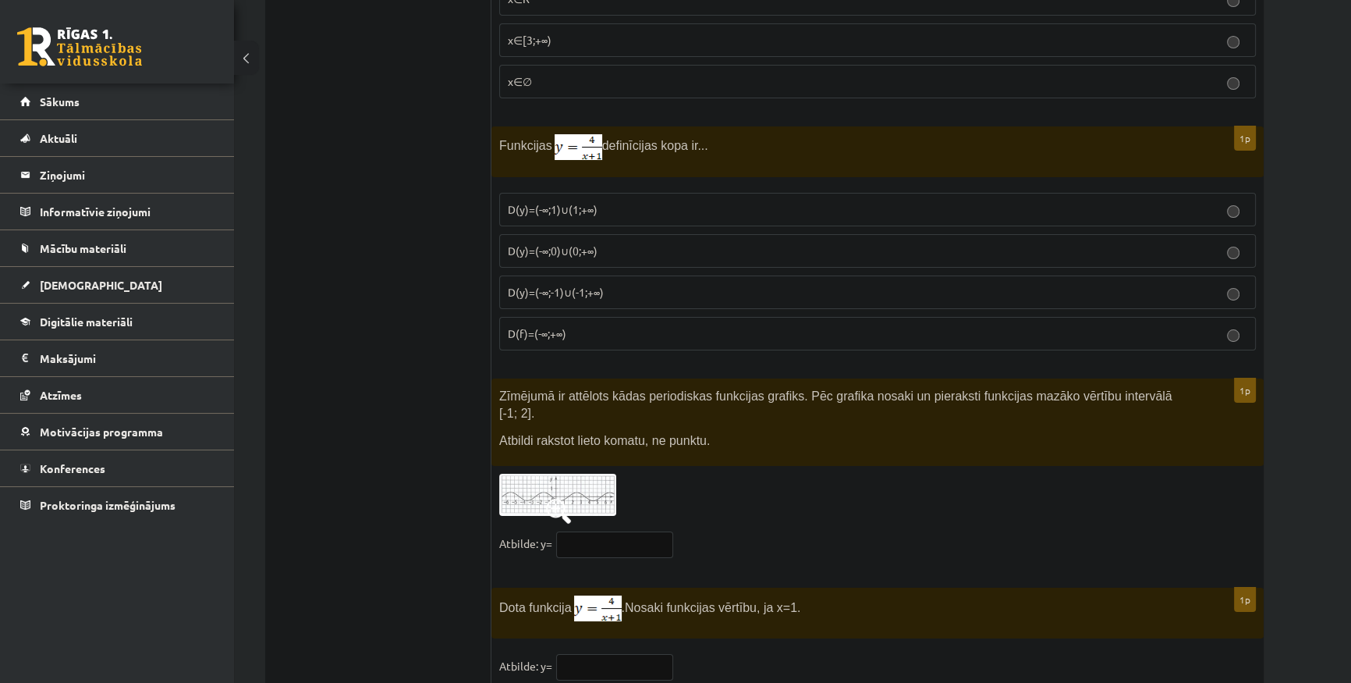
scroll to position [7153, 0]
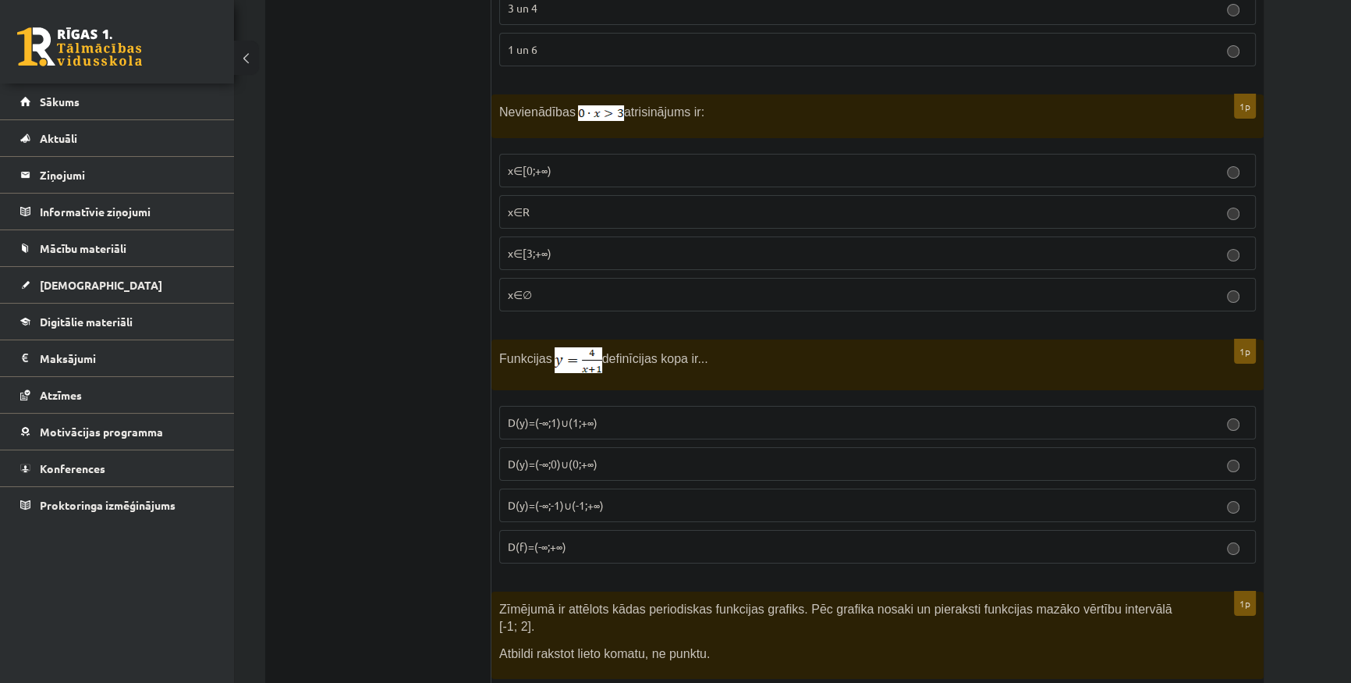
click at [578, 278] on label "x∈∅" at bounding box center [877, 295] width 757 height 34
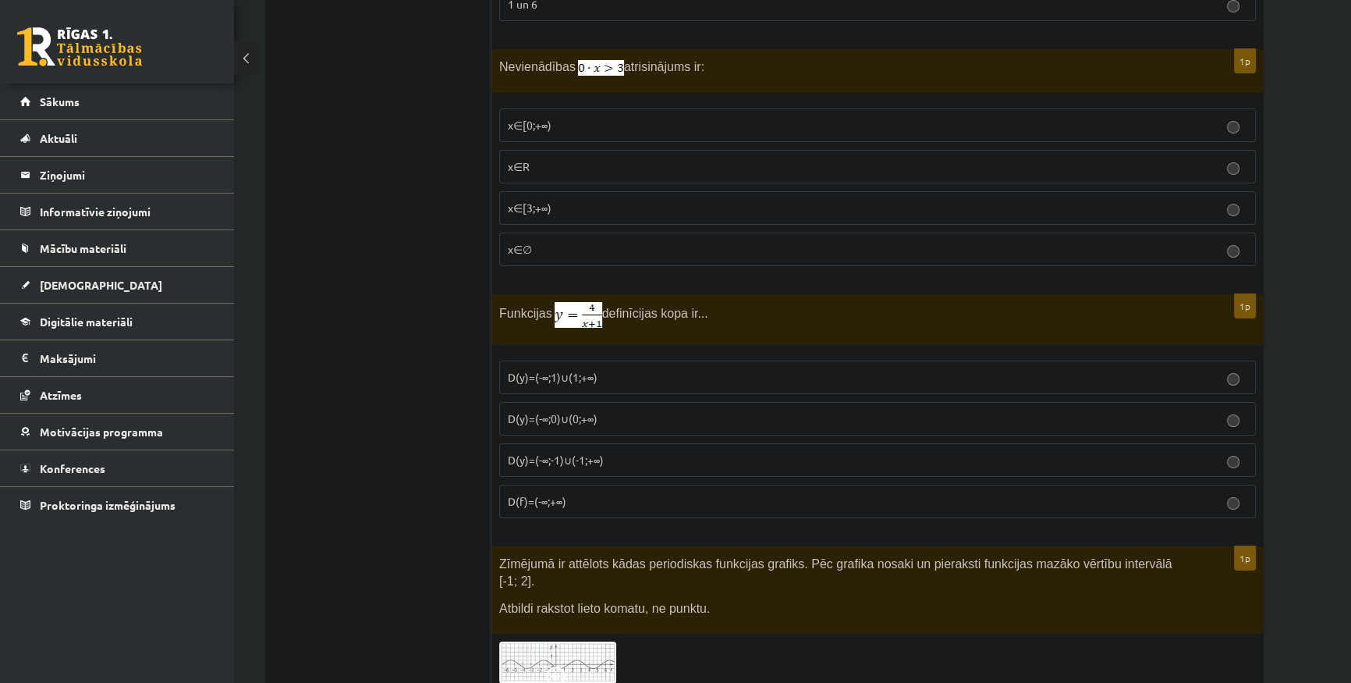
scroll to position [7224, 0]
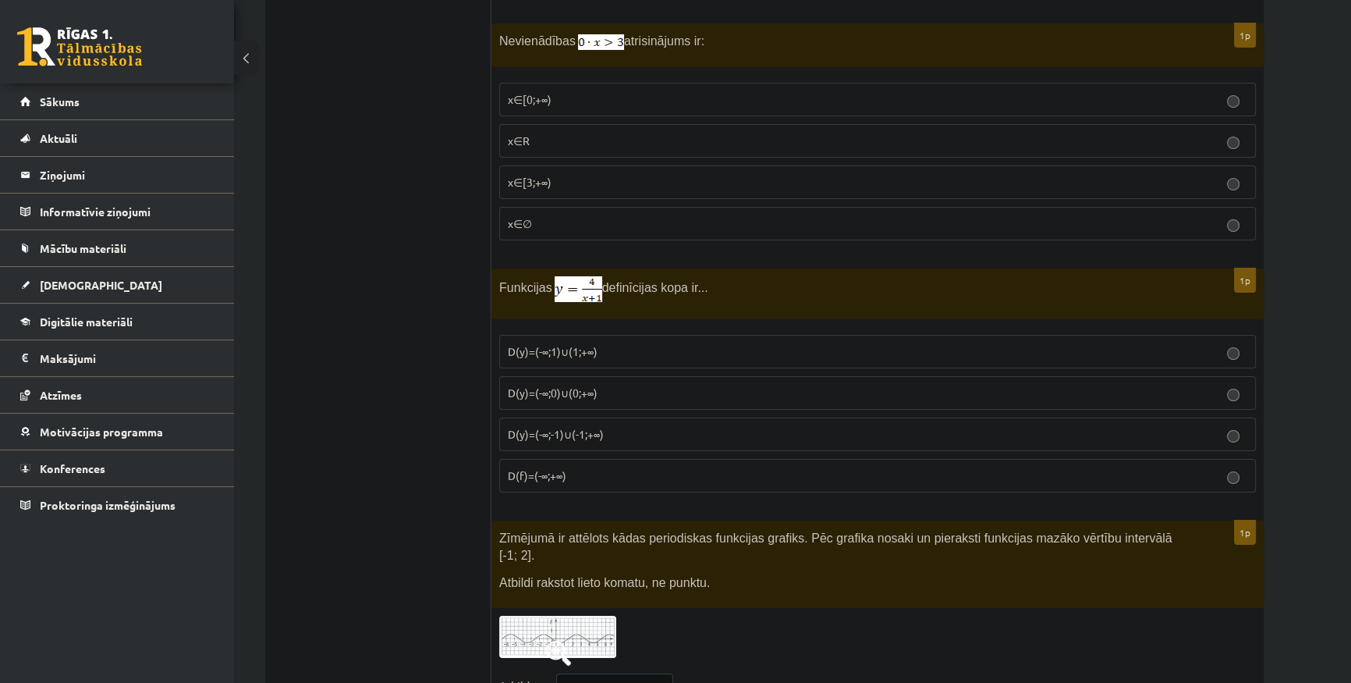
click at [628, 426] on p "D(y)=(-∞;-1)∪(-1;+∞)" at bounding box center [878, 434] width 740 height 16
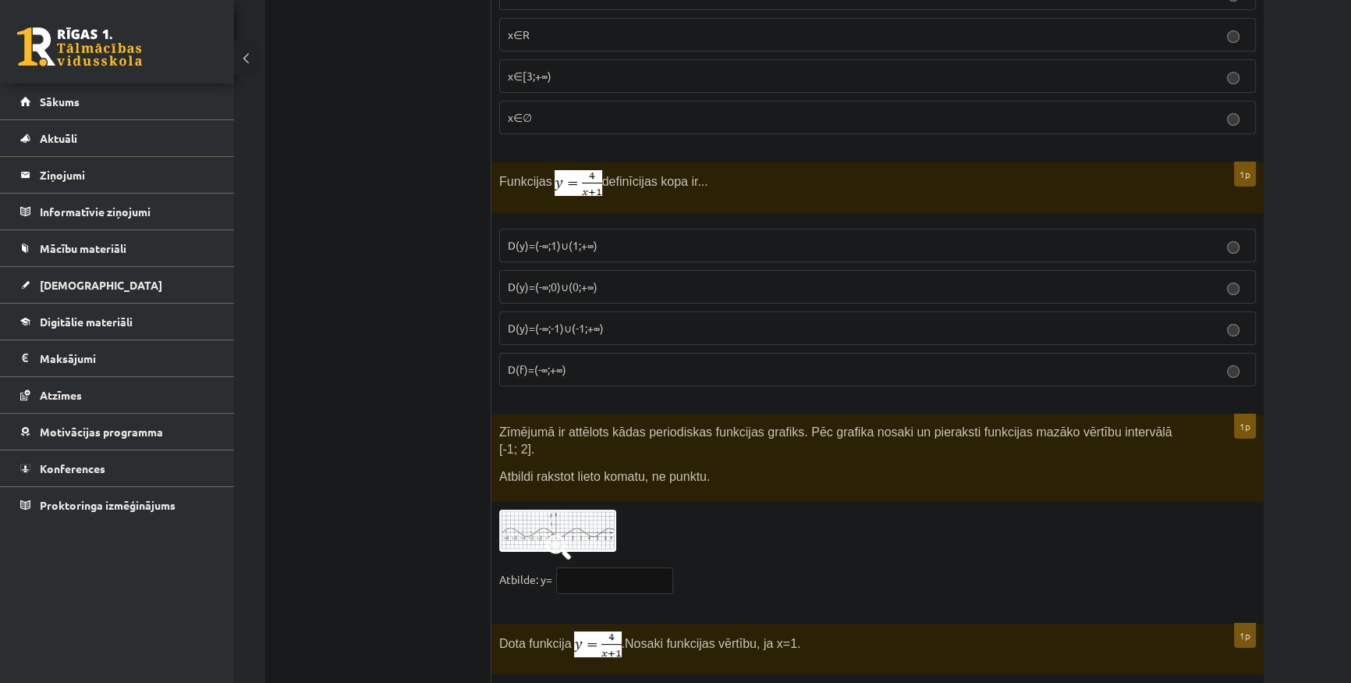
scroll to position [7507, 0]
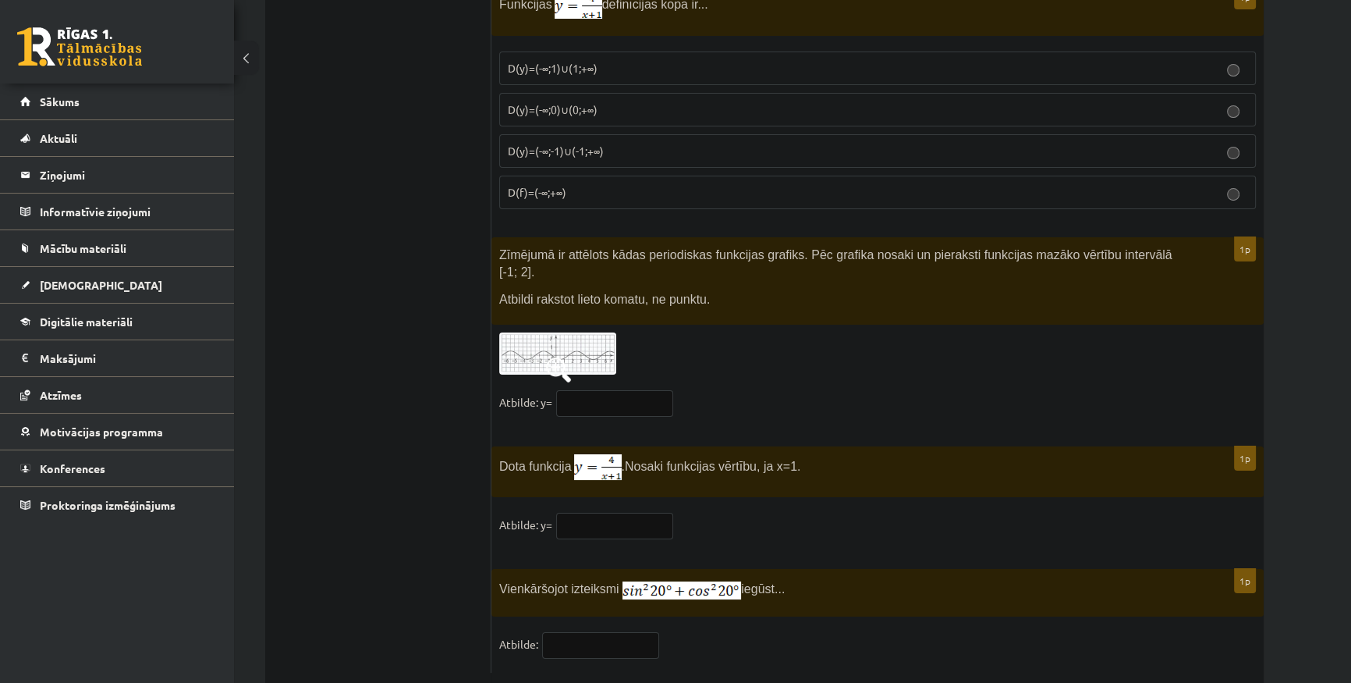
click at [552, 332] on img at bounding box center [557, 353] width 117 height 43
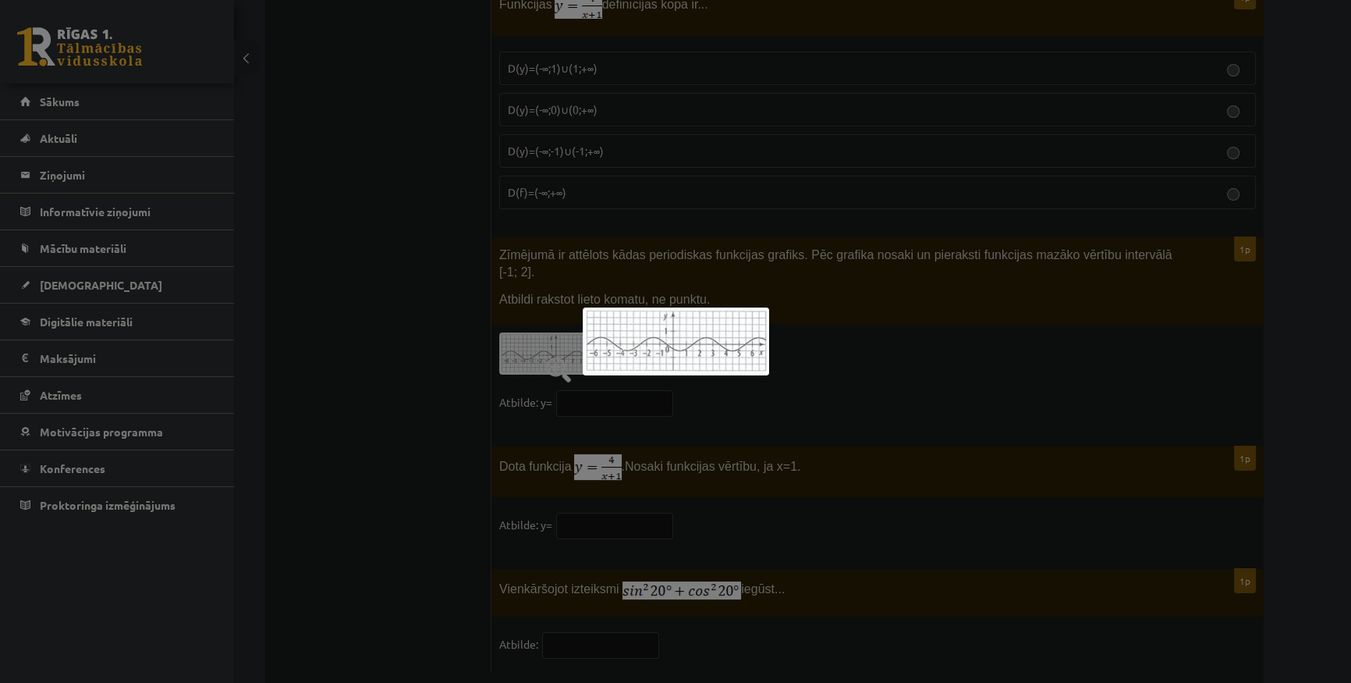
drag, startPoint x: 678, startPoint y: 331, endPoint x: 843, endPoint y: 307, distance: 166.3
click at [843, 307] on div at bounding box center [675, 341] width 1351 height 683
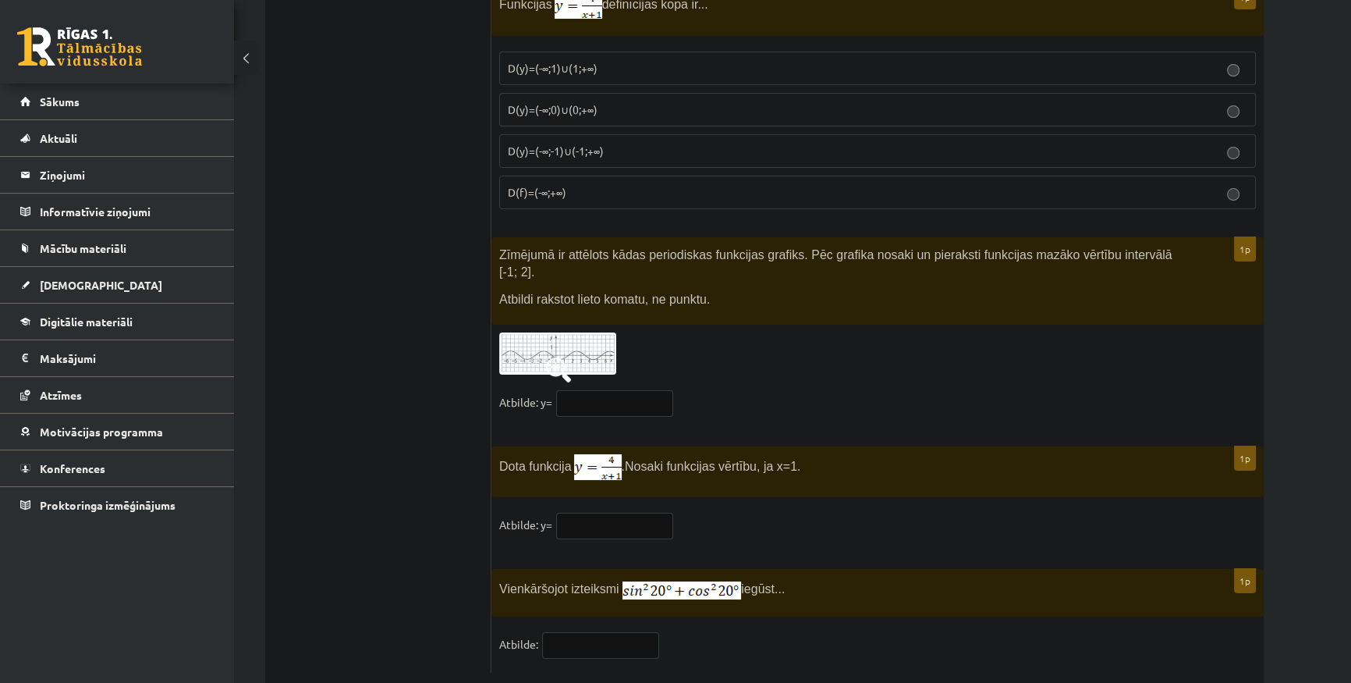
click at [604, 332] on img at bounding box center [557, 353] width 117 height 43
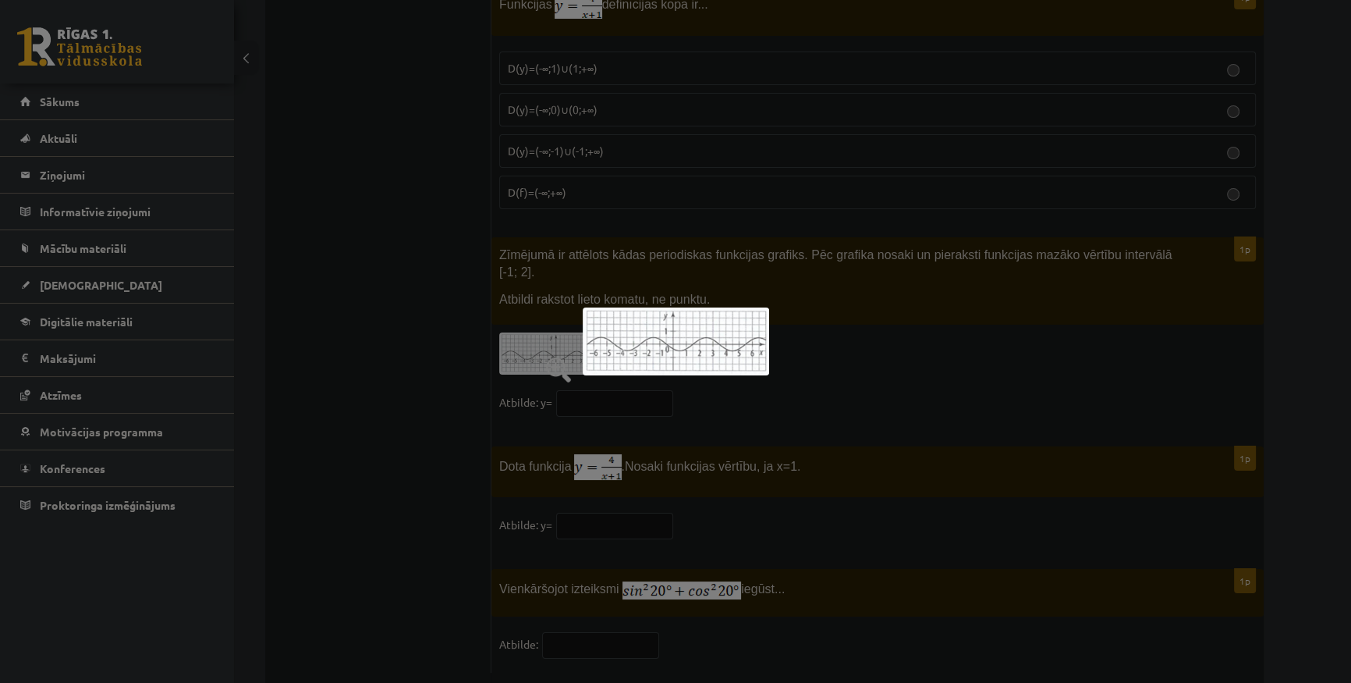
click at [949, 362] on div at bounding box center [675, 341] width 1351 height 683
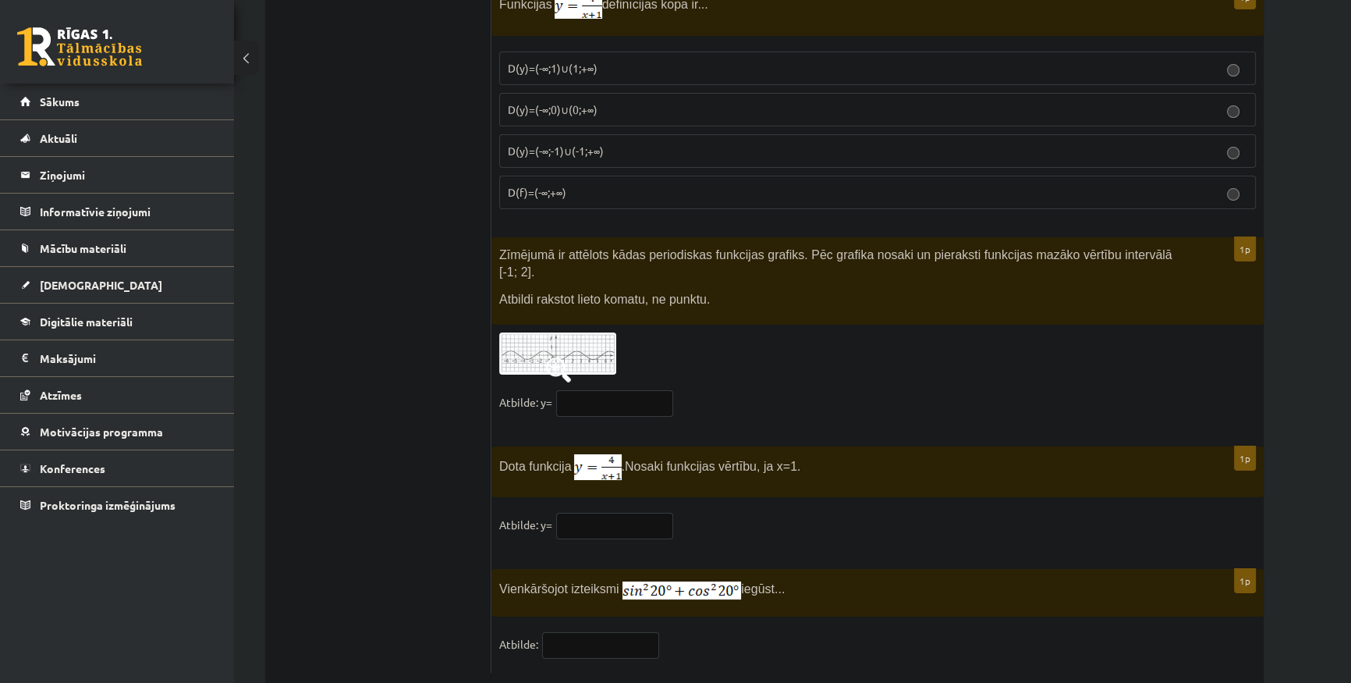
click at [589, 454] on img at bounding box center [598, 467] width 48 height 26
click at [630, 390] on input "text" at bounding box center [614, 403] width 117 height 27
type input "*"
click at [581, 454] on img at bounding box center [598, 467] width 48 height 26
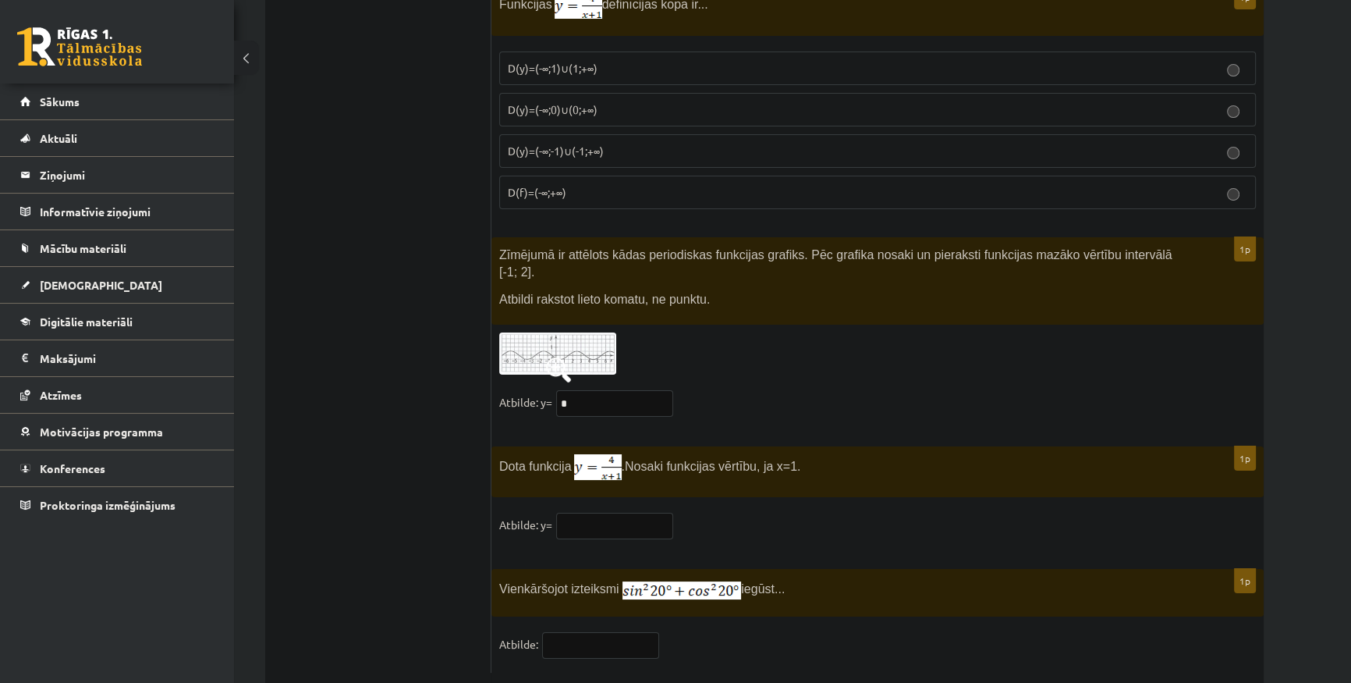
click at [595, 454] on img at bounding box center [598, 467] width 48 height 26
click at [661, 513] on input "text" at bounding box center [614, 526] width 117 height 27
type input "*"
click at [753, 513] on fieldset "Atbilde: y= *" at bounding box center [877, 529] width 757 height 33
click at [622, 632] on input "text" at bounding box center [600, 645] width 117 height 27
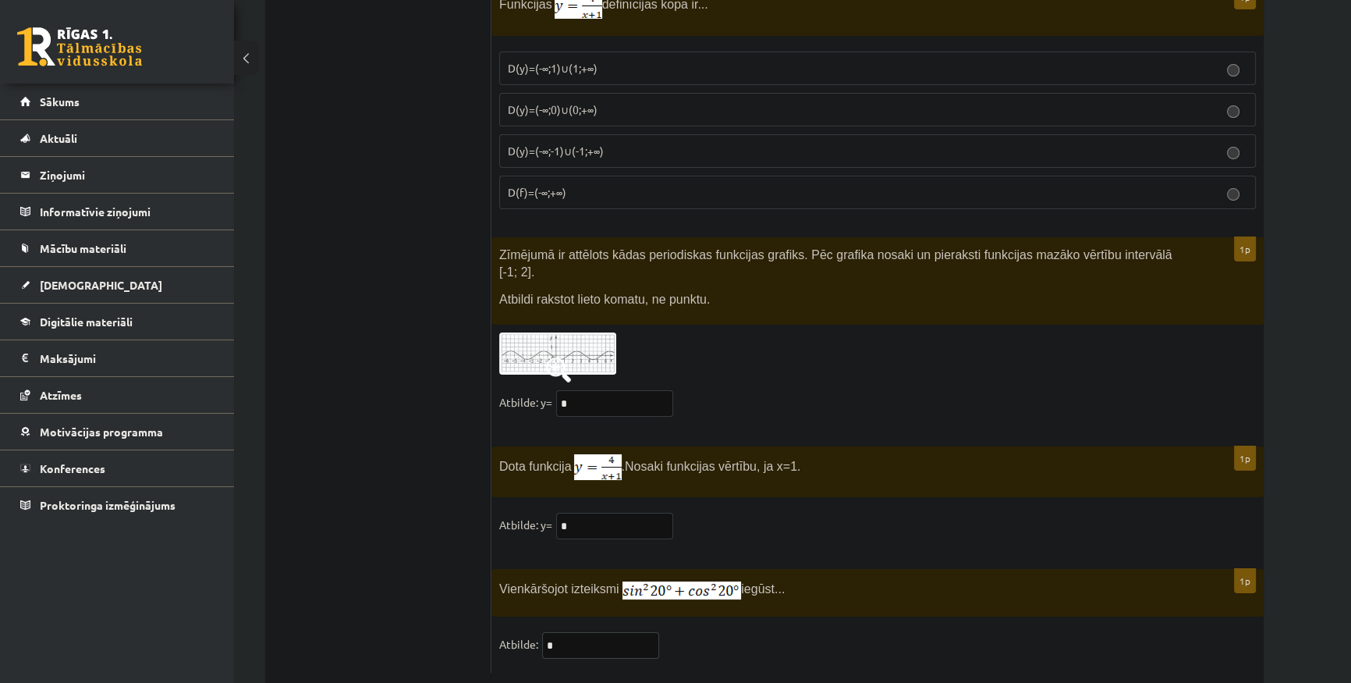
type input "*"
click at [597, 390] on input "*" at bounding box center [614, 403] width 117 height 27
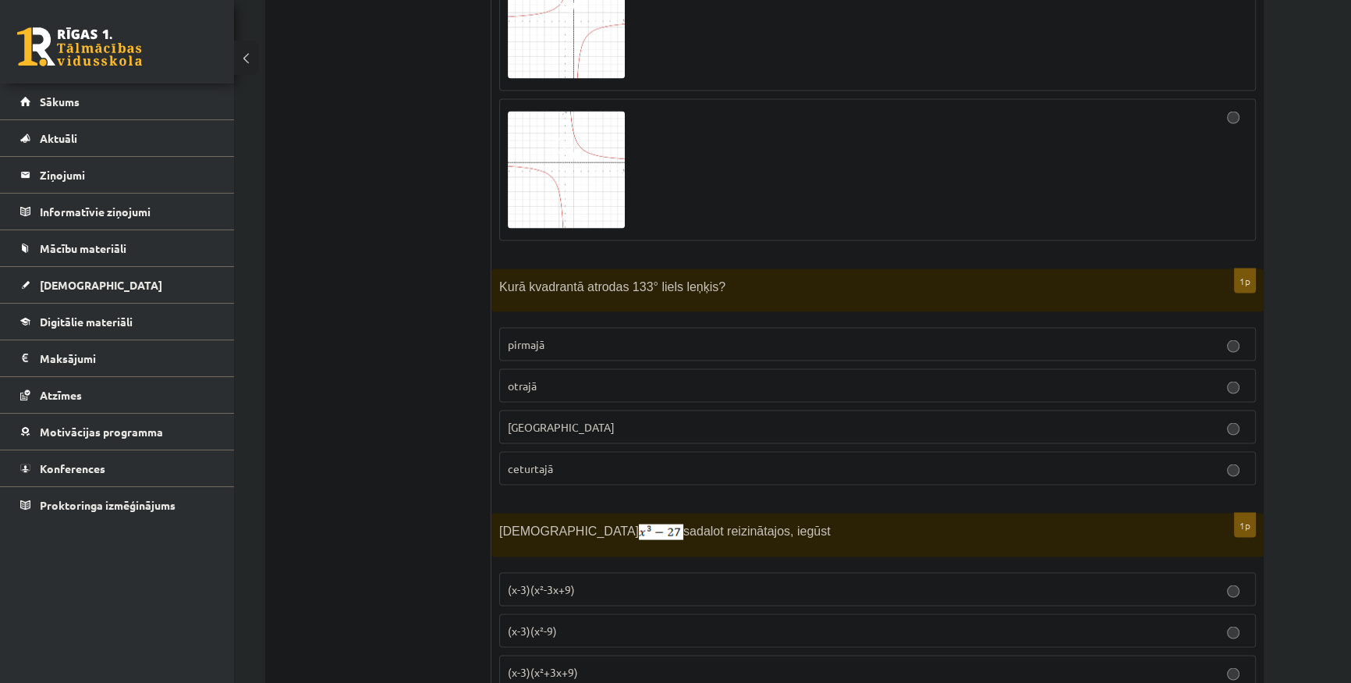
scroll to position [4103, 0]
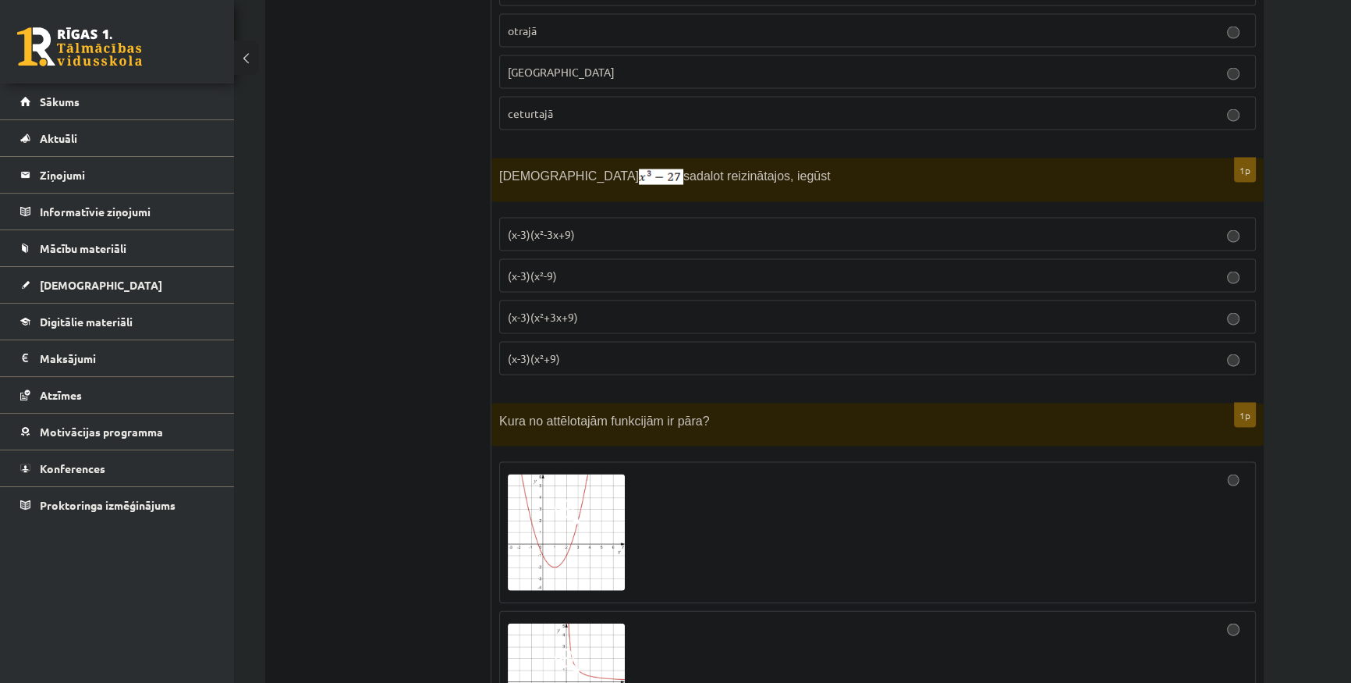
click at [739, 309] on p "(x-3)(x²+3x+9)" at bounding box center [878, 317] width 740 height 16
click at [687, 268] on p "(x-3)(x²-9)" at bounding box center [878, 276] width 740 height 16
click at [681, 218] on label "(x-3)(x²-3x+9)" at bounding box center [877, 235] width 757 height 34
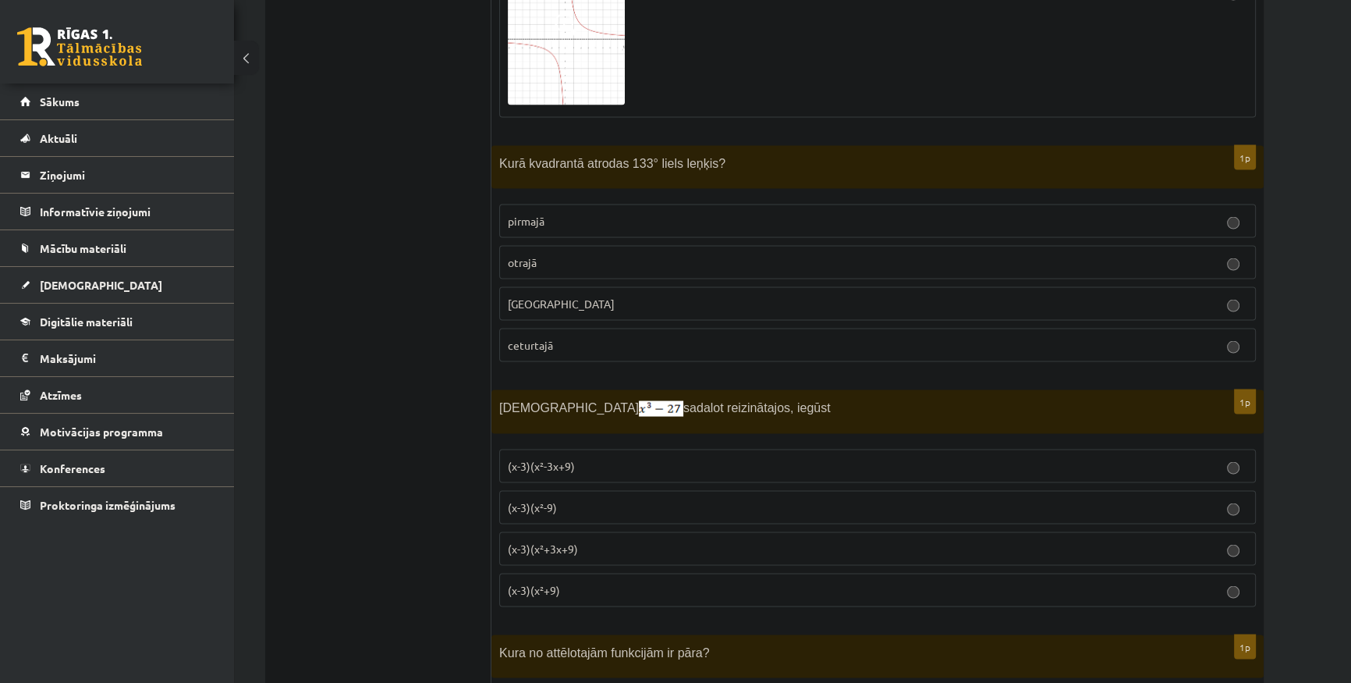
scroll to position [4032, 0]
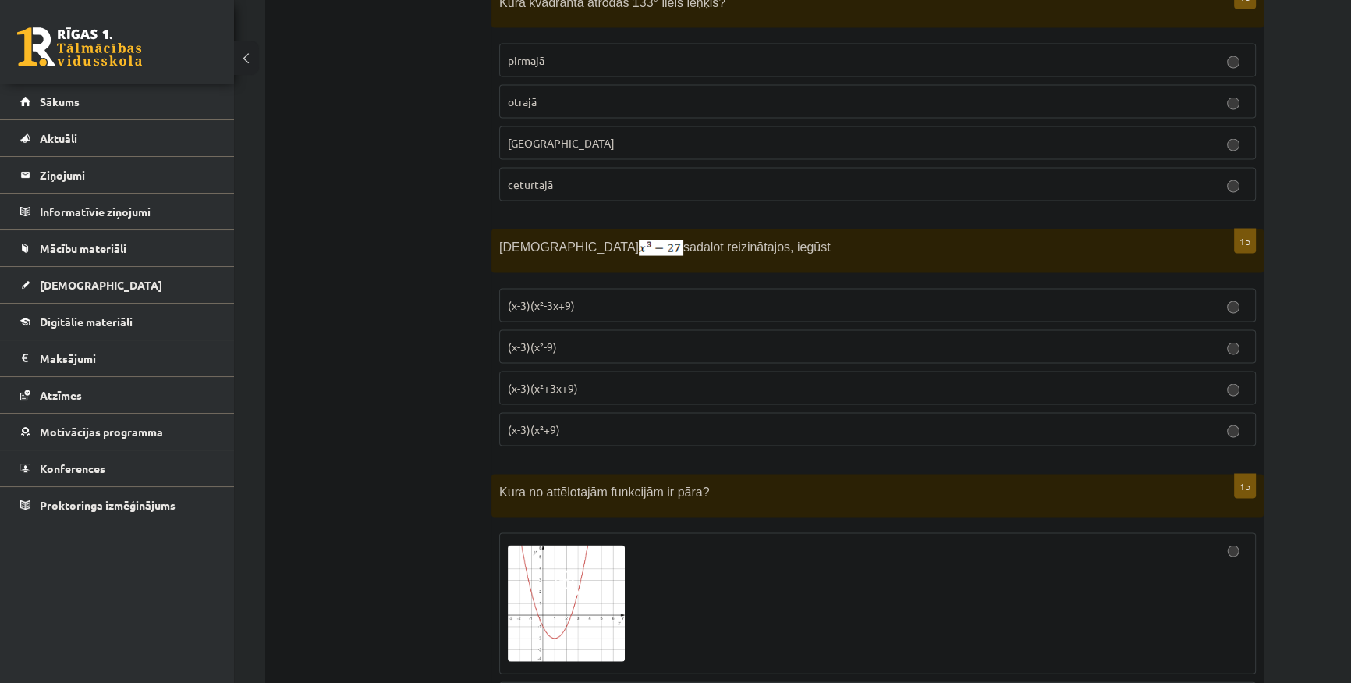
click at [683, 381] on p "(x-3)(x²+3x+9)" at bounding box center [878, 388] width 740 height 16
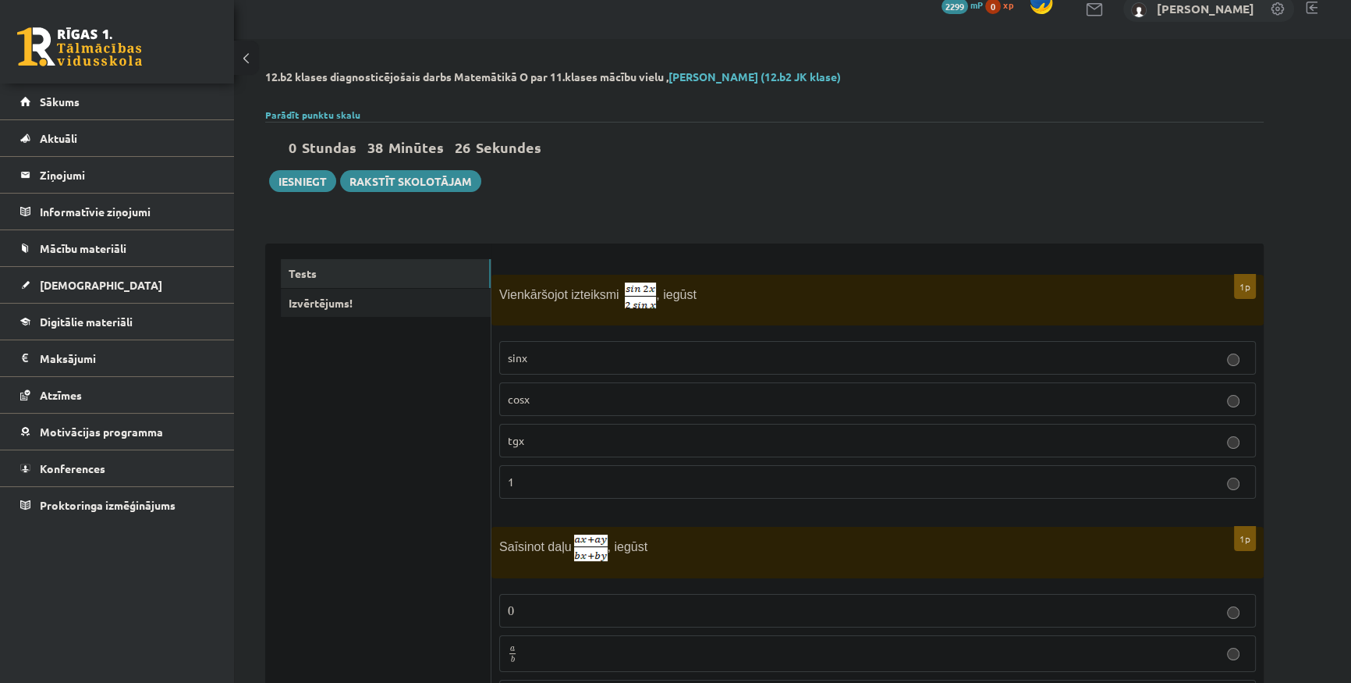
scroll to position [0, 0]
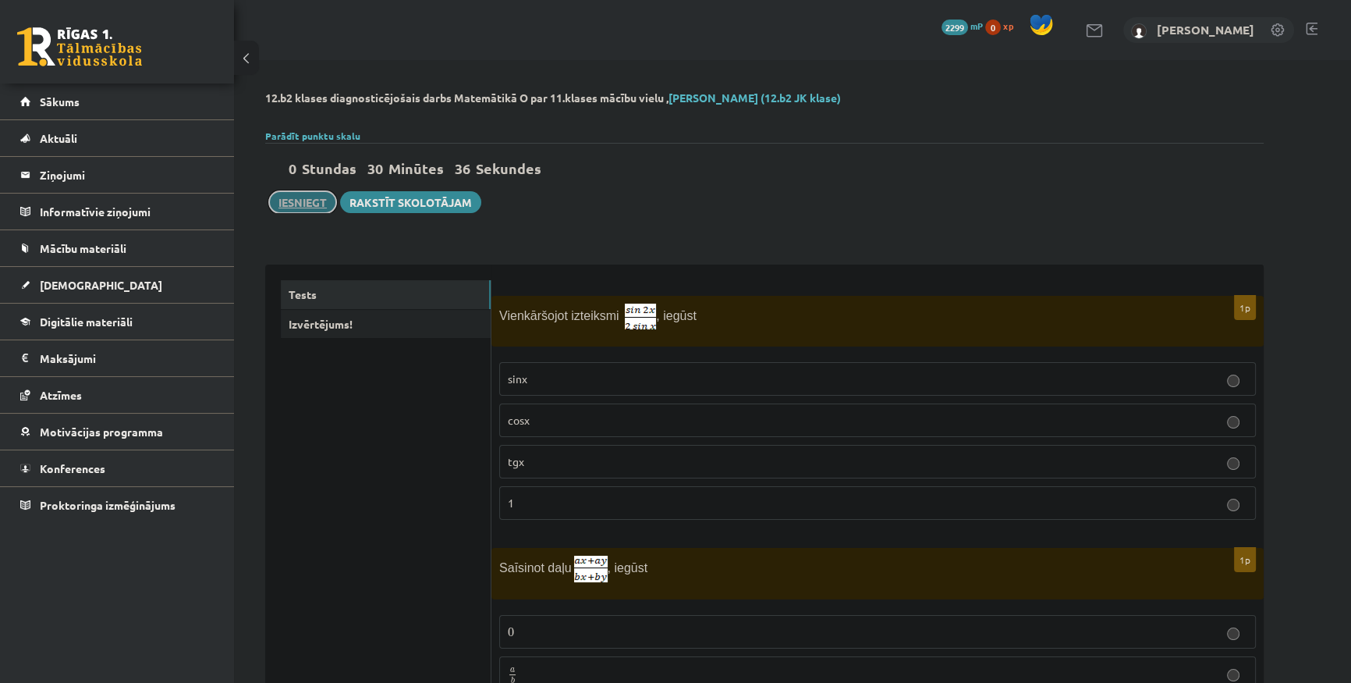
click at [292, 197] on button "Iesniegt" at bounding box center [302, 202] width 67 height 22
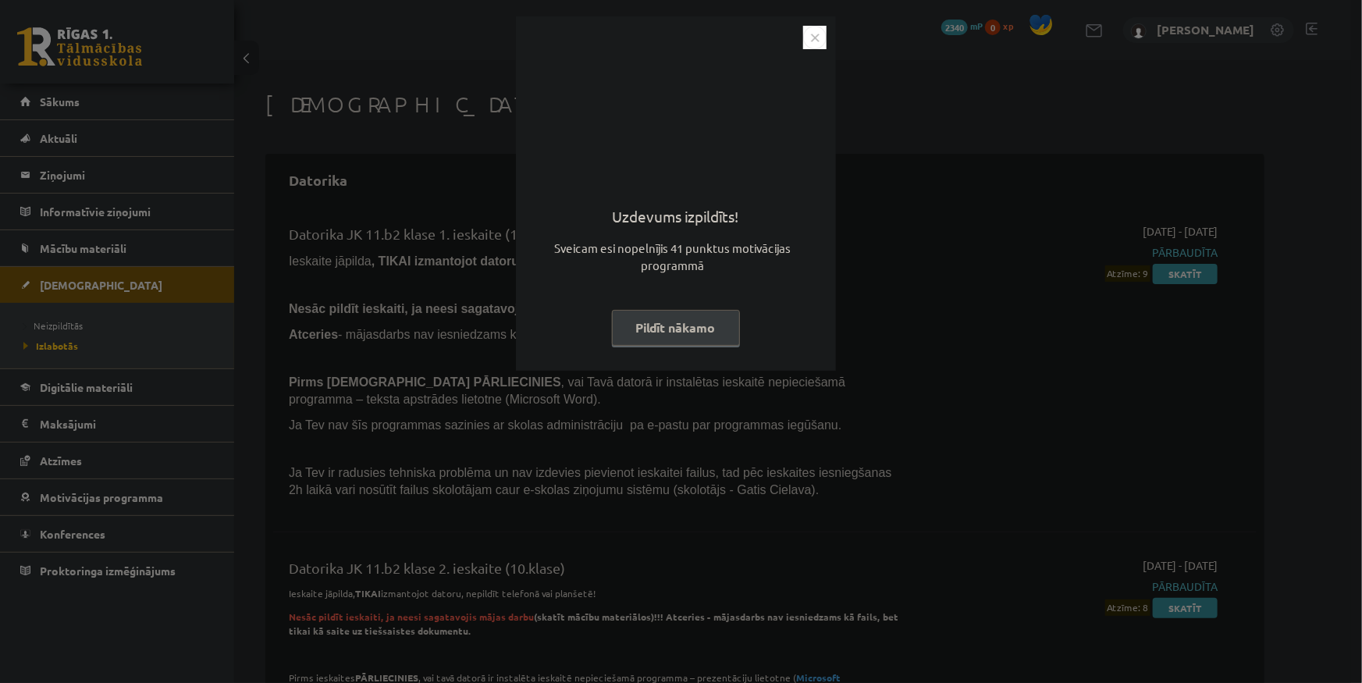
click at [811, 46] on img "Close" at bounding box center [814, 37] width 23 height 23
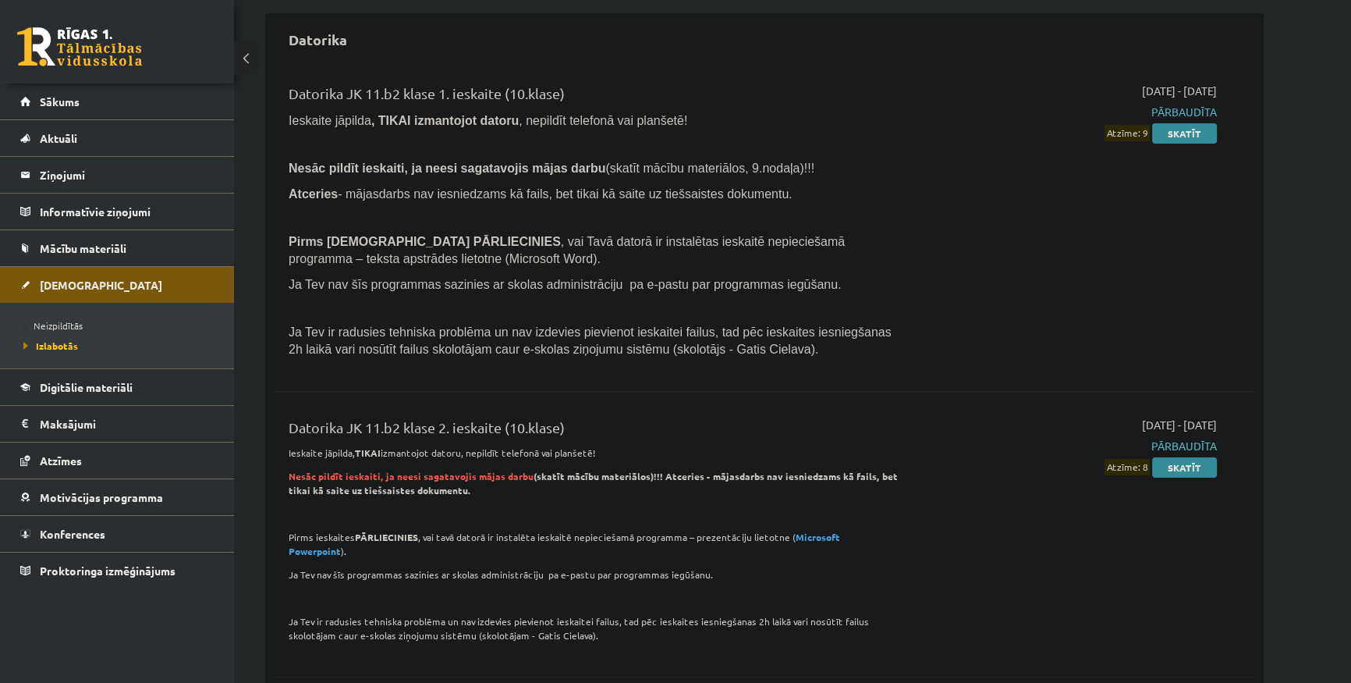
scroll to position [141, 0]
click at [68, 328] on span "Neizpildītās" at bounding box center [52, 325] width 59 height 12
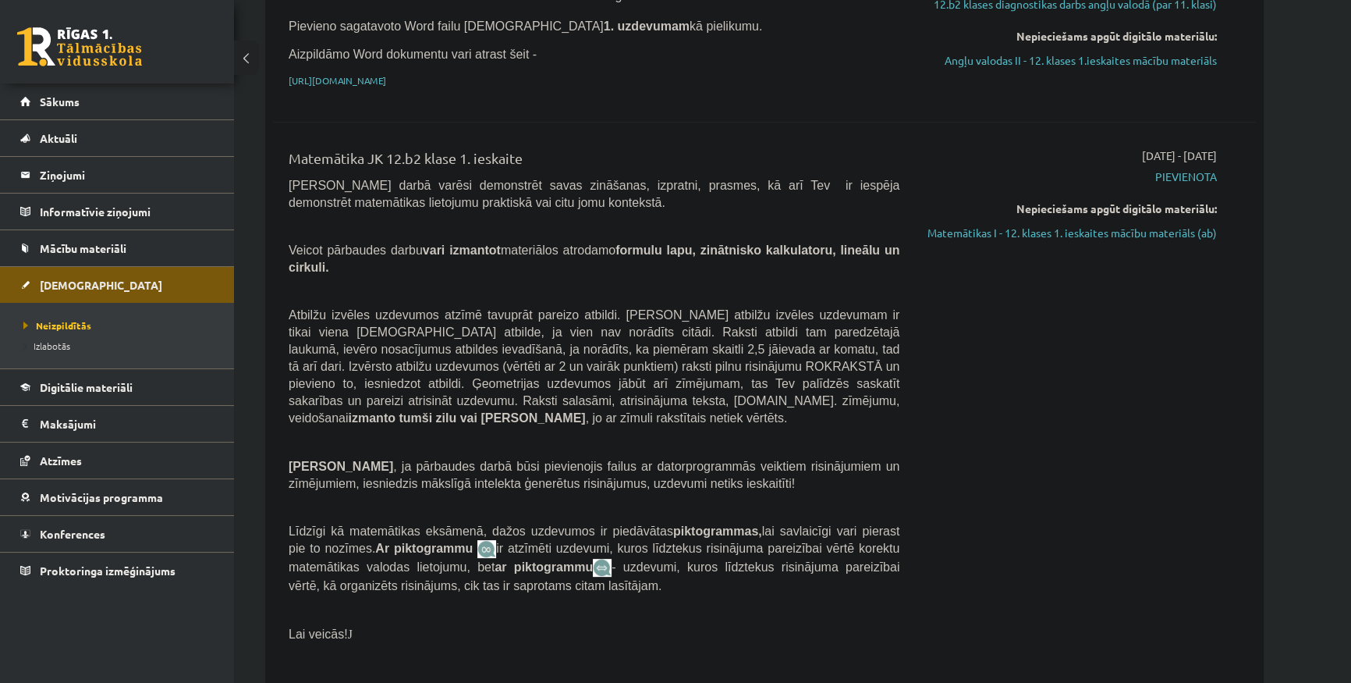
scroll to position [567, 0]
